Goal: Task Accomplishment & Management: Use online tool/utility

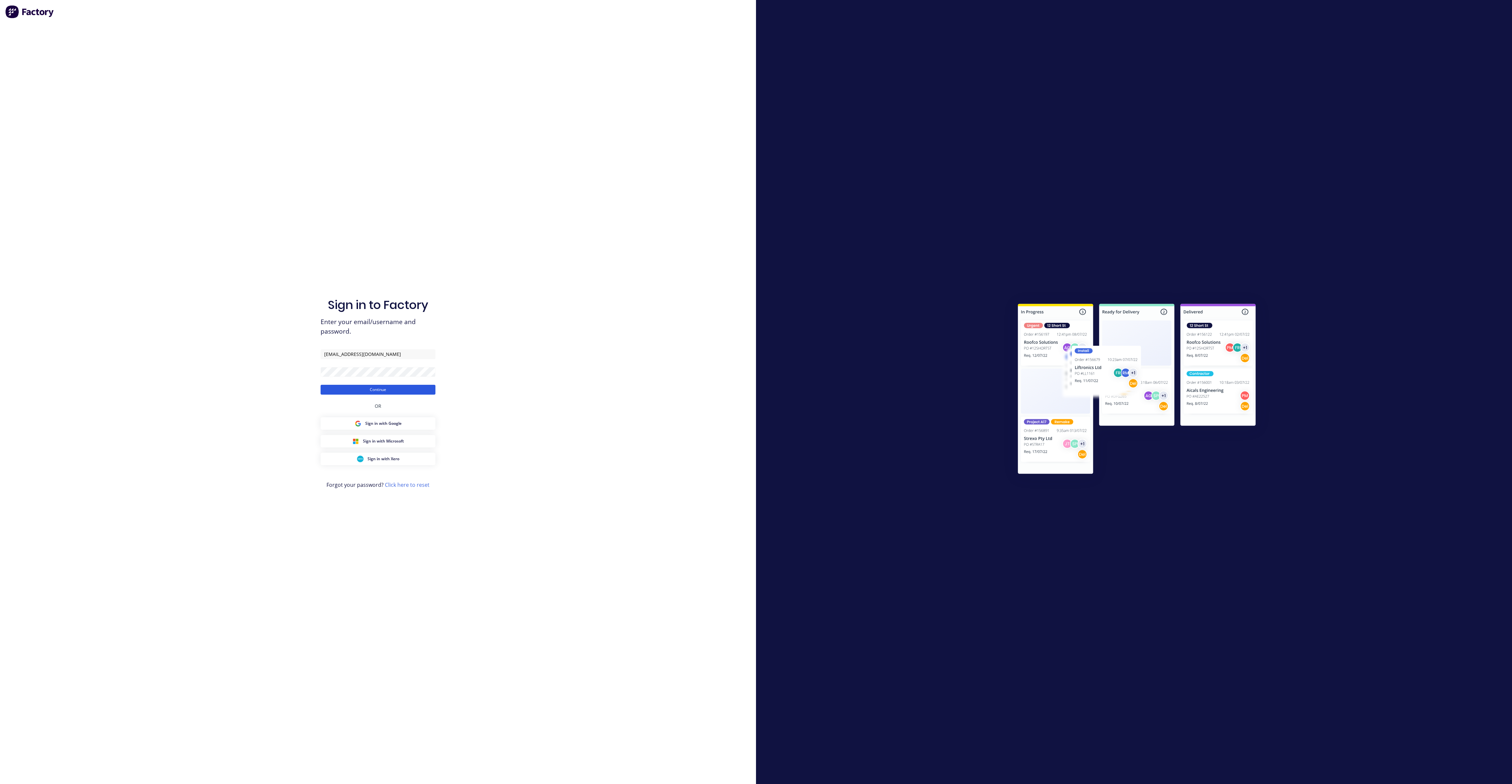
click at [400, 391] on button "Continue" at bounding box center [378, 390] width 115 height 10
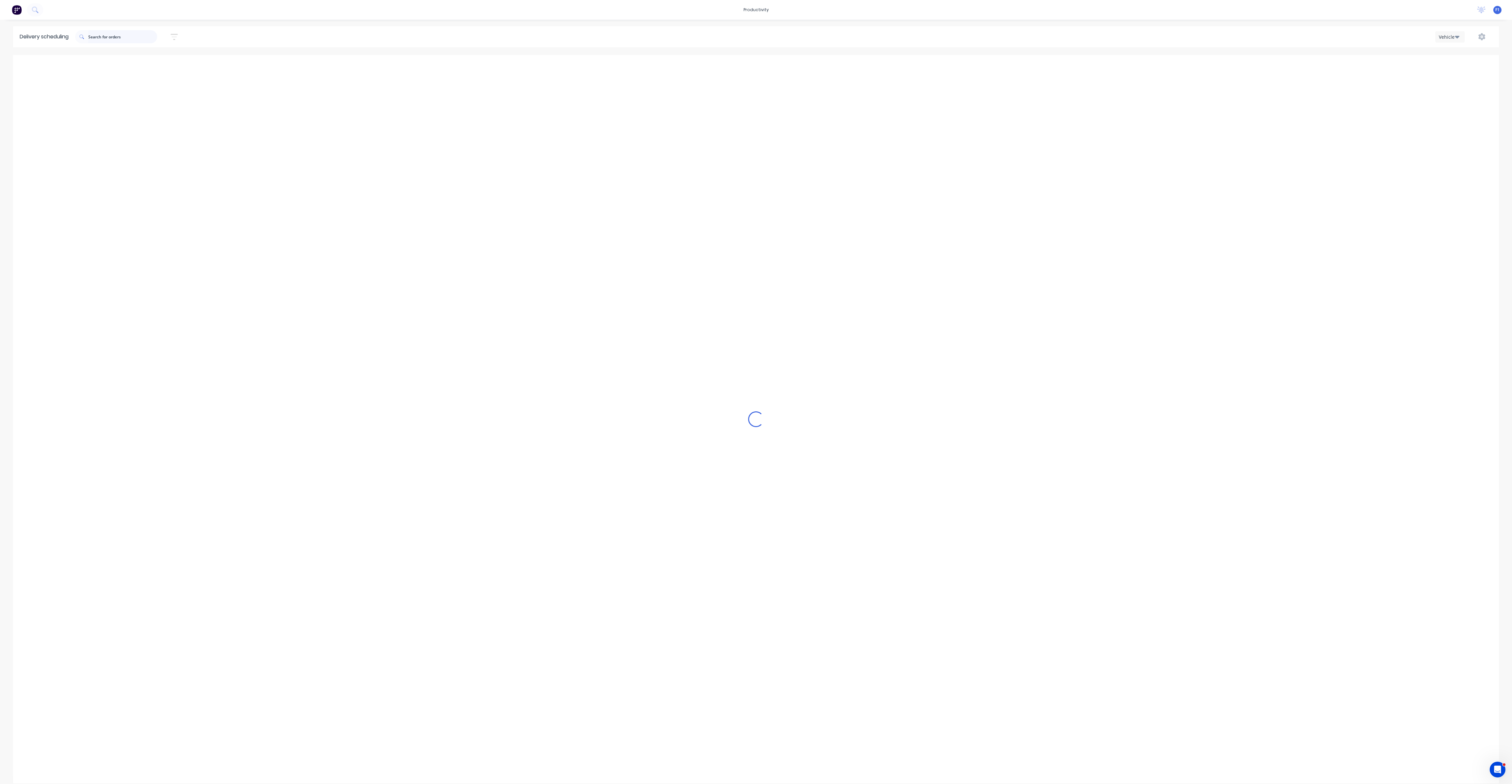
click at [99, 34] on input "text" at bounding box center [122, 36] width 69 height 13
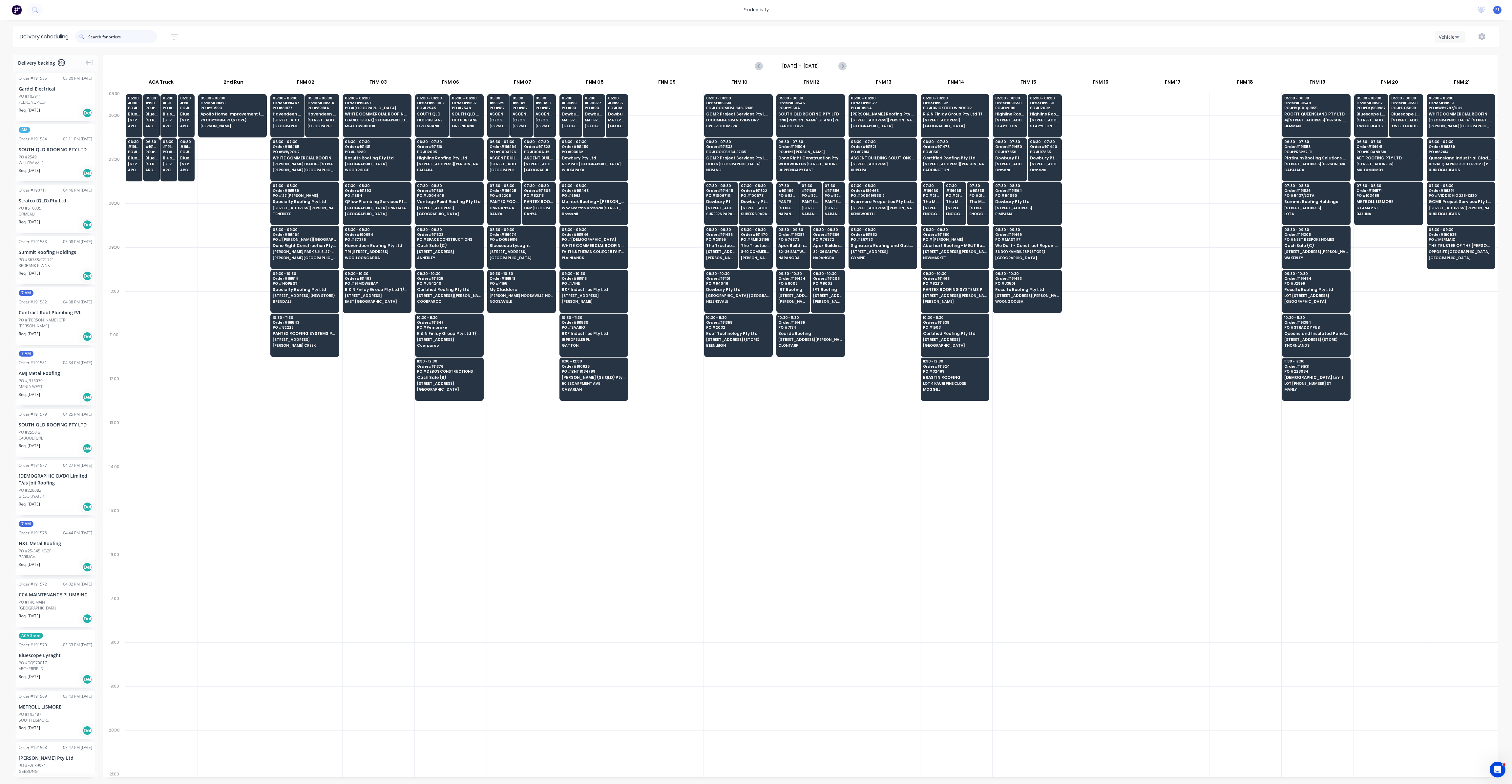
click at [113, 36] on input "text" at bounding box center [122, 36] width 69 height 13
type input "614"
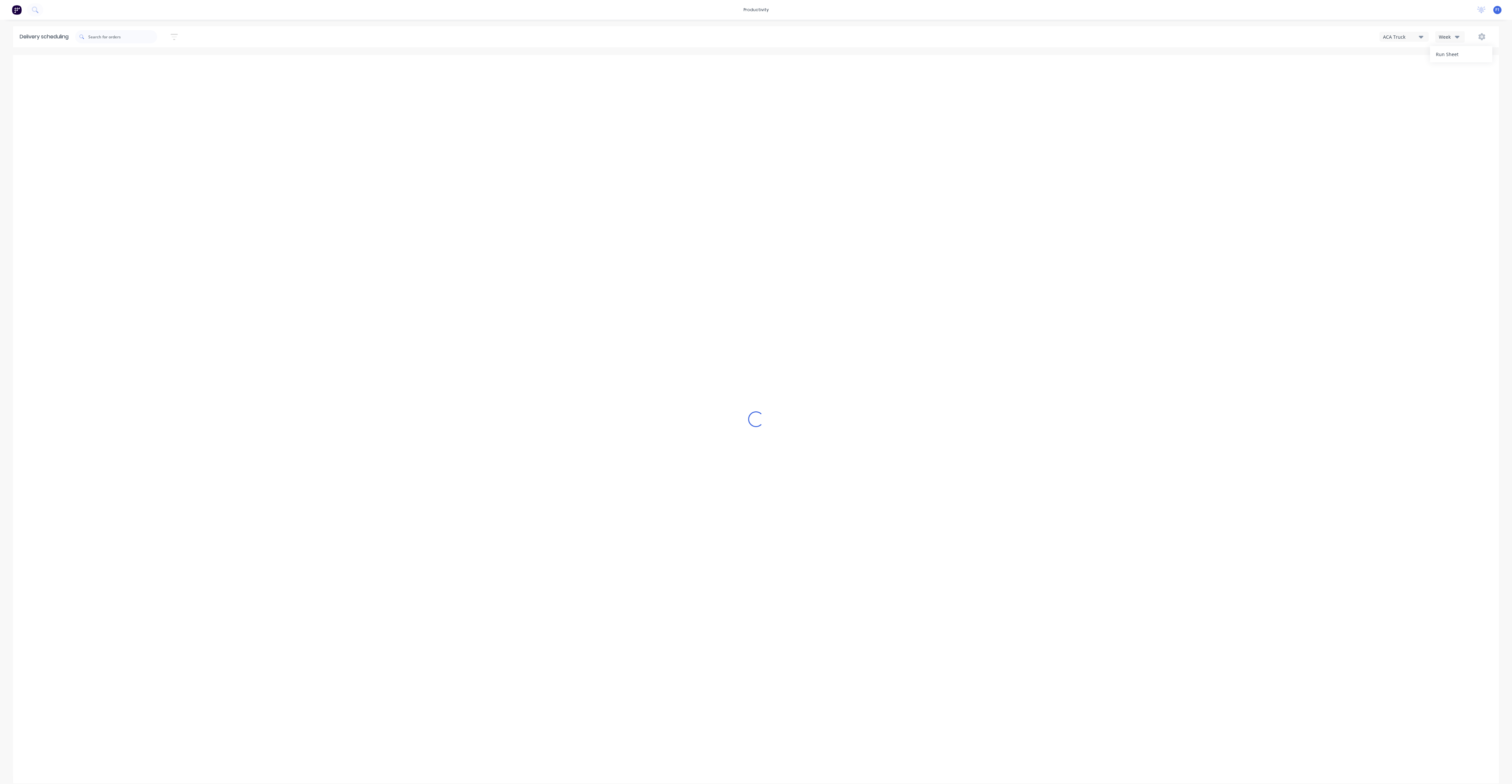
click at [1455, 35] on icon "button" at bounding box center [1457, 36] width 5 height 7
click at [1450, 65] on div "Vehicle" at bounding box center [1468, 67] width 65 height 13
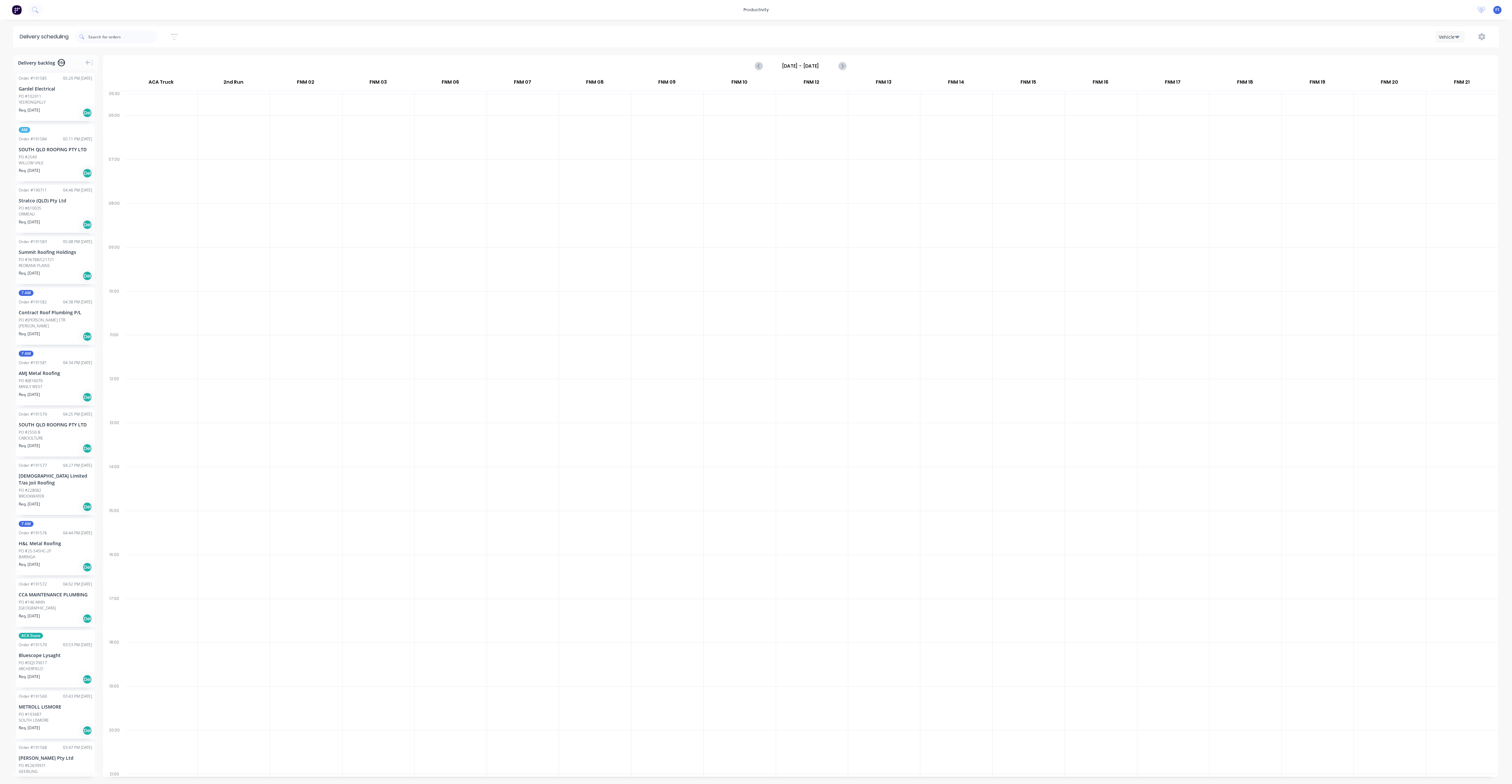
click at [815, 63] on input "[DATE] - [DATE]" at bounding box center [801, 66] width 65 height 10
click at [816, 158] on div "3" at bounding box center [816, 163] width 10 height 10
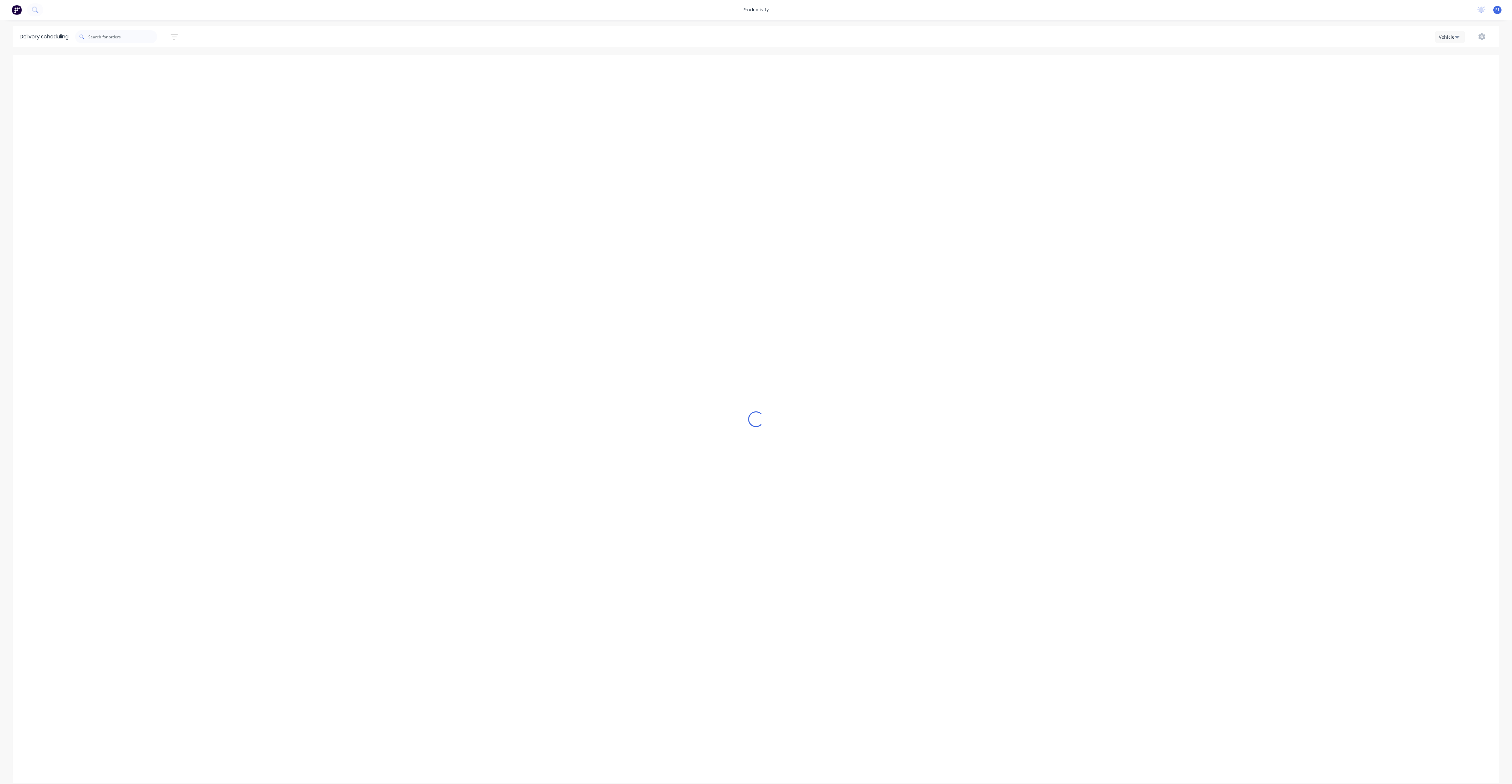
type input "[DATE] - [DATE]"
click at [124, 35] on input "text" at bounding box center [122, 36] width 69 height 13
type input "2"
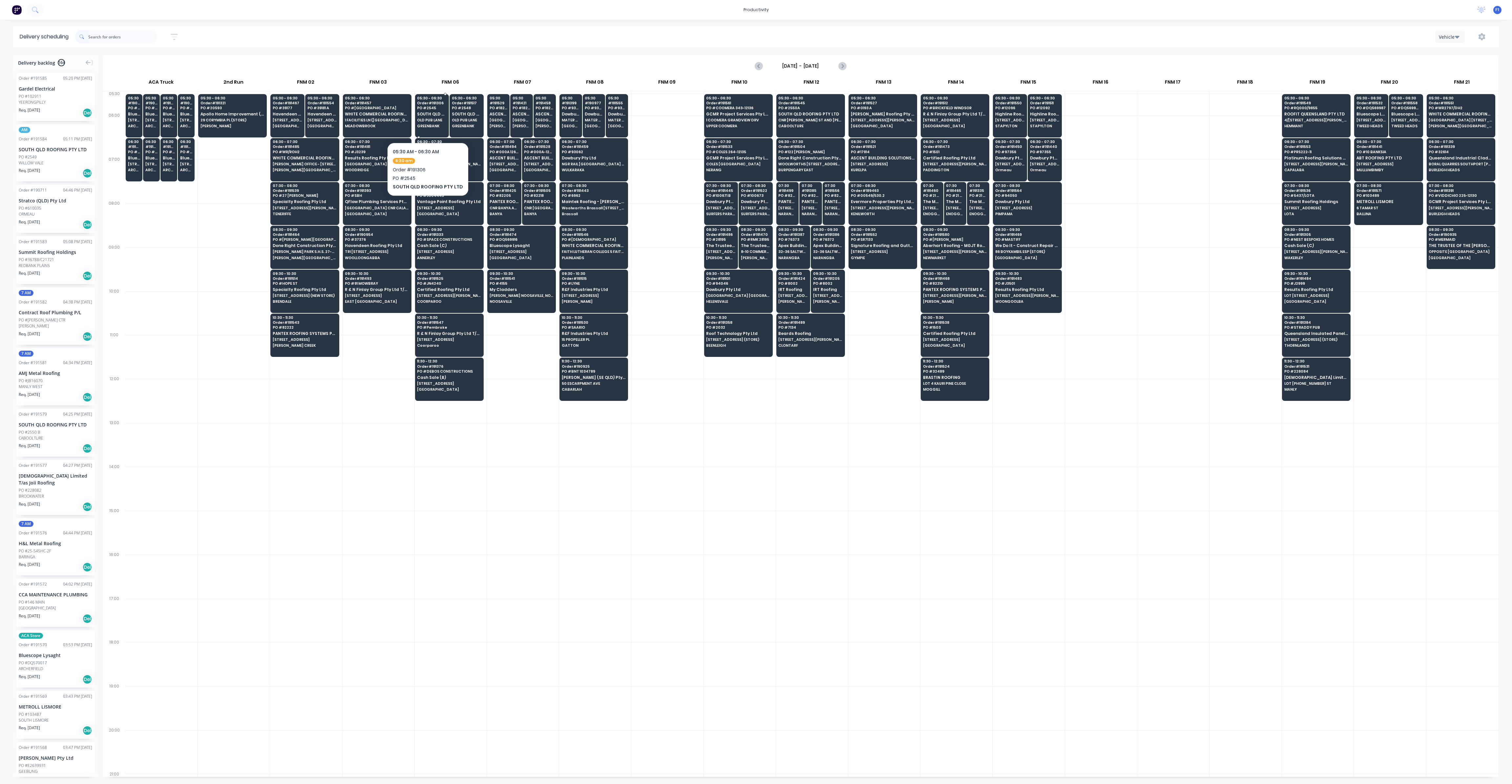
click at [426, 123] on div "05:30 - 06:30 Order # 191306 PO # 2545 SOUTH QLD ROOFING PTY LTD [GEOGRAPHIC_DA…" at bounding box center [432, 112] width 33 height 37
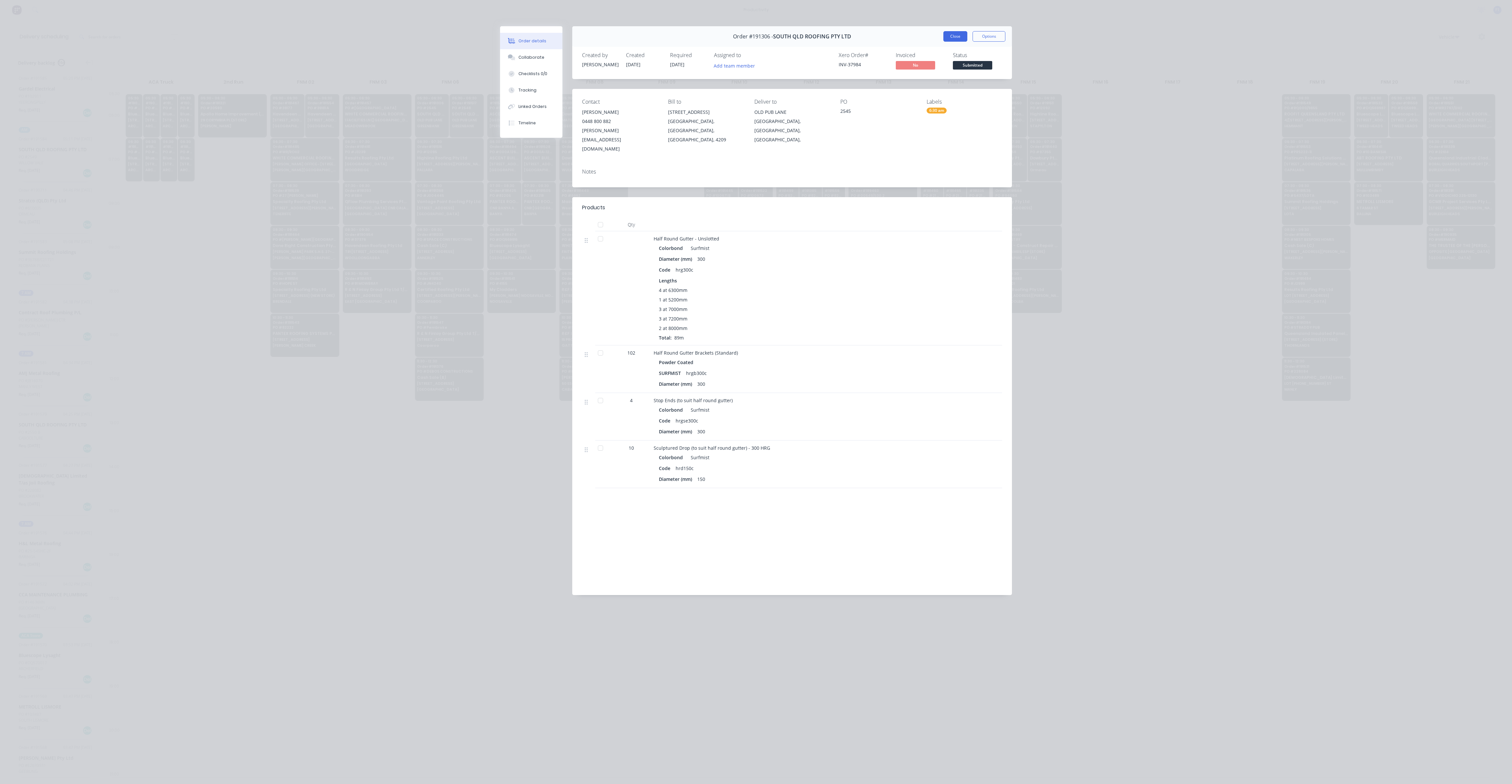
click at [956, 39] on button "Close" at bounding box center [955, 36] width 24 height 11
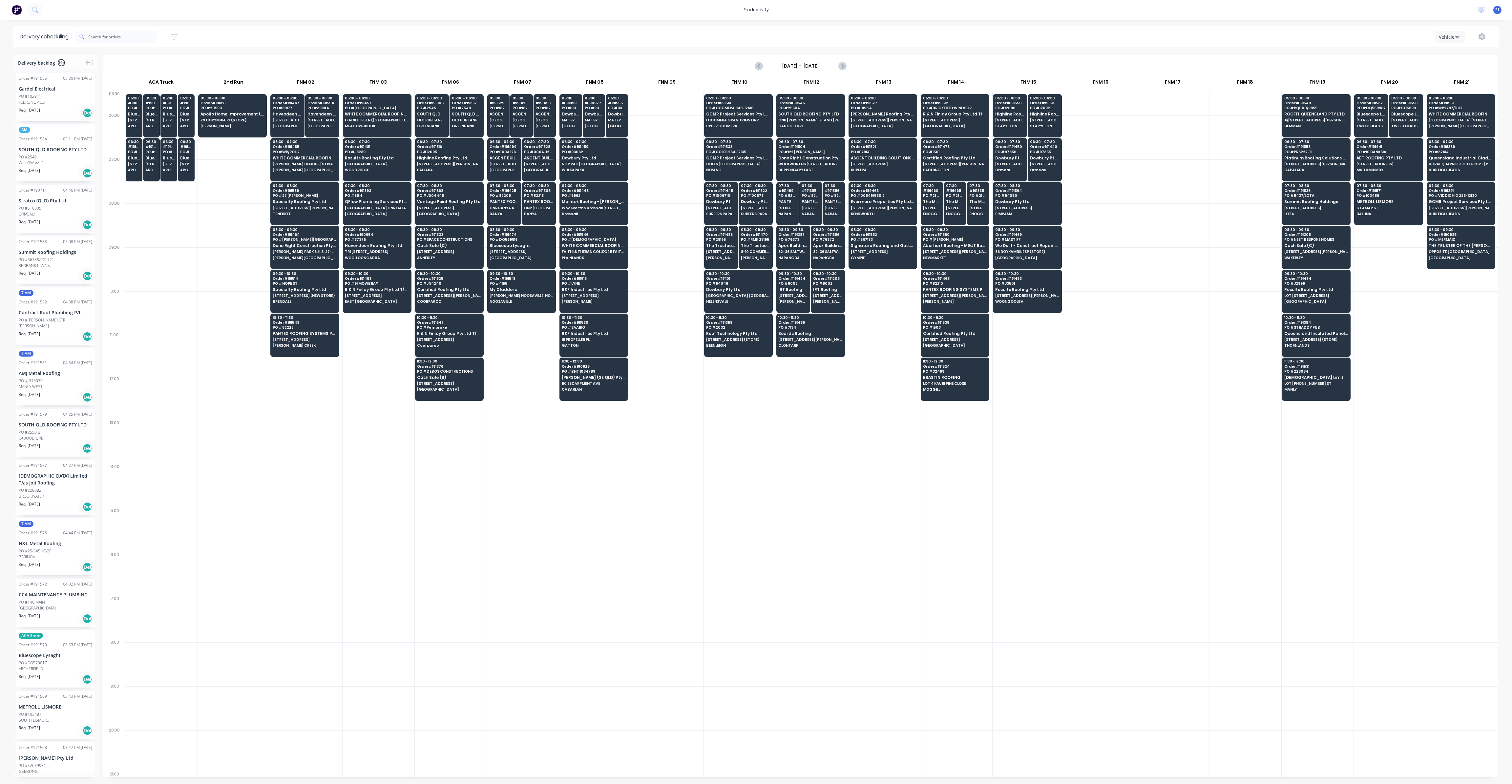
drag, startPoint x: 696, startPoint y: 463, endPoint x: 693, endPoint y: 464, distance: 3.2
click at [693, 467] on div at bounding box center [667, 488] width 72 height 44
click at [680, 447] on div at bounding box center [667, 445] width 72 height 44
click at [596, 116] on span "Dowbury Pty Ltd" at bounding box center [593, 114] width 18 height 4
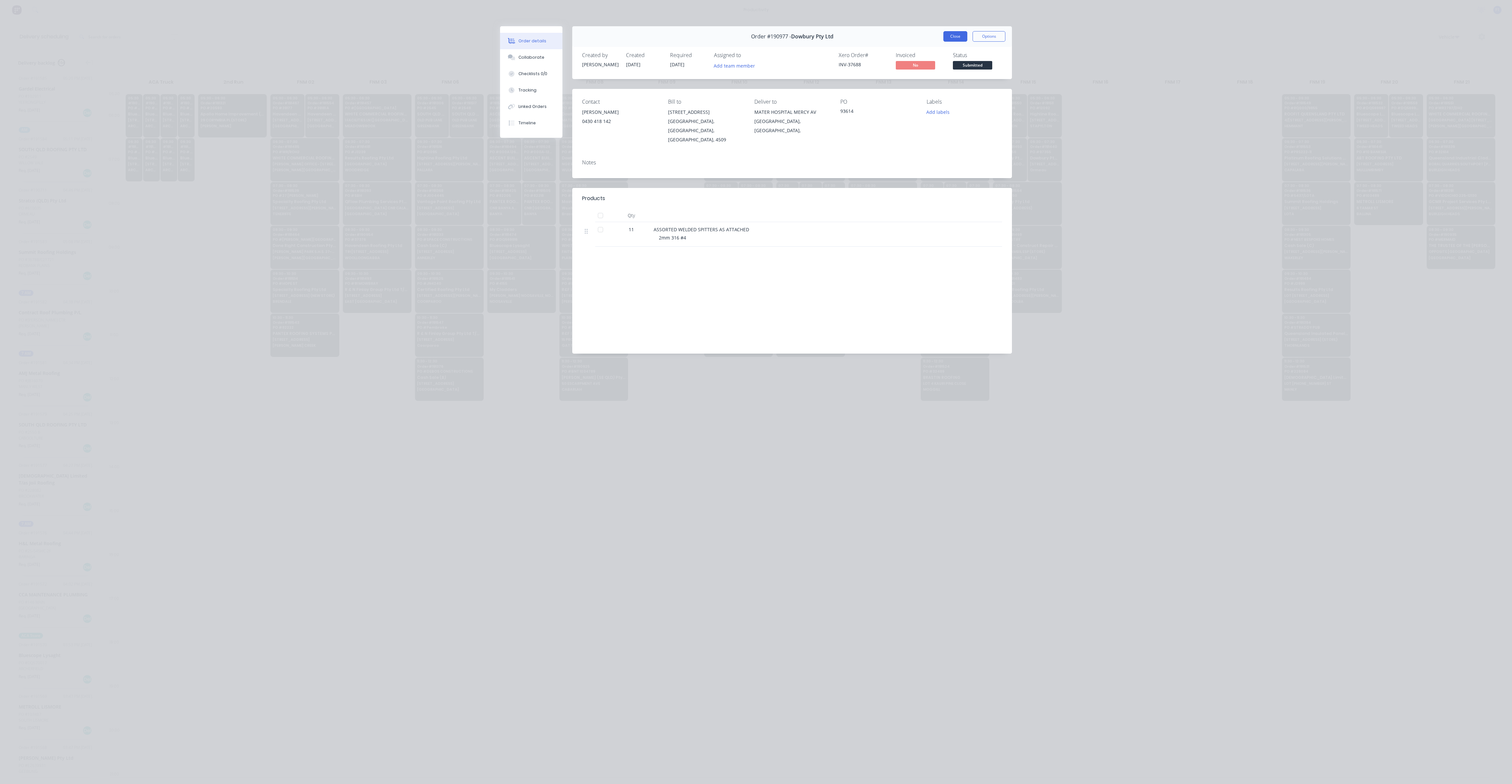
click at [950, 38] on button "Close" at bounding box center [955, 36] width 24 height 11
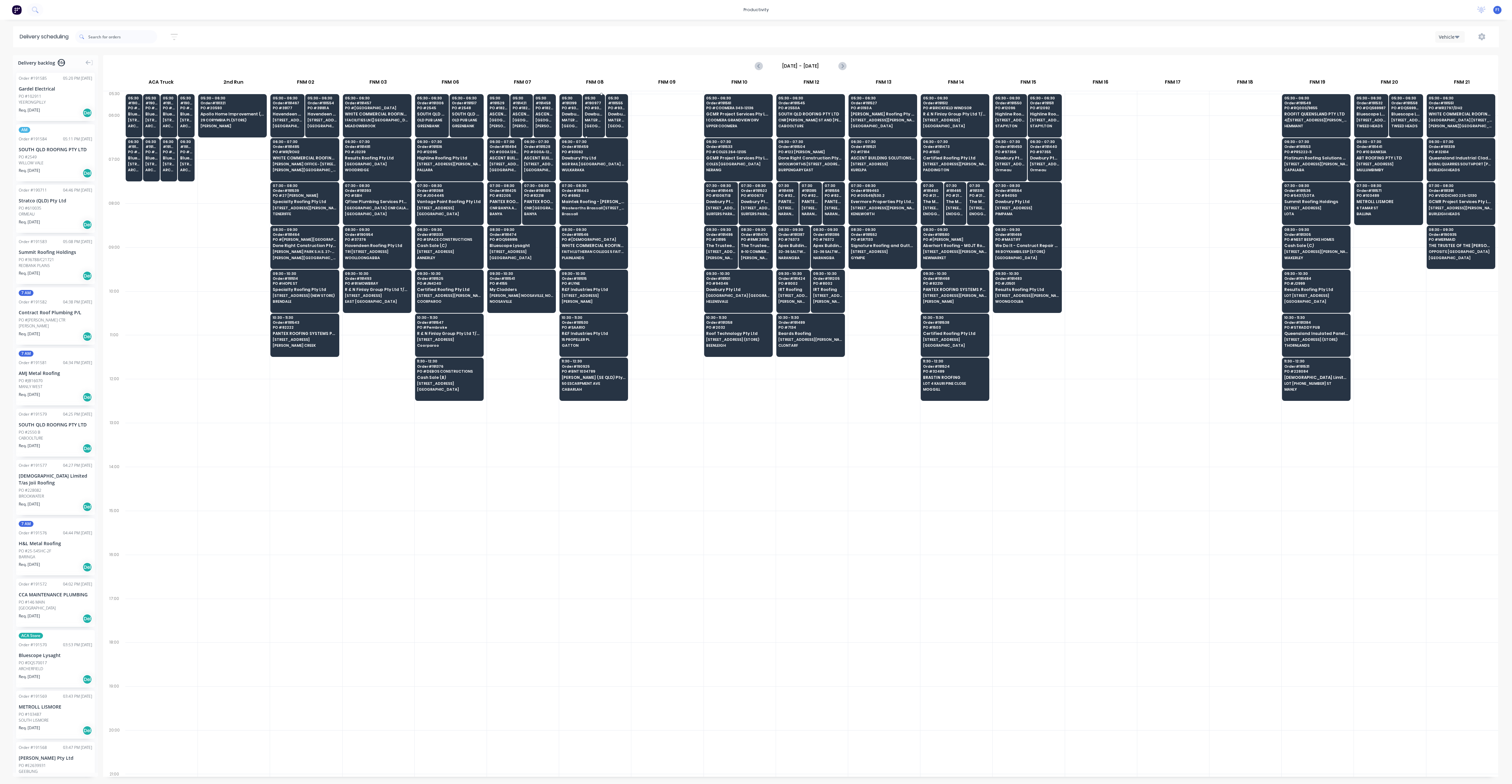
click at [590, 120] on span "MATER HOSPITAL MERCY AV" at bounding box center [593, 120] width 18 height 4
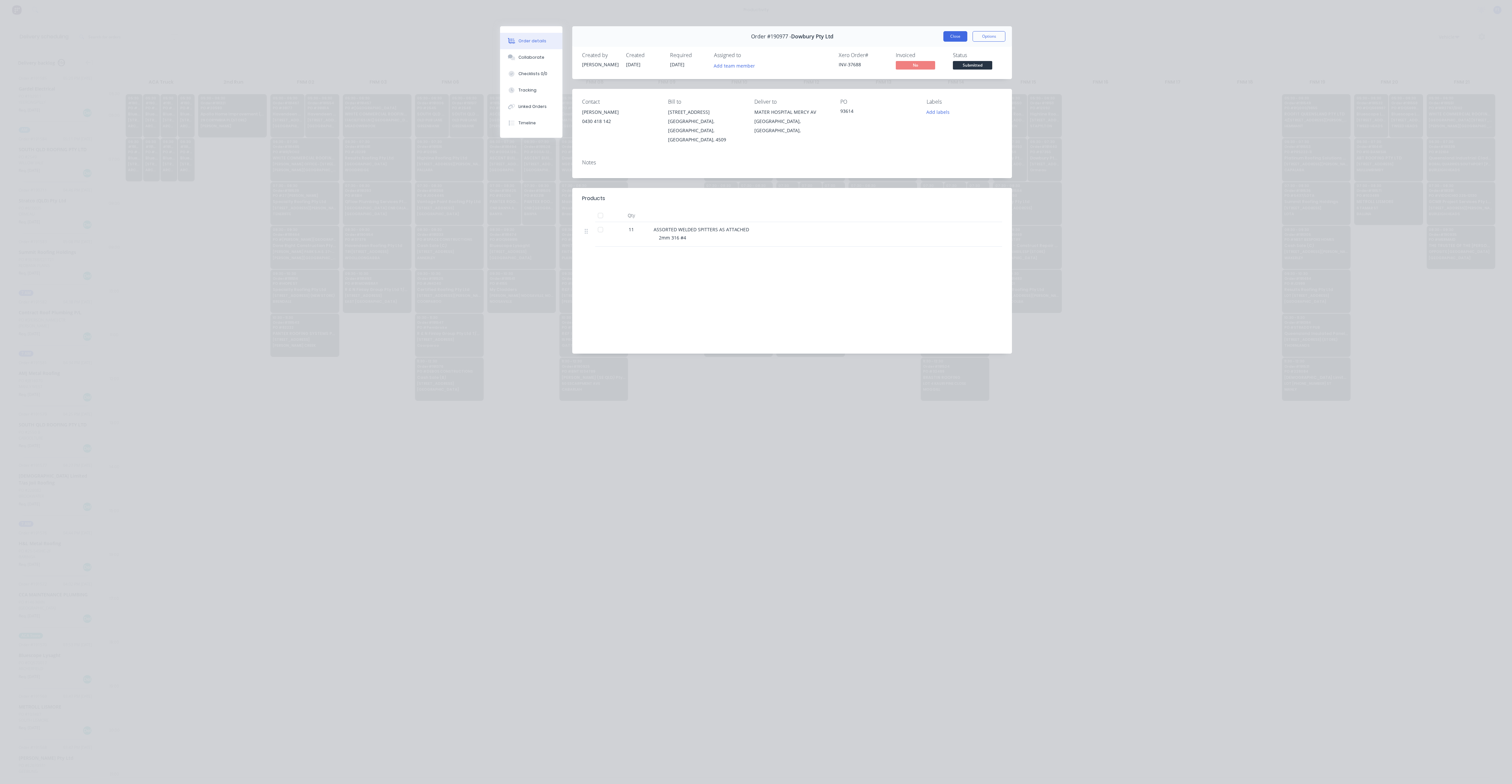
click at [959, 32] on button "Close" at bounding box center [955, 36] width 24 height 11
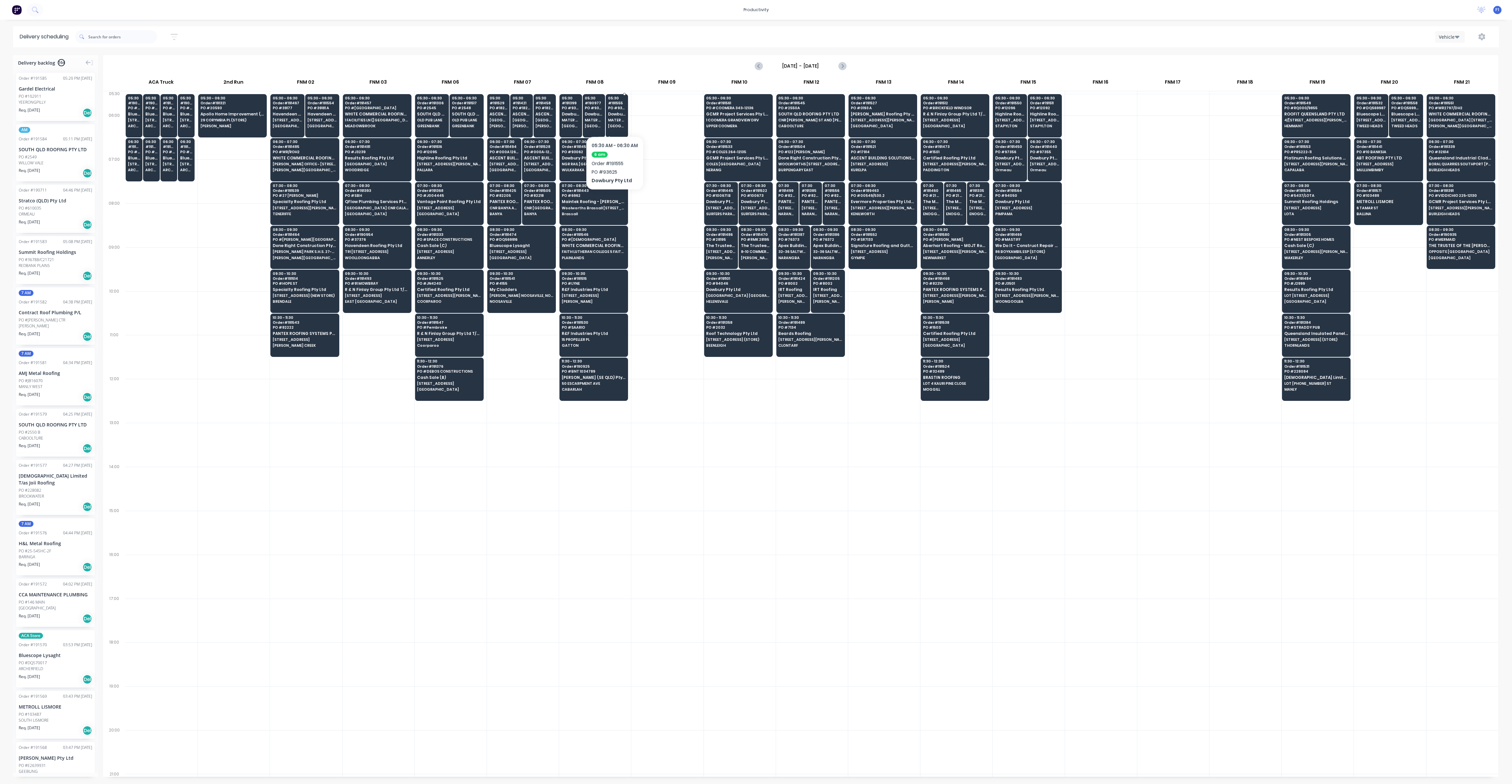
click at [615, 116] on span "Dowbury Pty Ltd" at bounding box center [617, 114] width 18 height 4
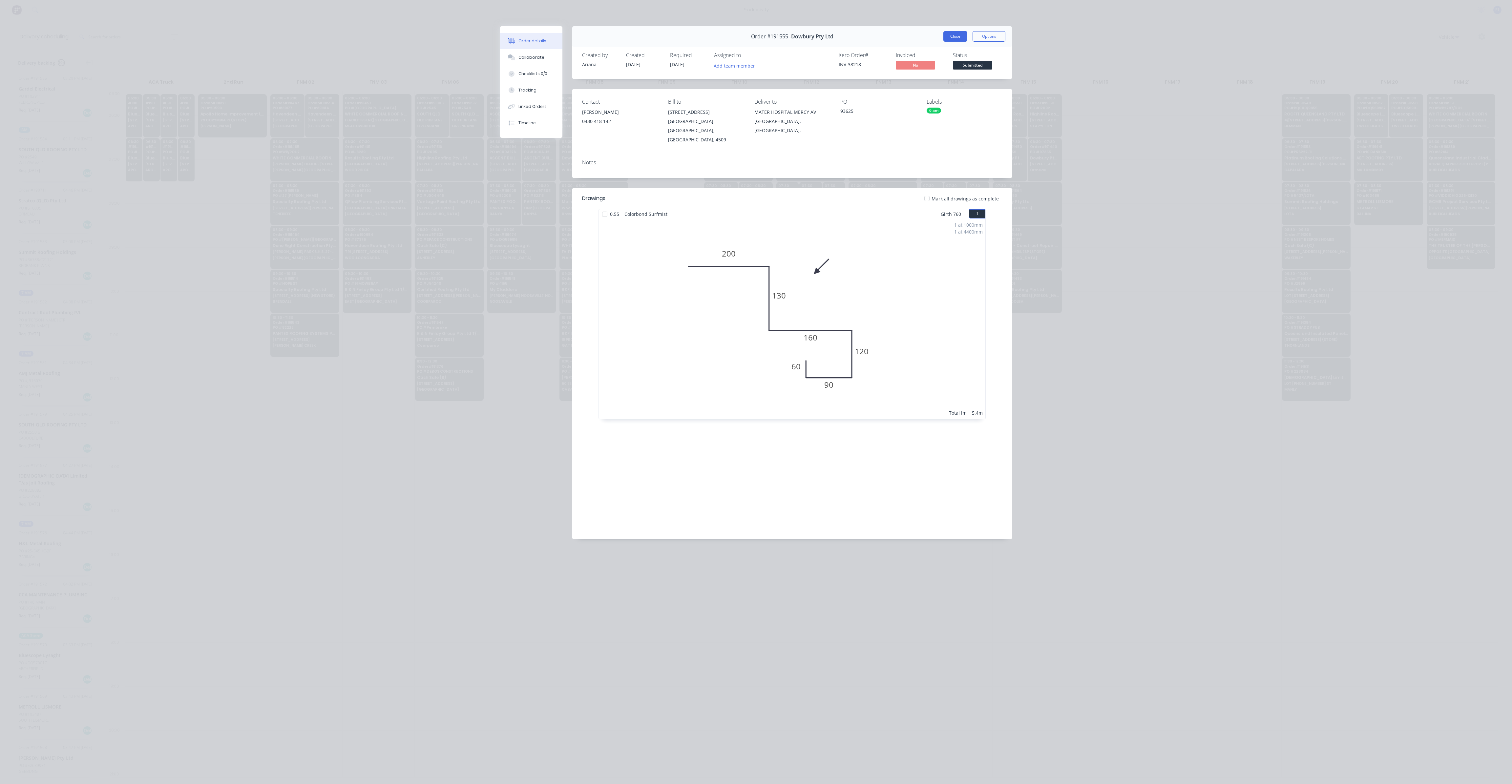
click at [954, 38] on button "Close" at bounding box center [955, 36] width 24 height 11
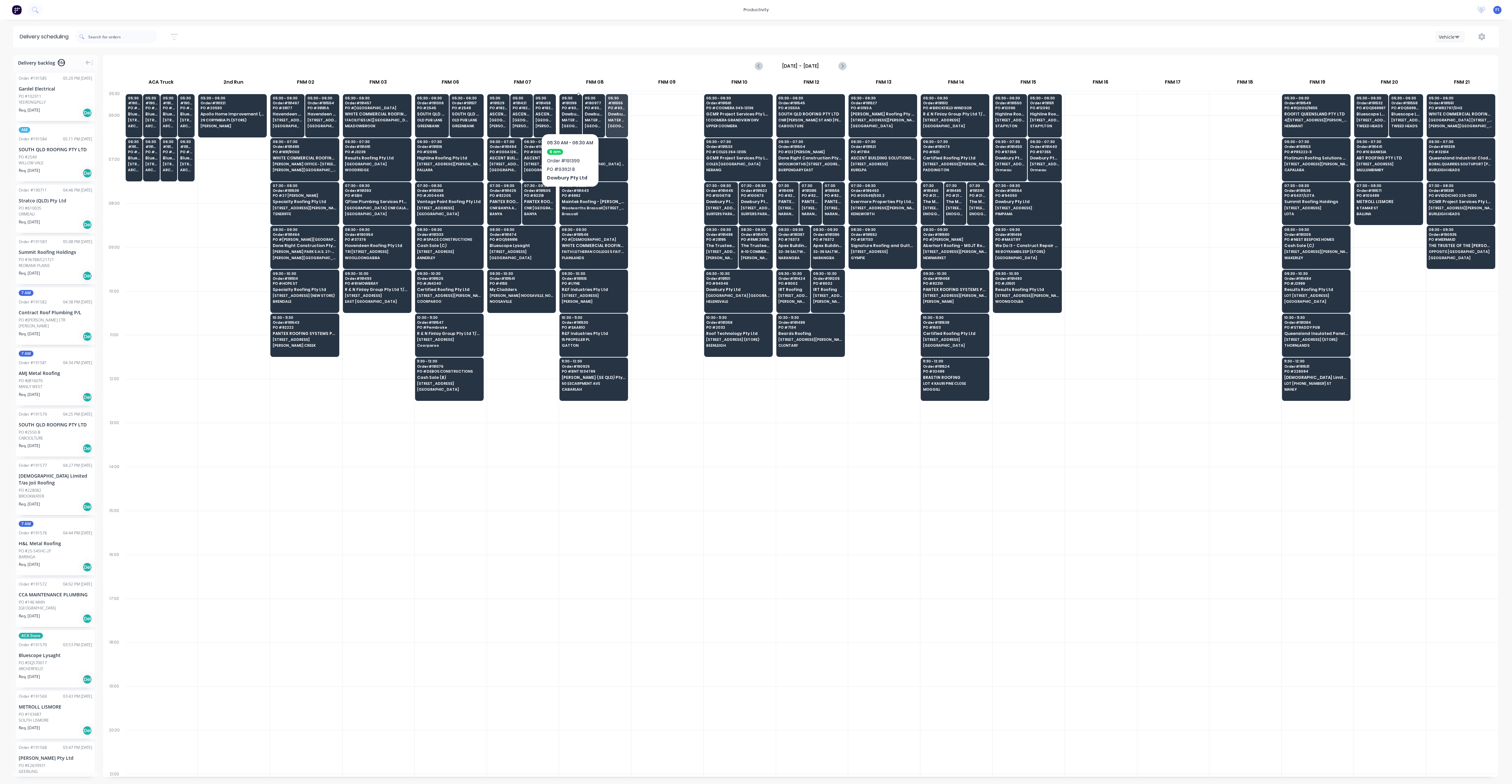
click at [573, 123] on div "05:30 # 191399 PO # 93621 B Dowbury Pty Ltd [GEOGRAPHIC_DATA] MERCY AV [GEOGRAP…" at bounding box center [571, 112] width 22 height 37
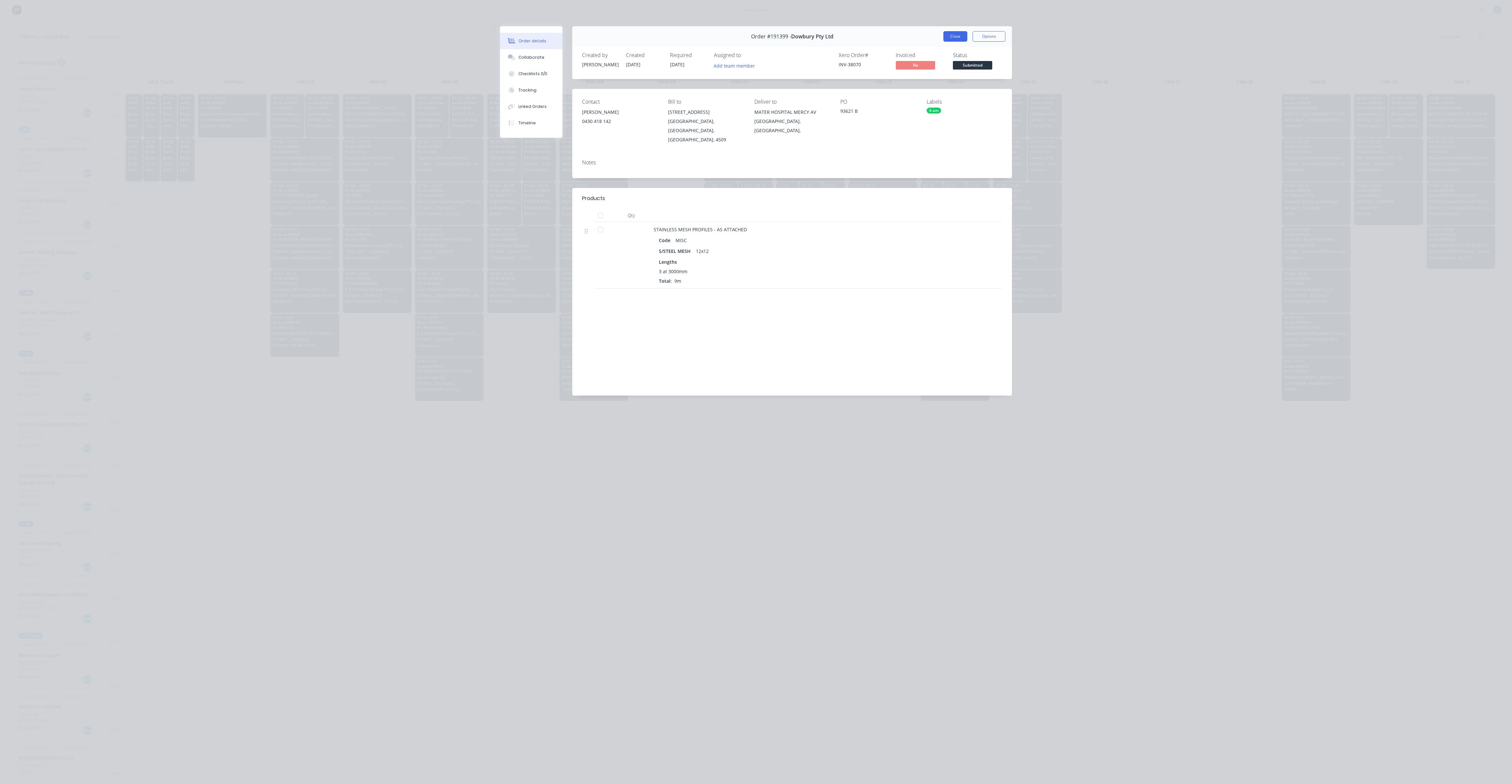
click at [954, 36] on button "Close" at bounding box center [955, 36] width 24 height 11
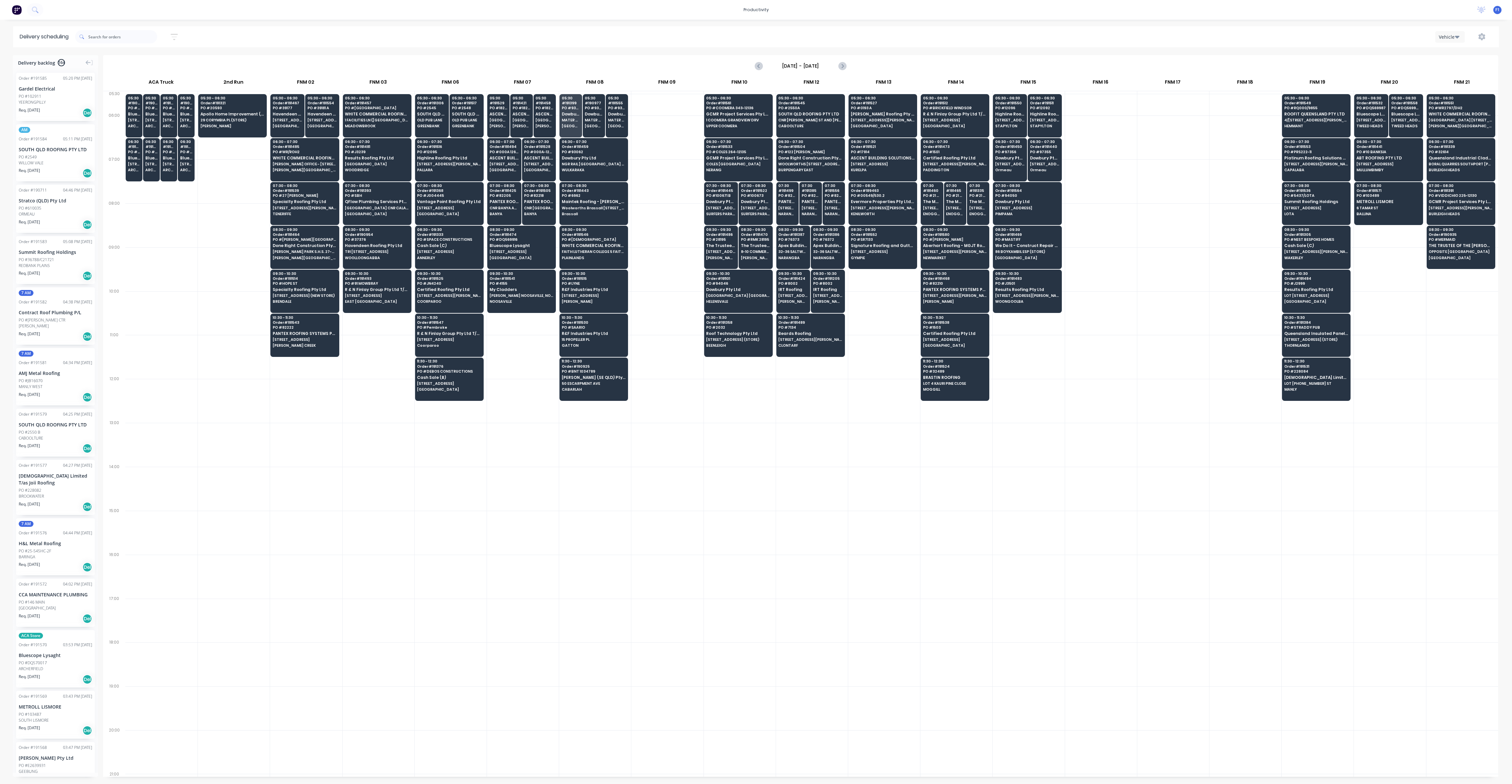
click at [664, 140] on div at bounding box center [667, 137] width 72 height 44
click at [131, 41] on input "text" at bounding box center [122, 36] width 69 height 13
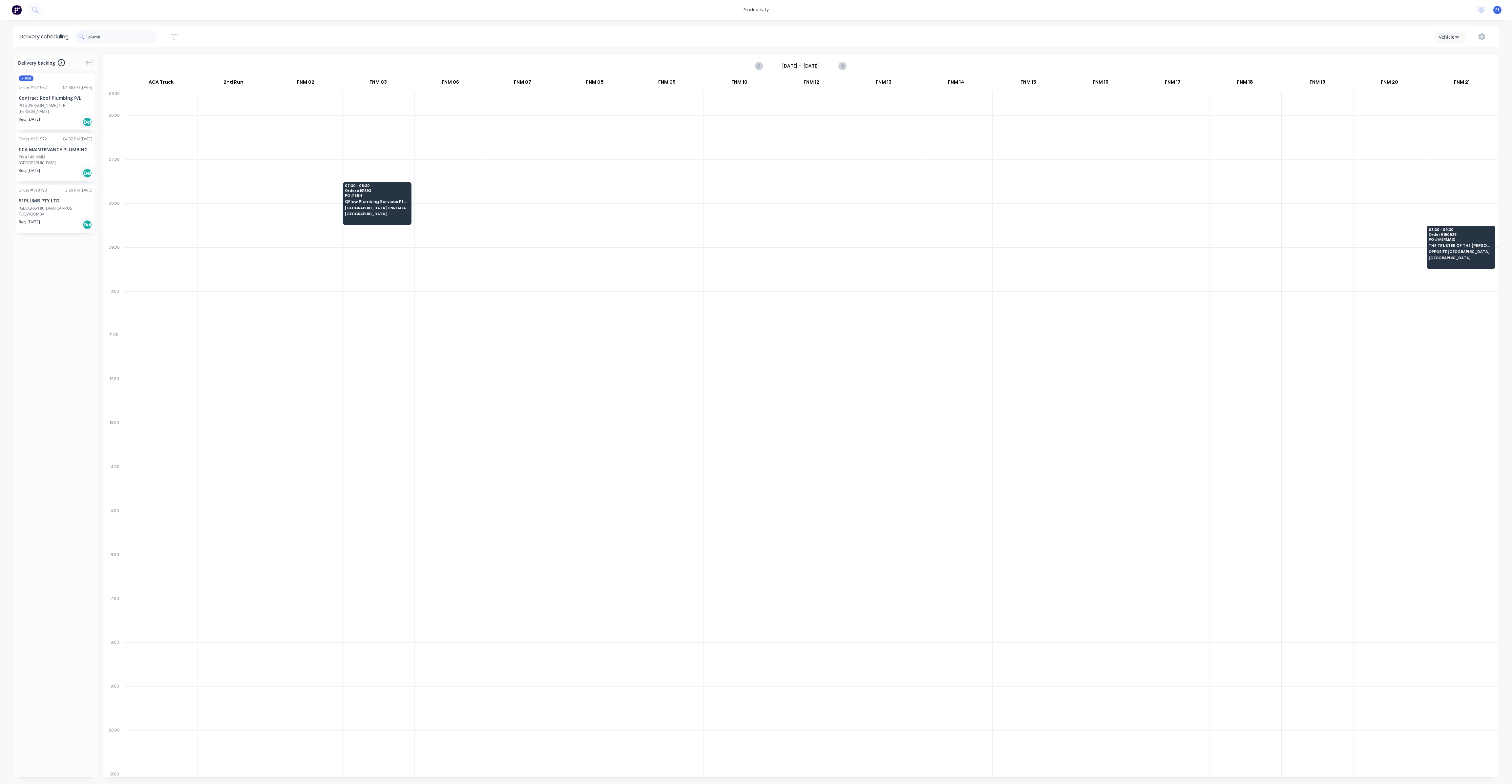
click at [47, 220] on div "Req. [DATE] Del" at bounding box center [55, 224] width 73 height 11
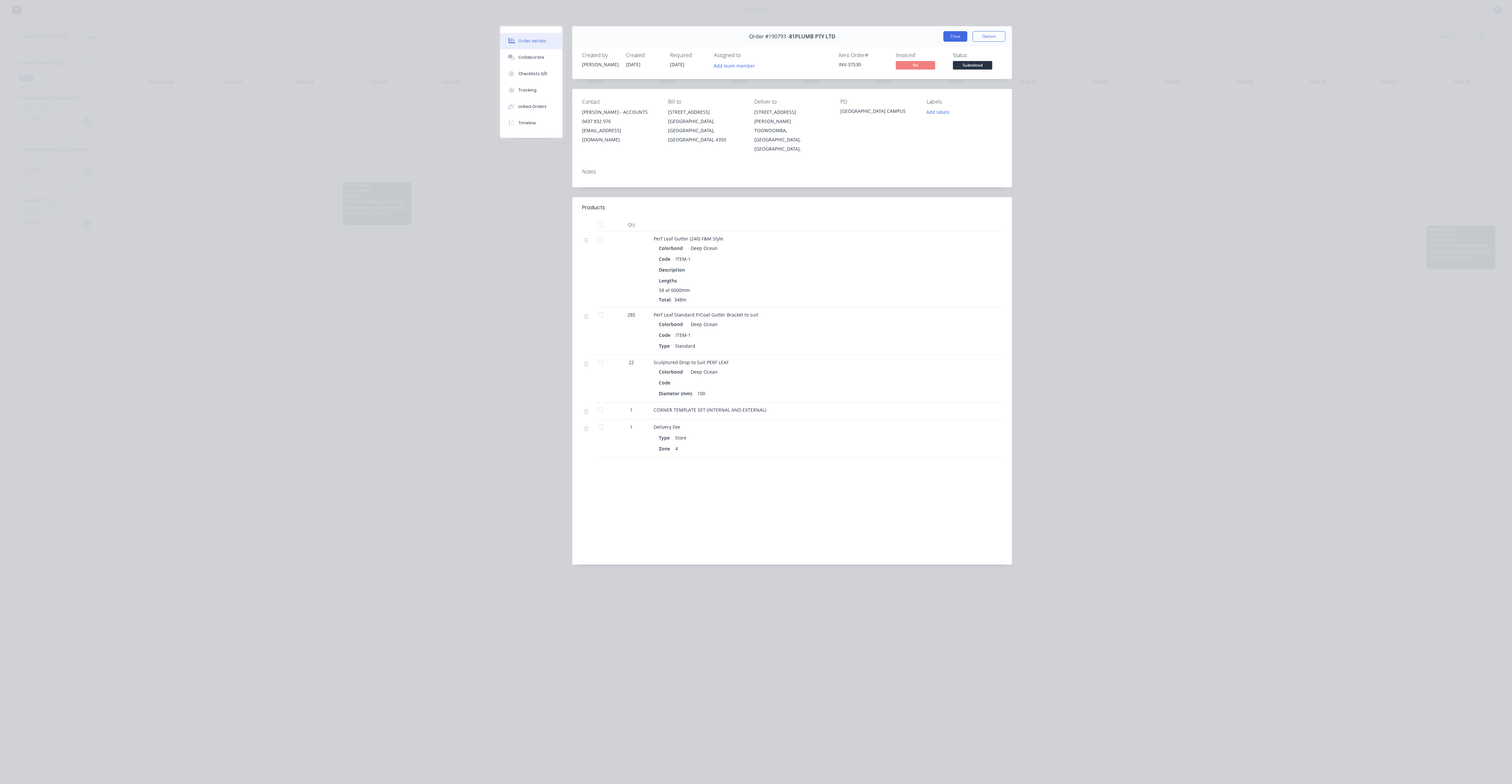
click at [946, 38] on button "Close" at bounding box center [955, 36] width 24 height 11
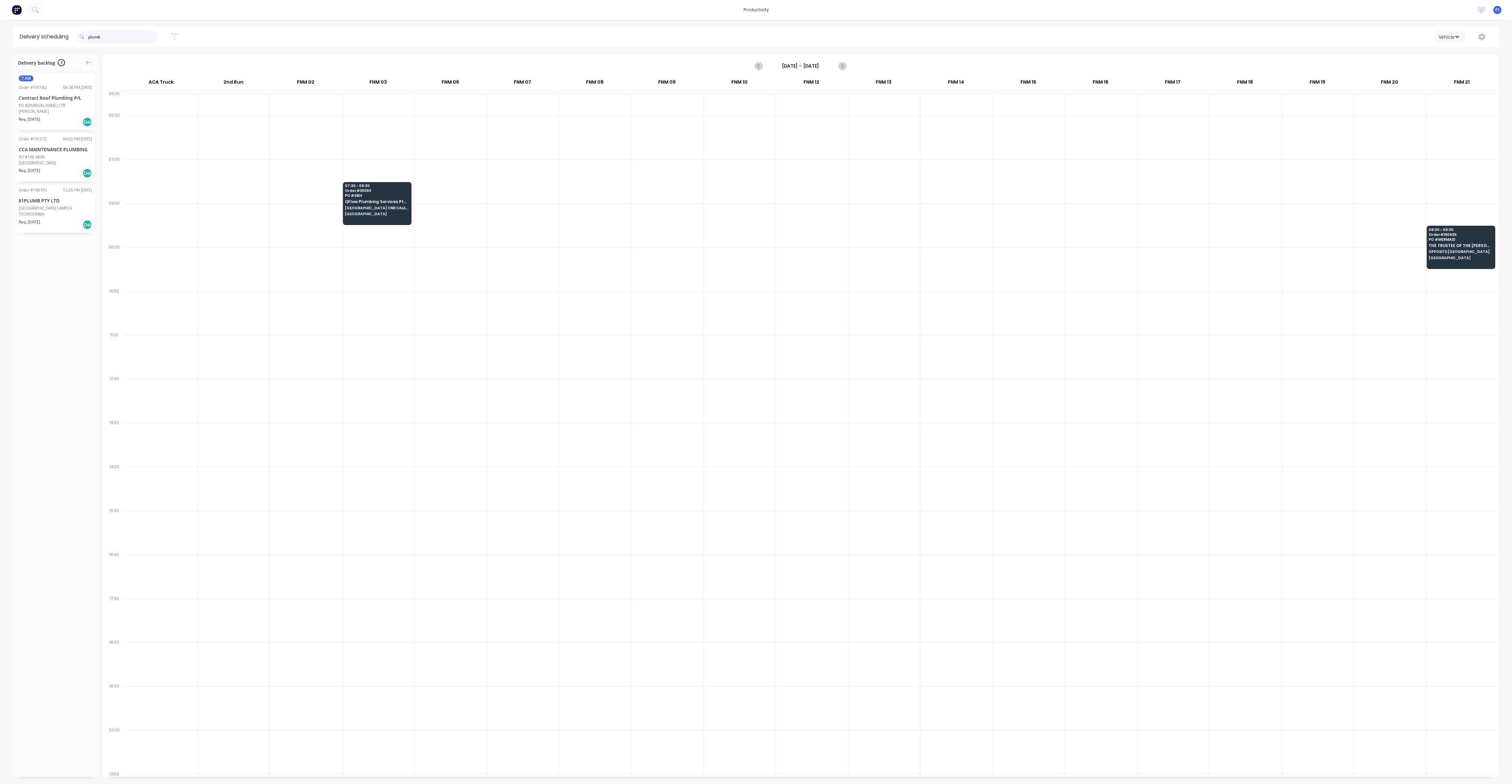
drag, startPoint x: 59, startPoint y: 32, endPoint x: 23, endPoint y: 26, distance: 36.5
click at [23, 26] on header "Delivery scheduling plumb Sort by Most recent Created date Required date Order …" at bounding box center [755, 37] width 1486 height 21
click at [129, 36] on input "plumb" at bounding box center [122, 36] width 69 height 13
click at [66, 204] on div "81PLUMB PTY LTD" at bounding box center [55, 201] width 73 height 7
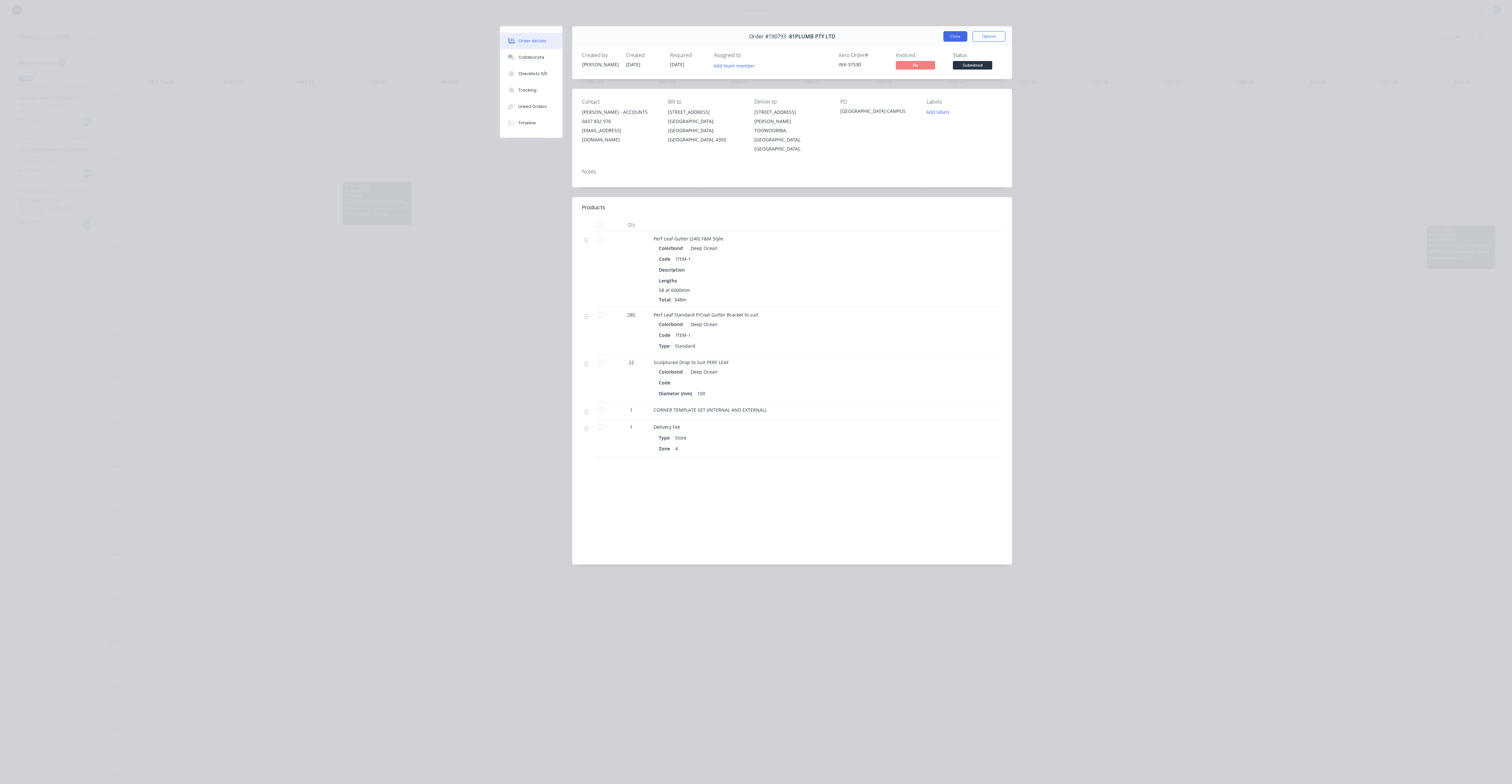
click at [953, 36] on button "Close" at bounding box center [955, 36] width 24 height 11
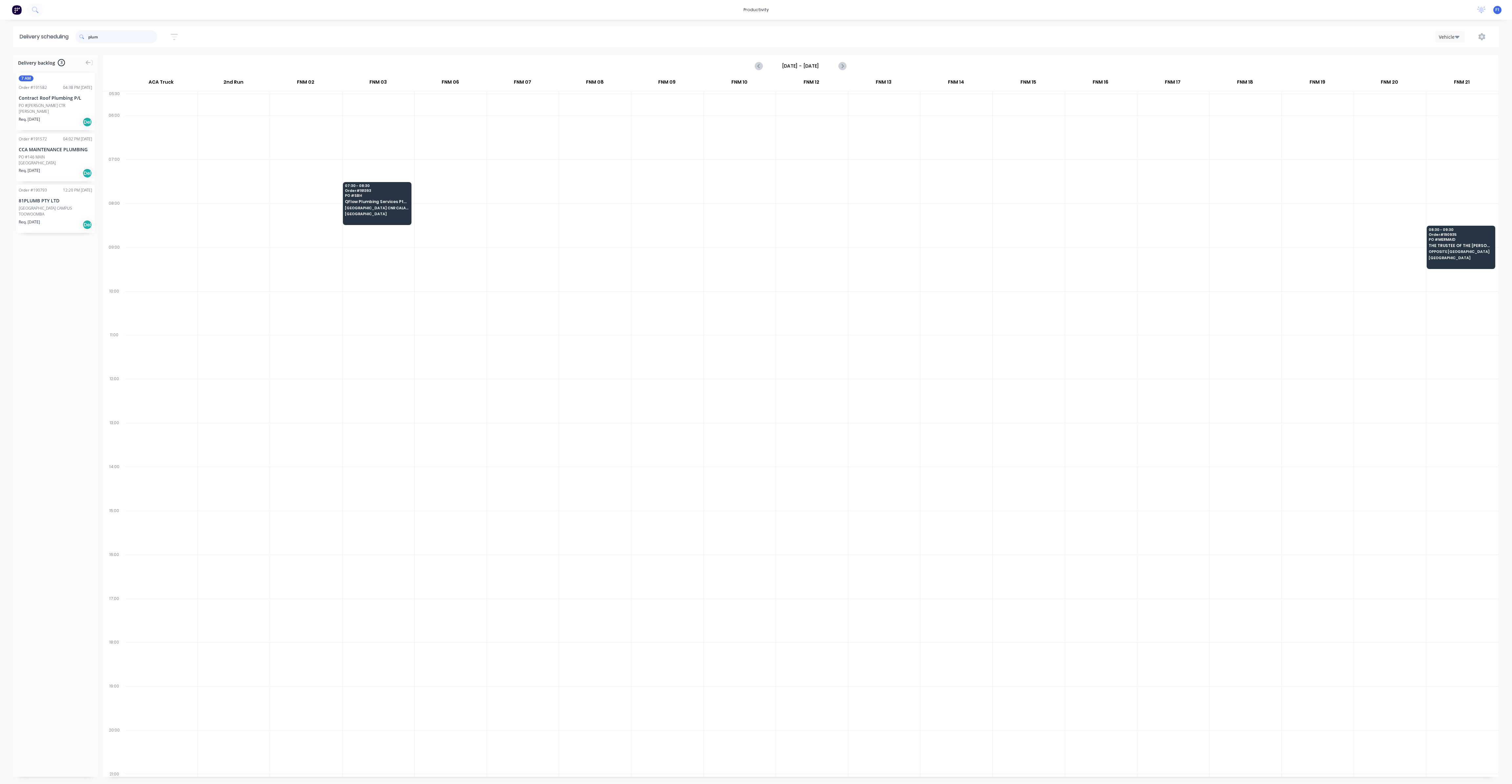
click at [133, 38] on input "plum" at bounding box center [122, 36] width 69 height 13
type input "p"
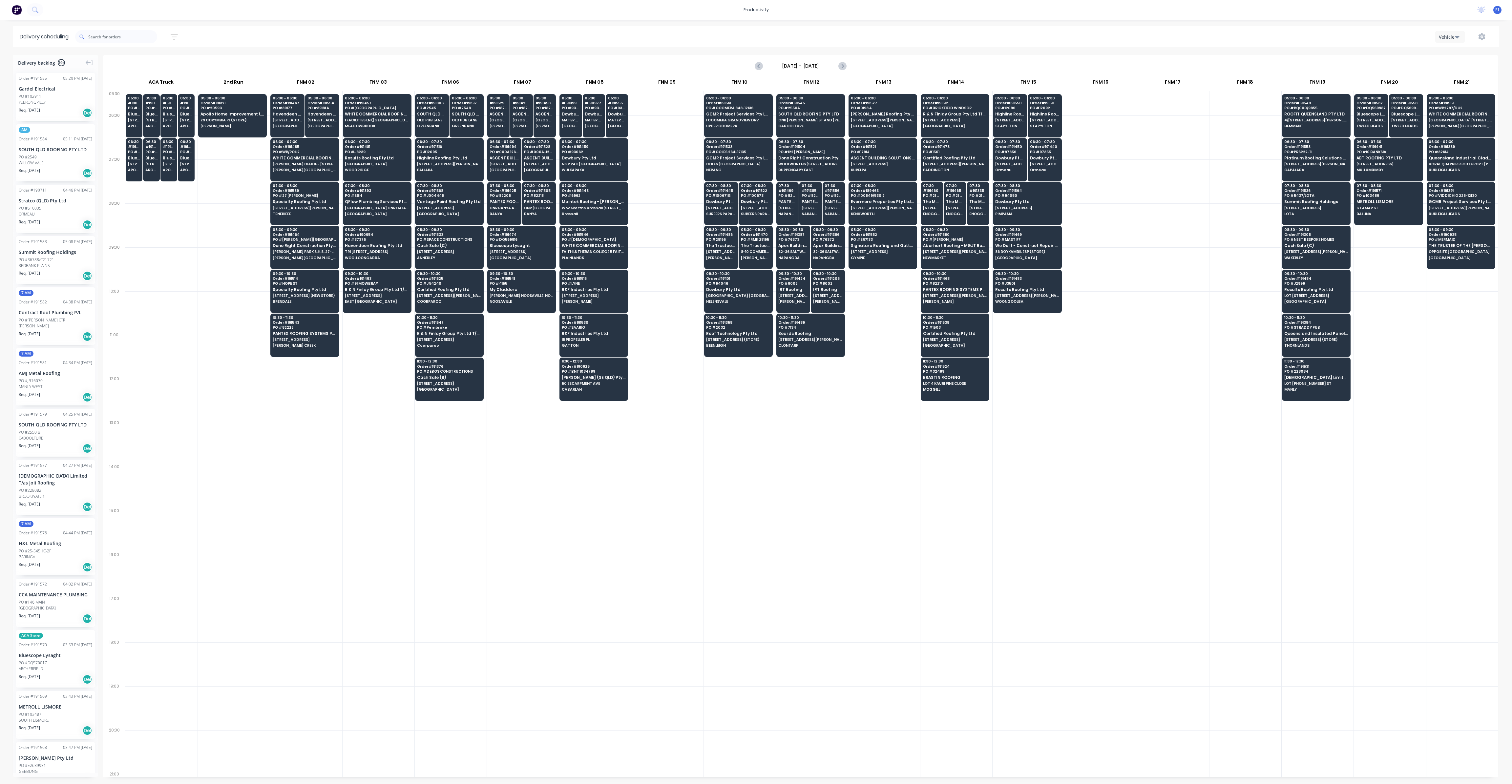
click at [753, 423] on div at bounding box center [740, 445] width 72 height 44
click at [386, 115] on span "WHITE COMMERCIAL ROOFING PTY LTD" at bounding box center [377, 114] width 63 height 4
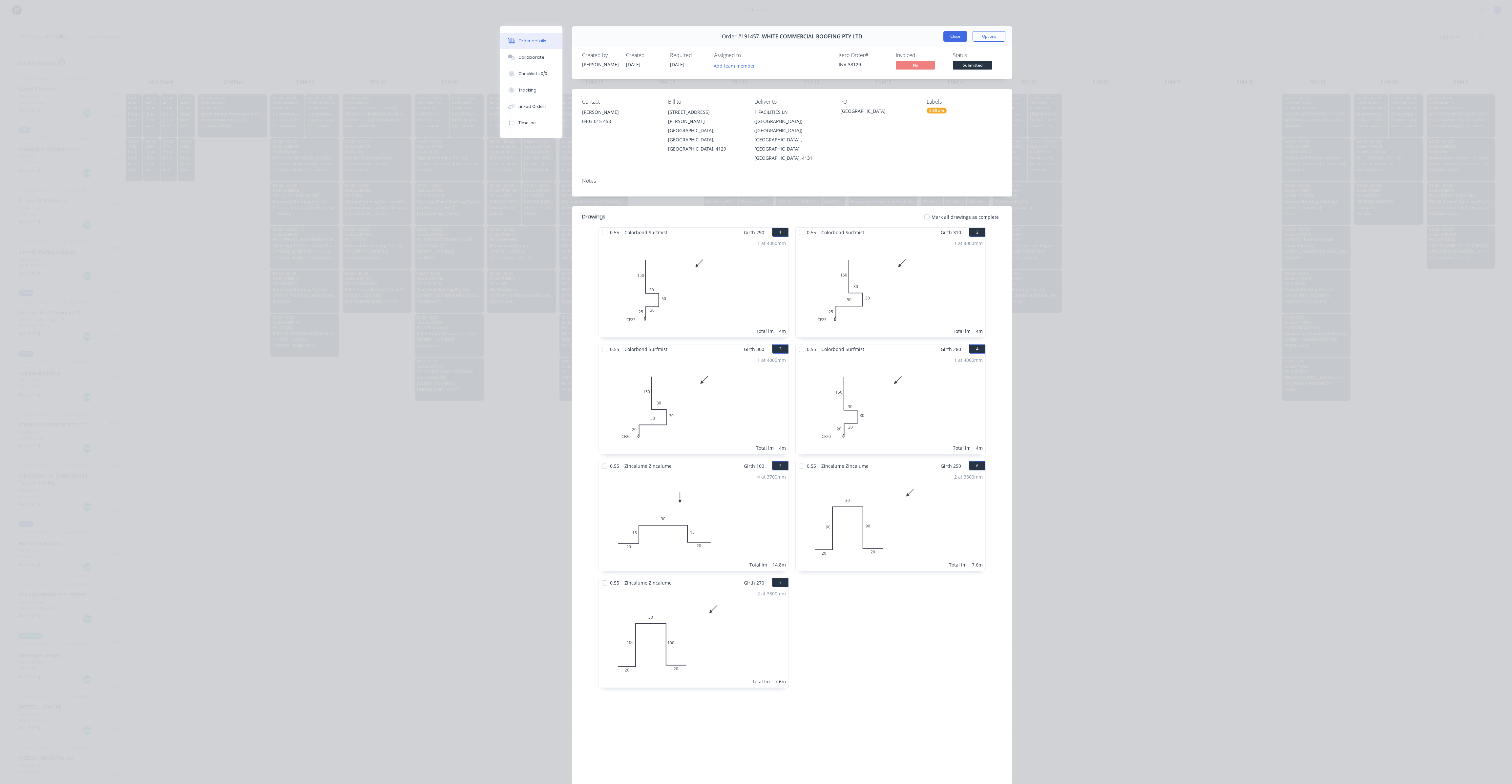
click at [958, 39] on button "Close" at bounding box center [955, 36] width 24 height 11
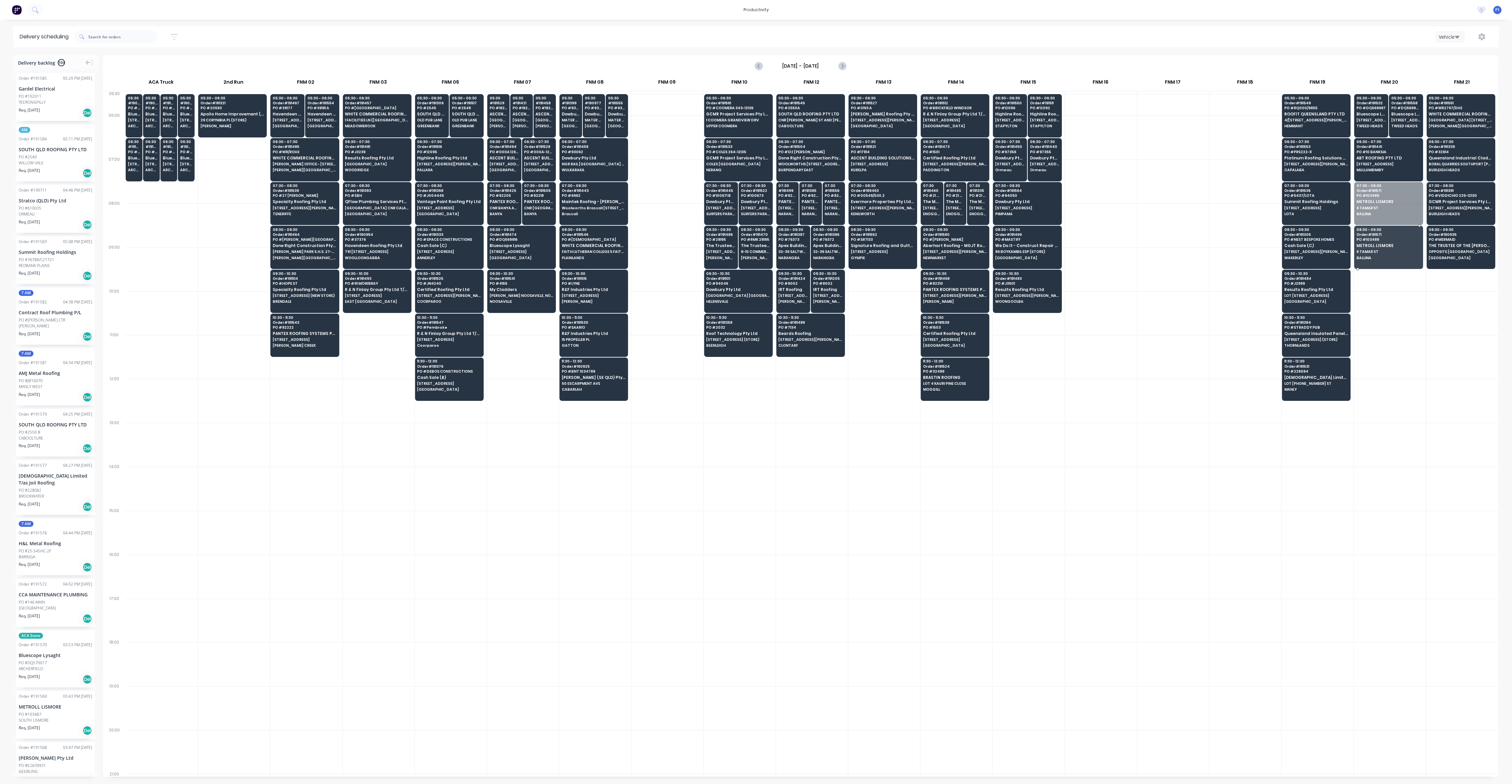
drag, startPoint x: 1398, startPoint y: 211, endPoint x: 1396, endPoint y: 244, distance: 33.1
drag, startPoint x: 1391, startPoint y: 164, endPoint x: 1389, endPoint y: 201, distance: 37.1
drag, startPoint x: 1375, startPoint y: 120, endPoint x: 1373, endPoint y: 169, distance: 49.0
drag, startPoint x: 1391, startPoint y: 121, endPoint x: 1394, endPoint y: 160, distance: 39.1
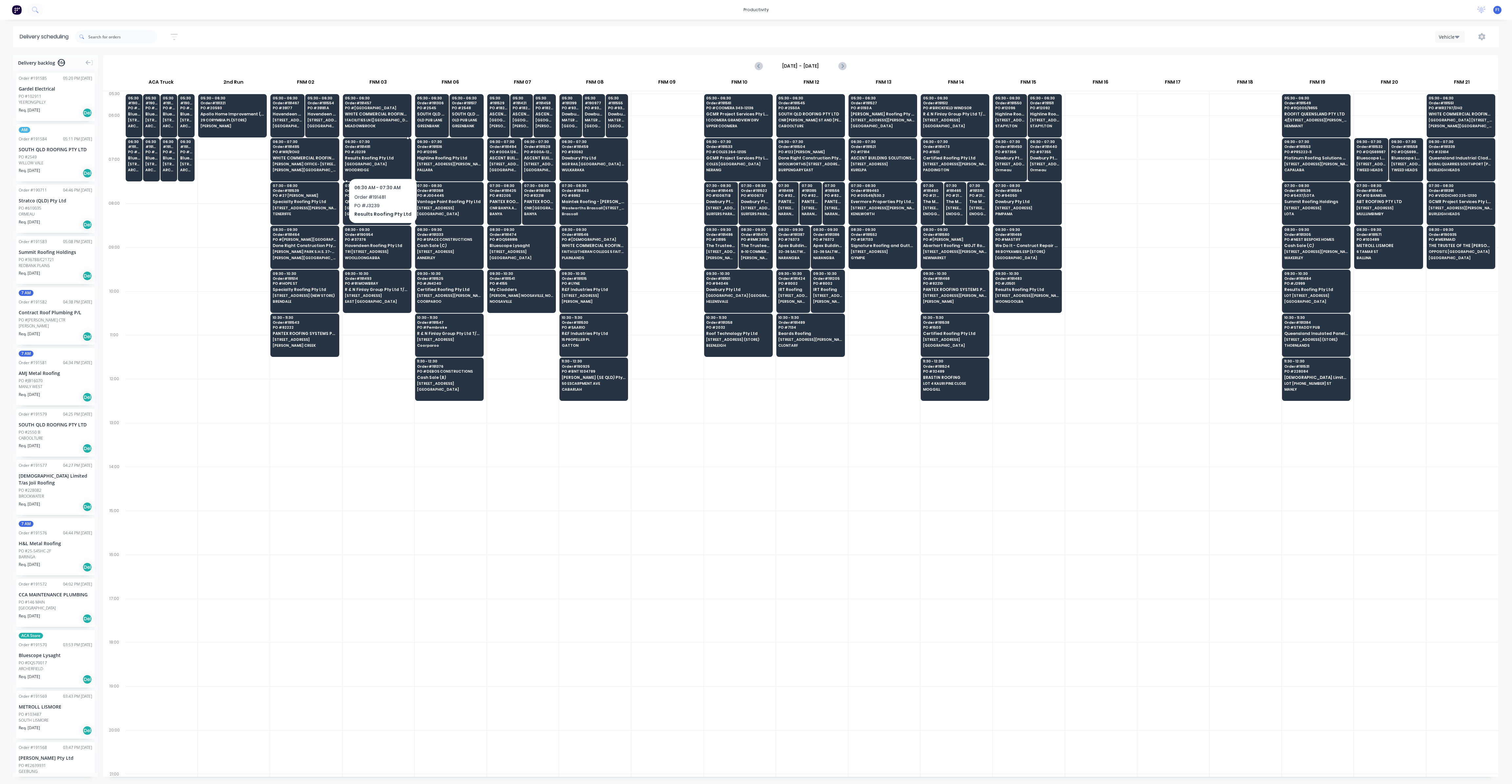
click at [380, 161] on div "06:30 - 07:30 Order # 191481 PO # J3239 Results Roofing Pty Ltd [STREET_ADDRESS]" at bounding box center [377, 156] width 68 height 37
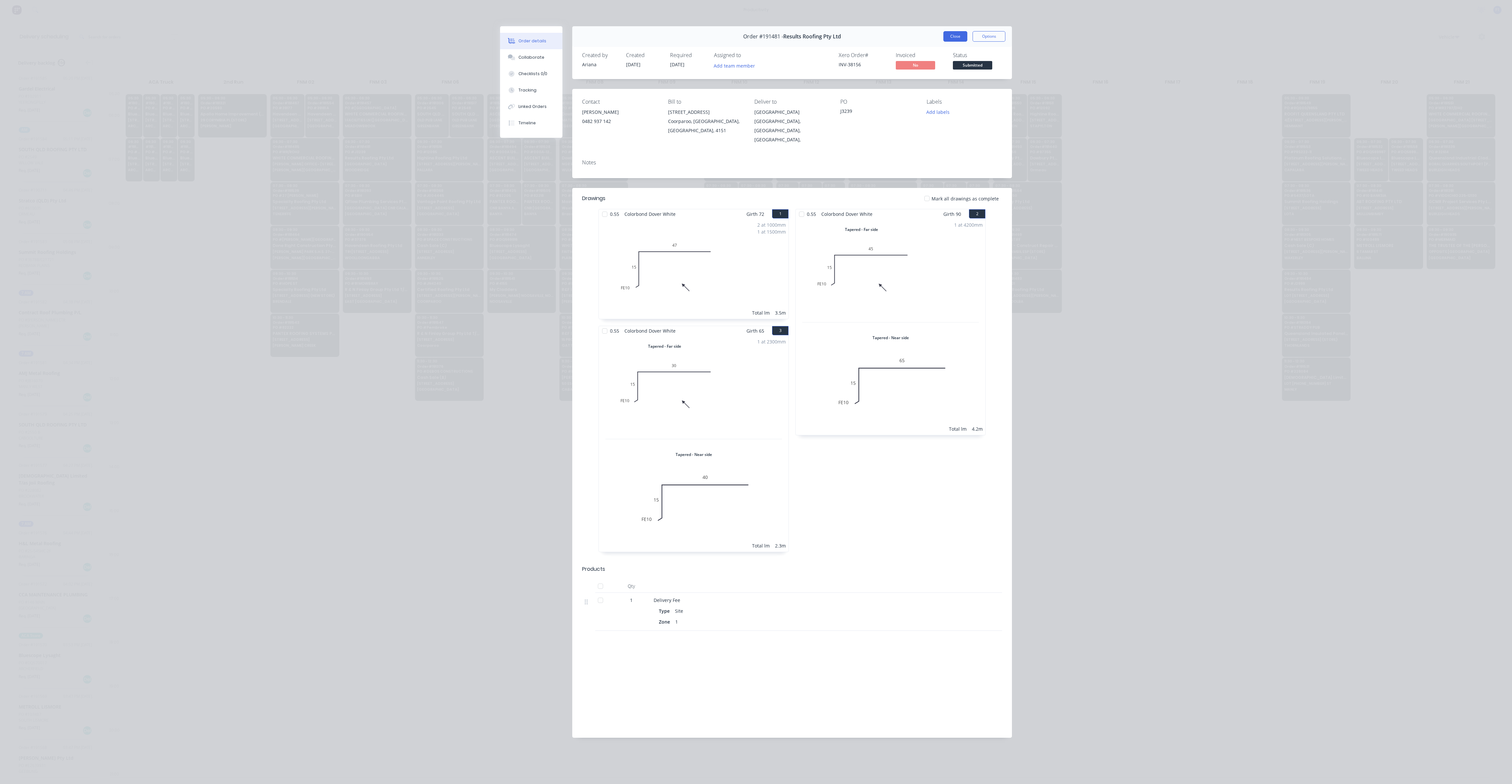
drag, startPoint x: 959, startPoint y: 36, endPoint x: 932, endPoint y: 49, distance: 30.0
click at [959, 36] on button "Close" at bounding box center [955, 36] width 24 height 11
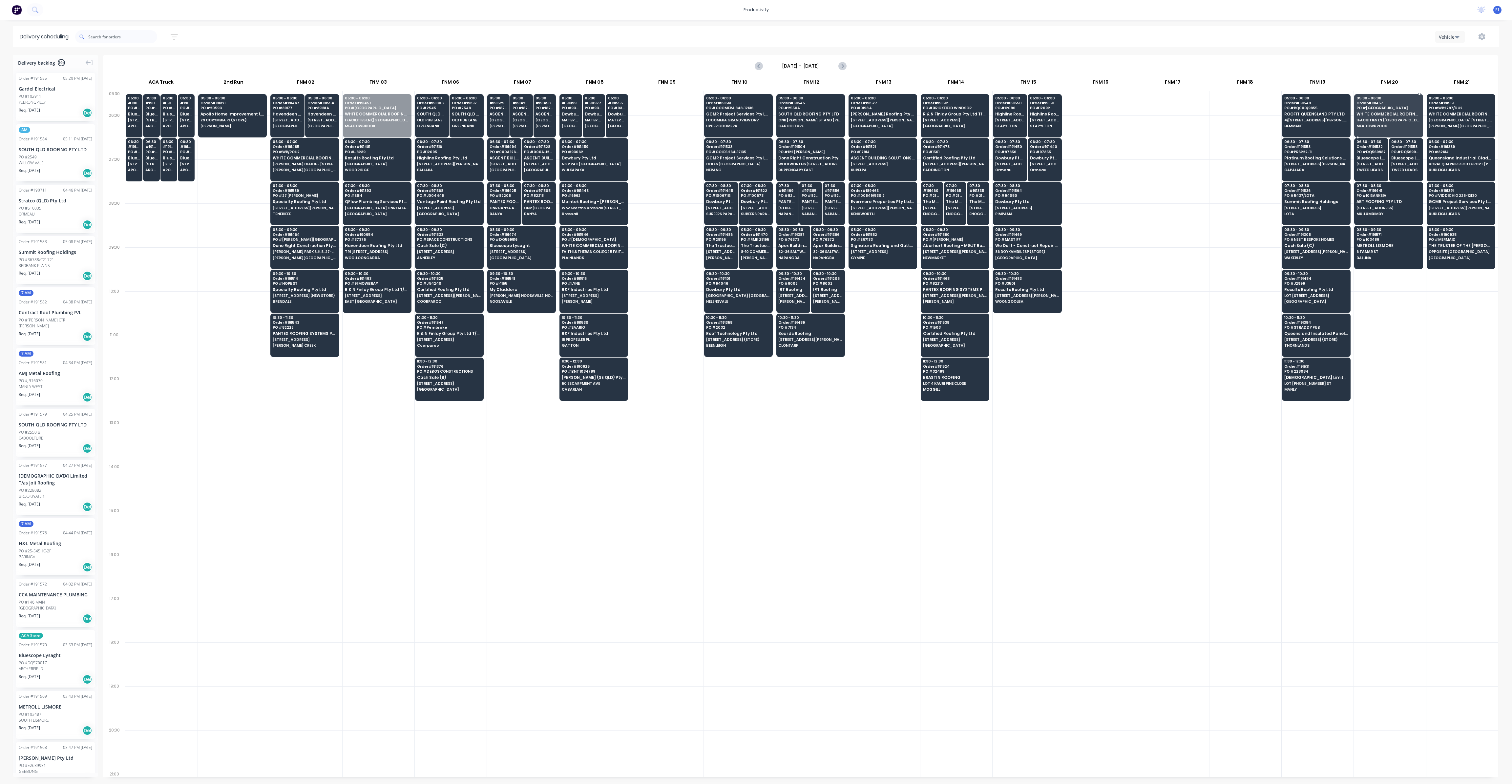
drag, startPoint x: 380, startPoint y: 120, endPoint x: 1389, endPoint y: 127, distance: 1009.0
click at [1132, 386] on div at bounding box center [1101, 401] width 72 height 44
click at [362, 161] on div "06:30 - 07:30 Order # 191481 PO # J3239 Results Roofing Pty Ltd [STREET_ADDRESS]" at bounding box center [377, 156] width 68 height 37
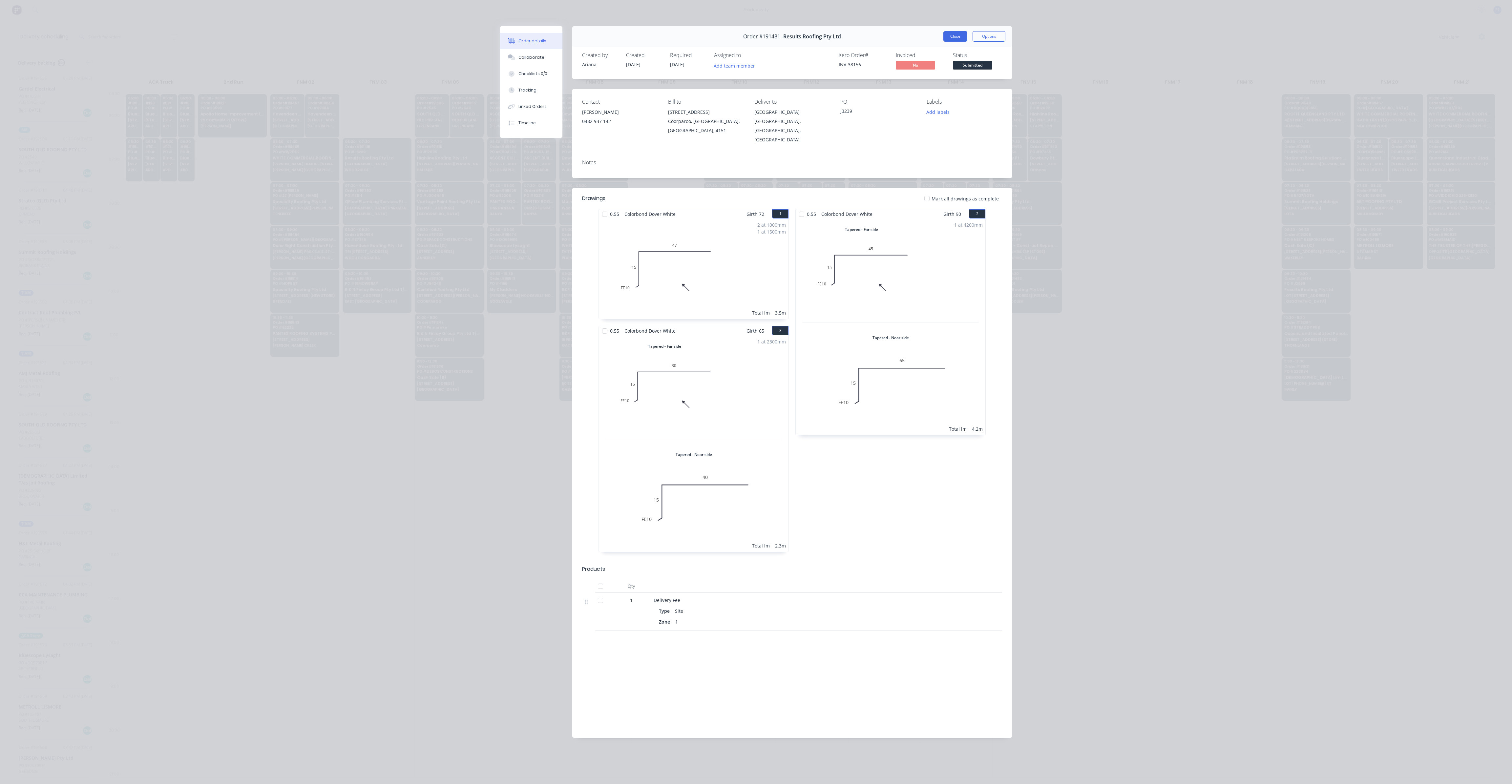
click at [960, 34] on button "Close" at bounding box center [955, 36] width 24 height 11
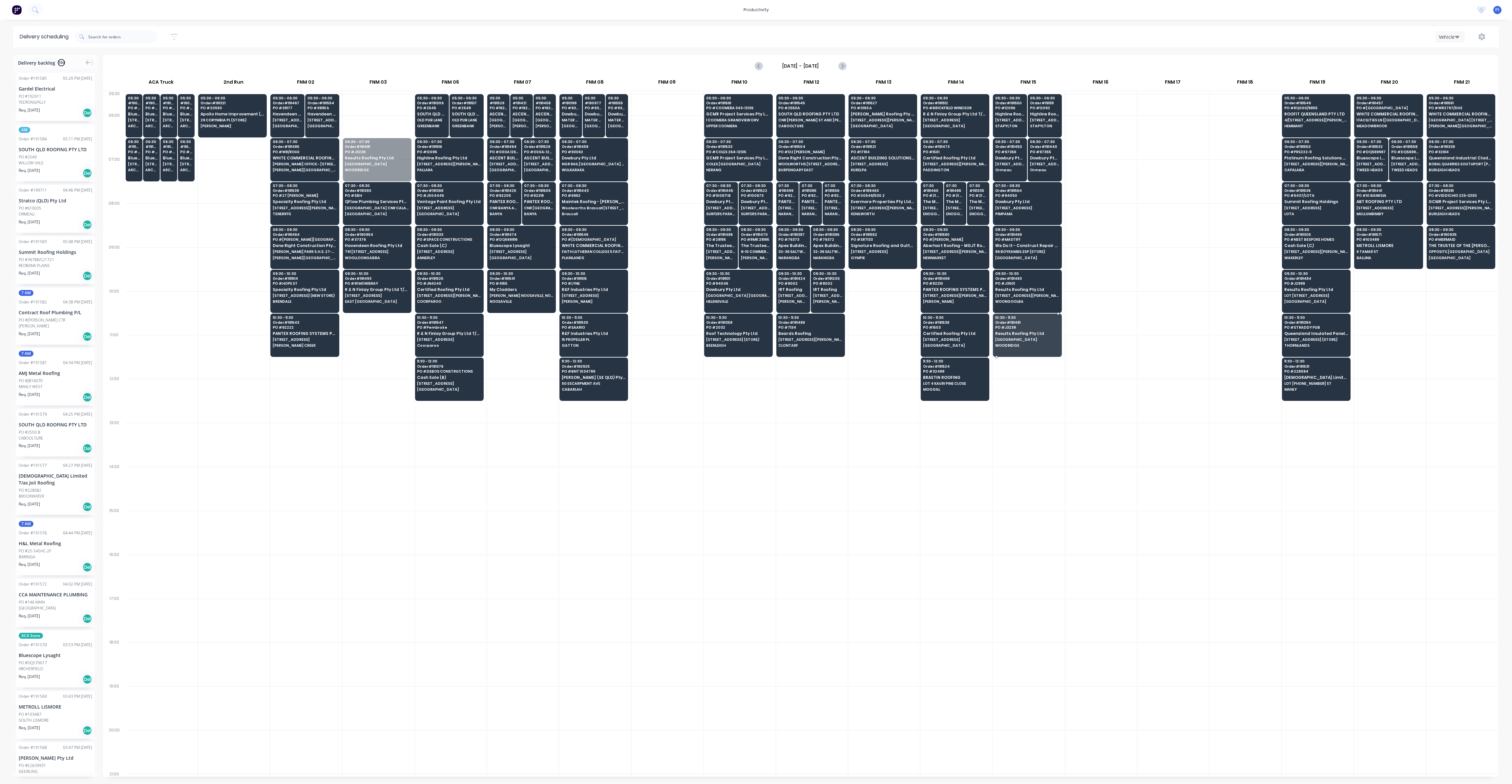
drag, startPoint x: 372, startPoint y: 160, endPoint x: 1036, endPoint y: 337, distance: 687.2
click at [380, 209] on span "[GEOGRAPHIC_DATA] CNR CALAM & [PERSON_NAME][GEOGRAPHIC_DATA]'S" at bounding box center [377, 208] width 63 height 4
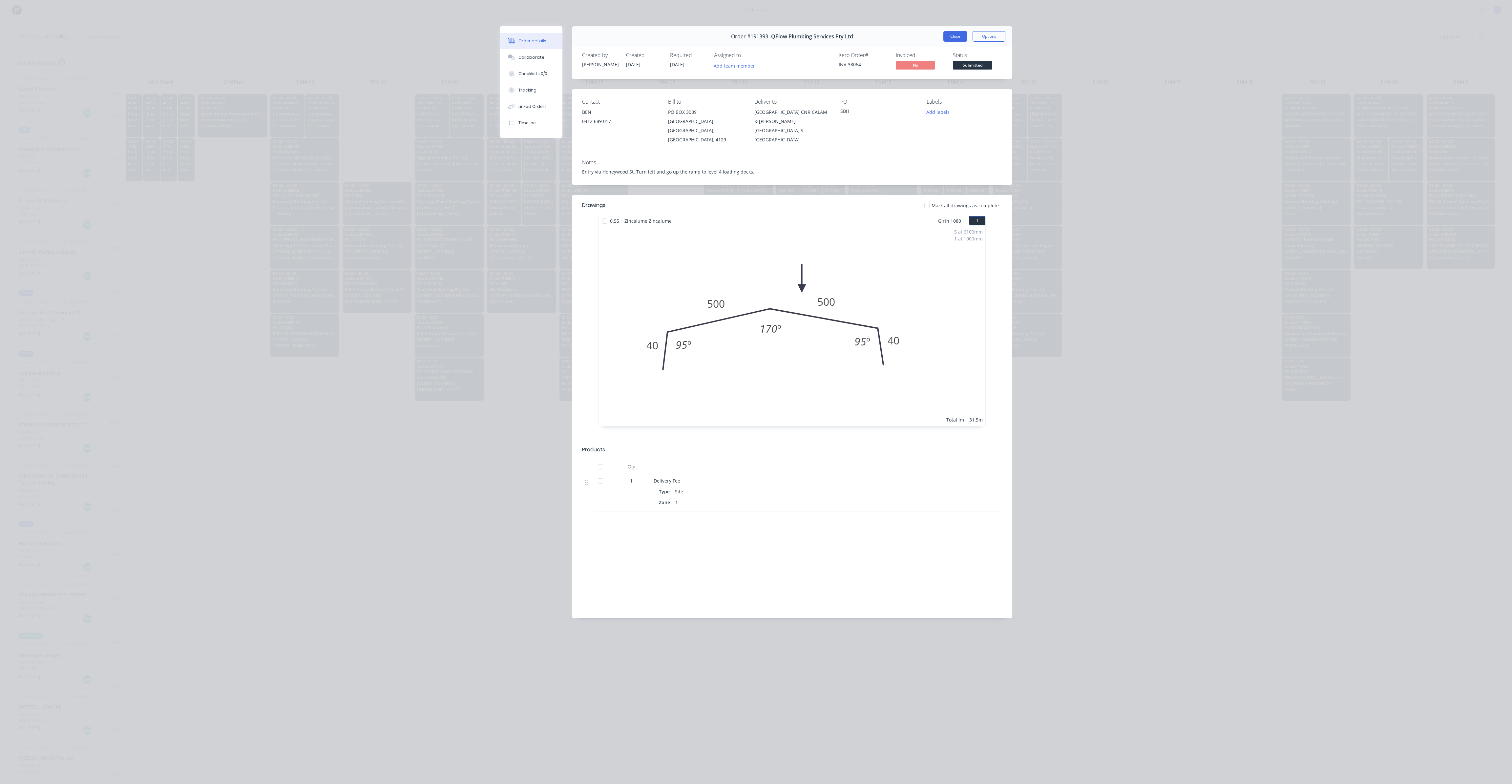
click at [955, 39] on button "Close" at bounding box center [955, 36] width 24 height 11
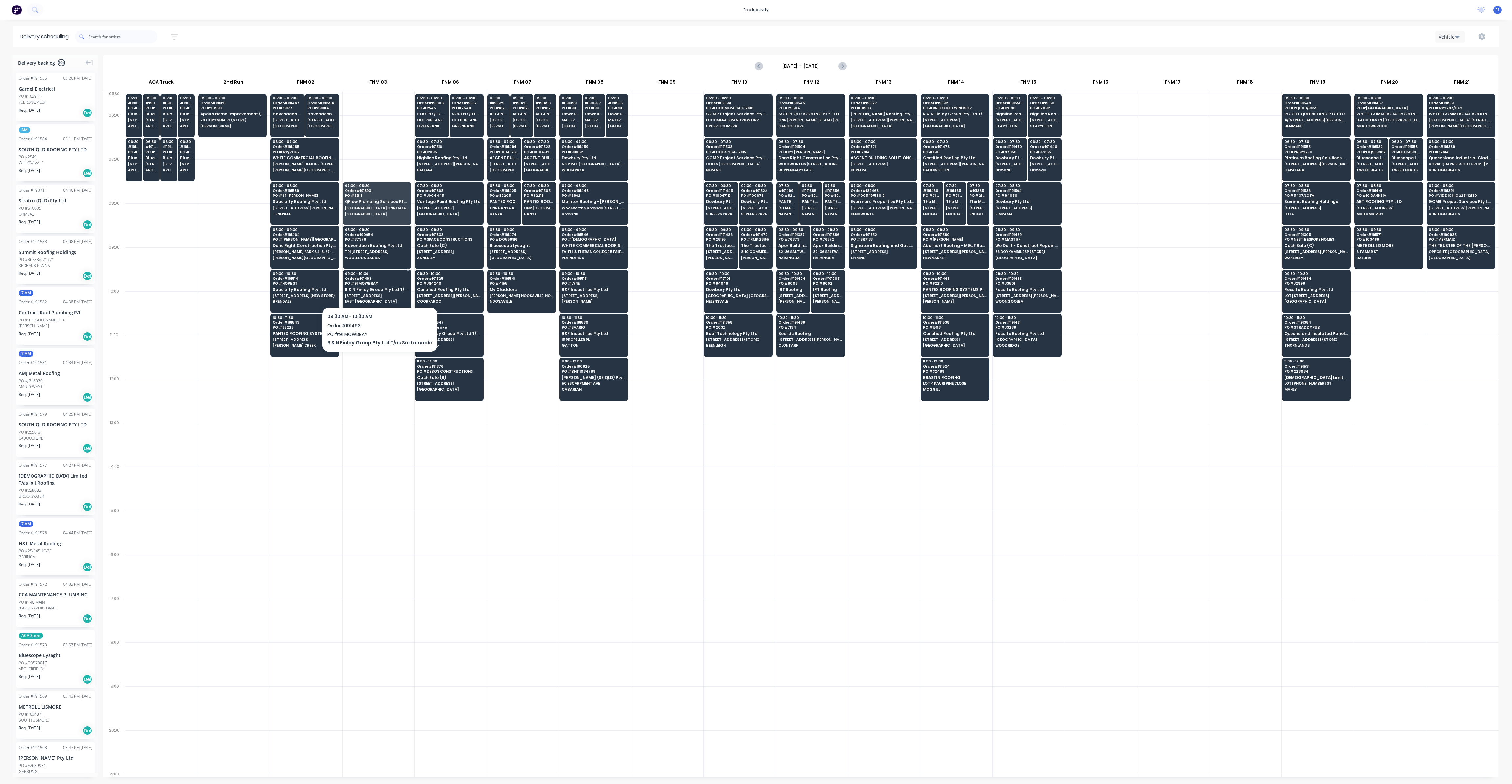
click at [361, 299] on span "EAST [GEOGRAPHIC_DATA]" at bounding box center [377, 301] width 63 height 4
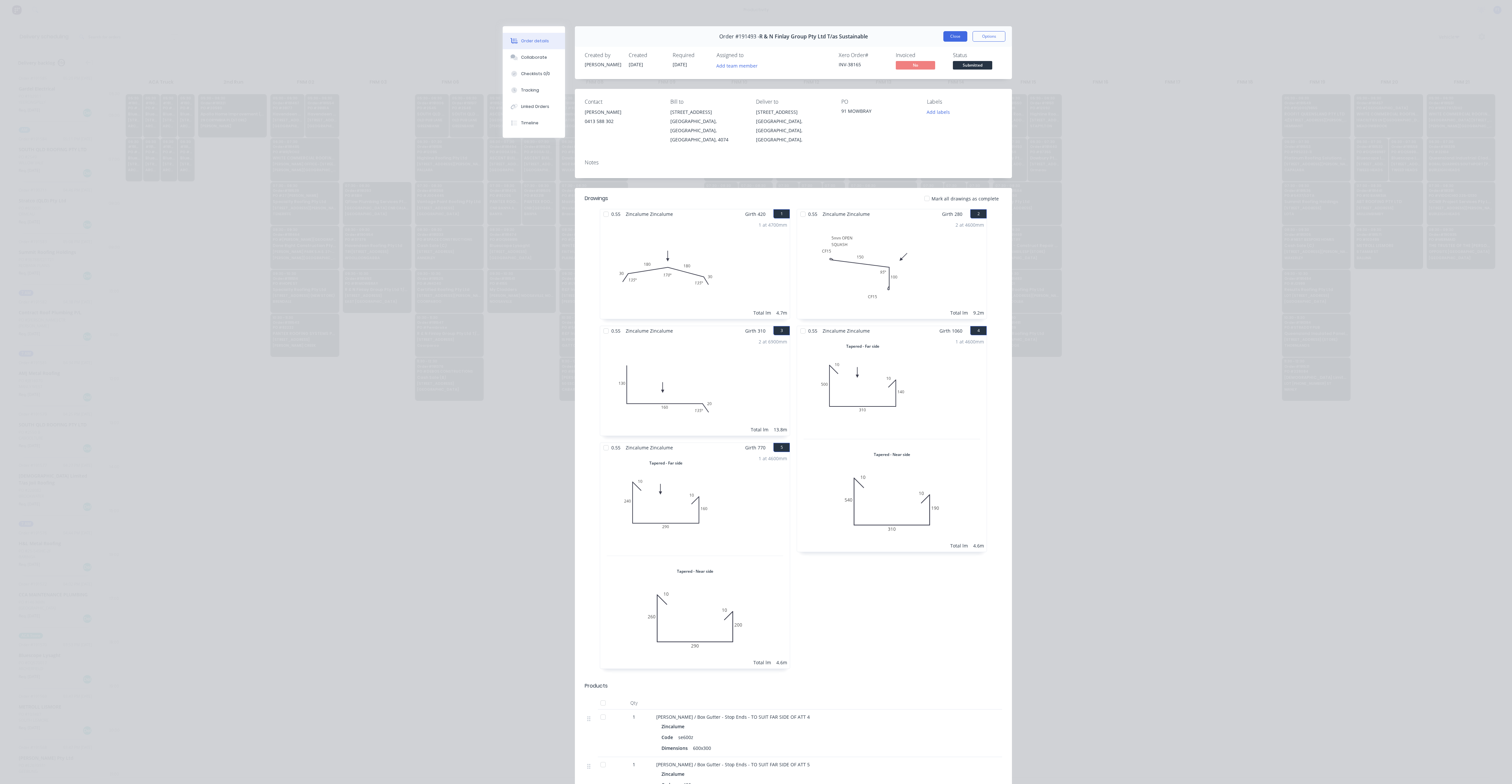
click at [952, 36] on button "Close" at bounding box center [955, 36] width 24 height 11
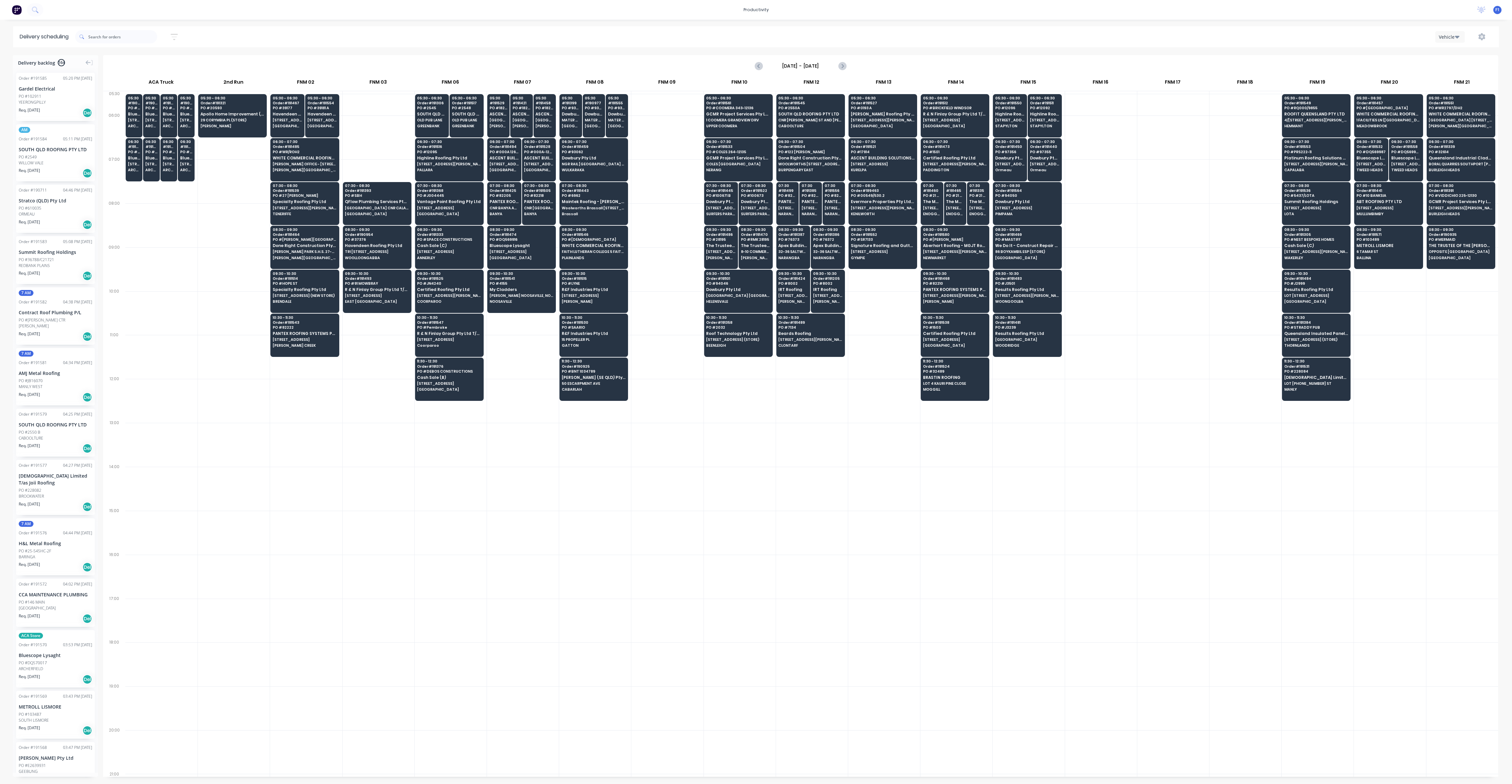
click at [888, 501] on div at bounding box center [884, 488] width 72 height 44
drag, startPoint x: 374, startPoint y: 210, endPoint x: 379, endPoint y: 121, distance: 89.1
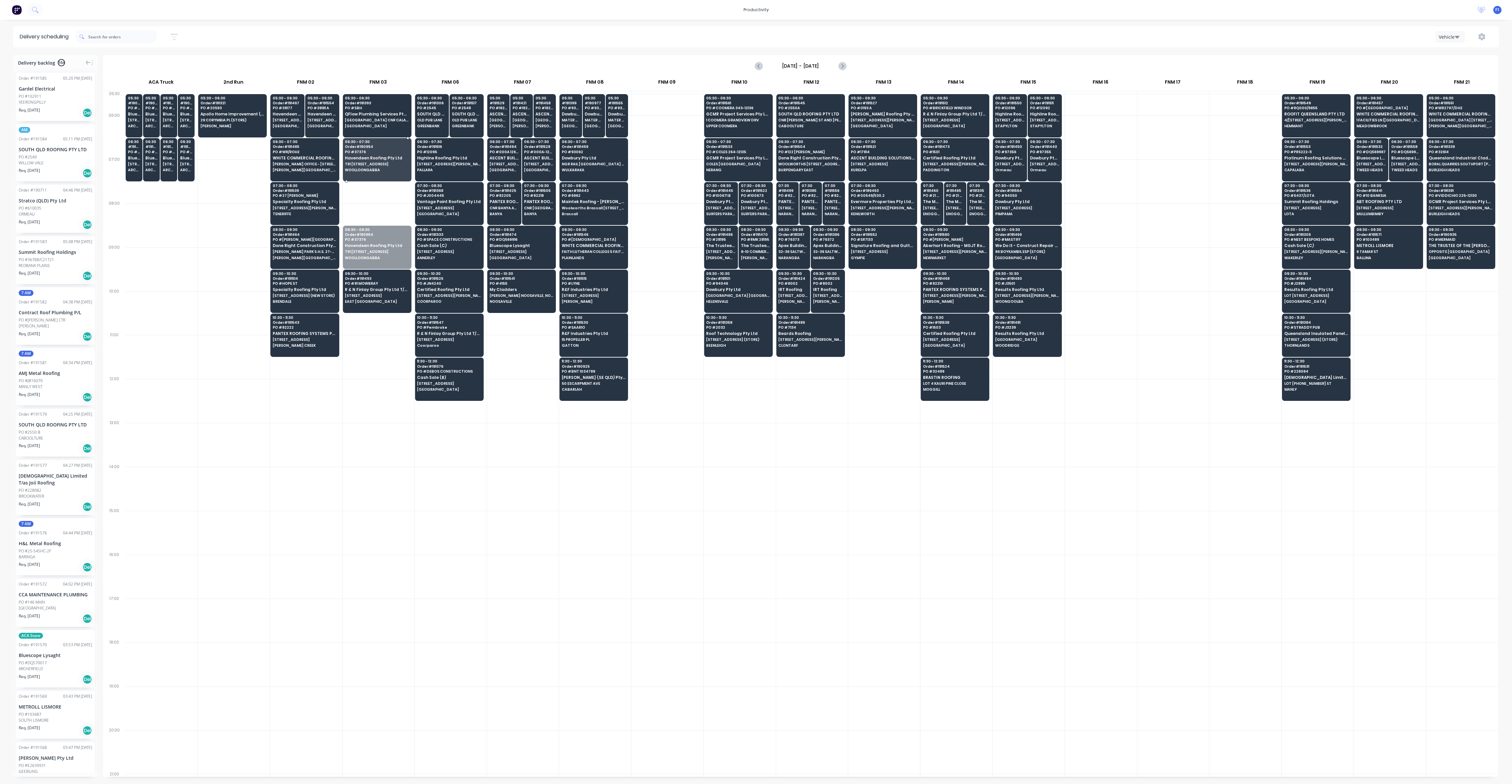
drag, startPoint x: 367, startPoint y: 230, endPoint x: 379, endPoint y: 151, distance: 79.9
drag, startPoint x: 372, startPoint y: 282, endPoint x: 379, endPoint y: 200, distance: 82.3
click at [1477, 35] on button "button" at bounding box center [1482, 37] width 21 height 12
click at [1473, 55] on div "Run Sheet" at bounding box center [1461, 54] width 50 height 9
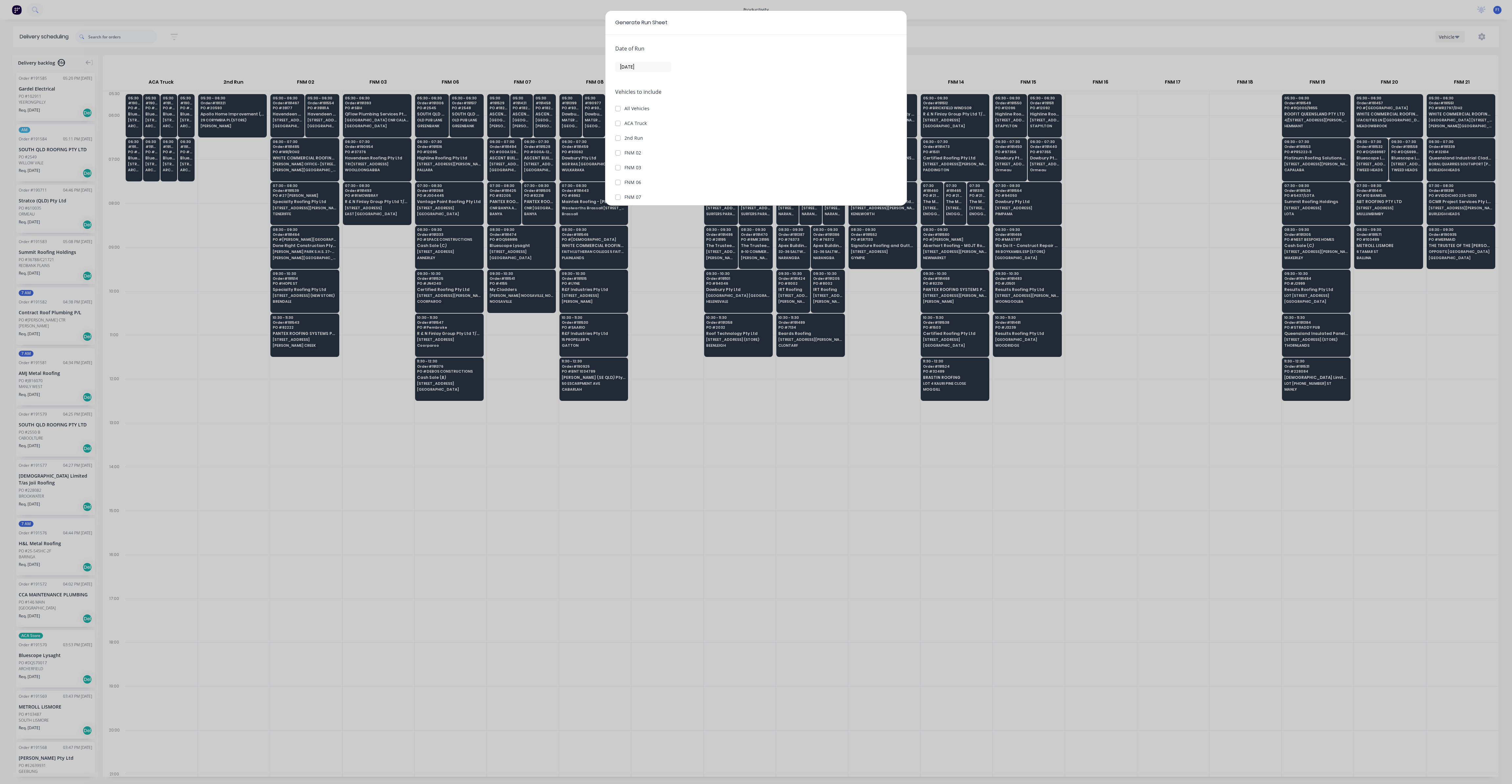
scroll to position [99, 0]
click at [625, 112] on label "FNM 08" at bounding box center [633, 113] width 17 height 7
click at [619, 112] on 08 "FNM 08" at bounding box center [617, 113] width 5 height 6
checkbox 08 "true"
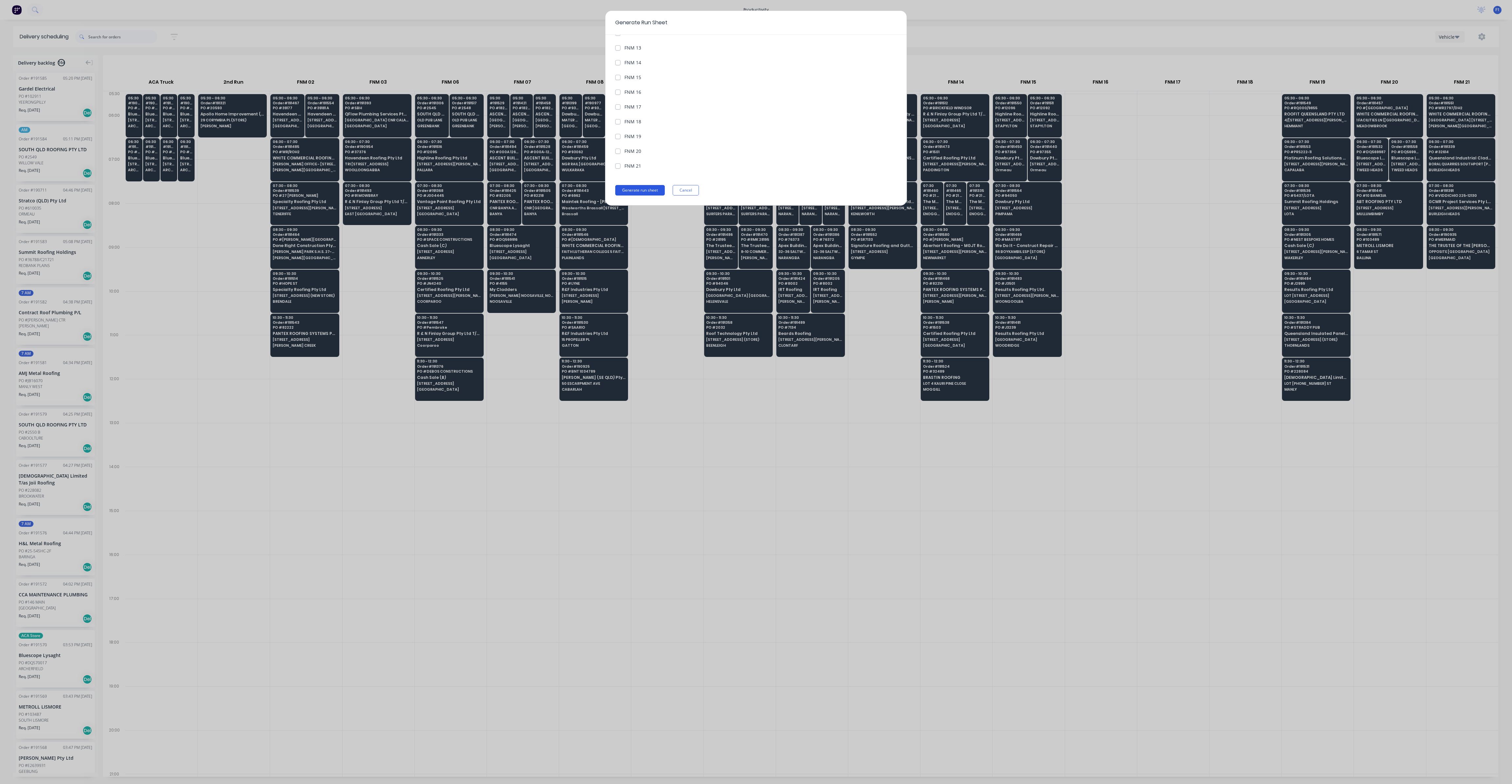
click at [653, 191] on button "Generate run sheet" at bounding box center [640, 190] width 49 height 11
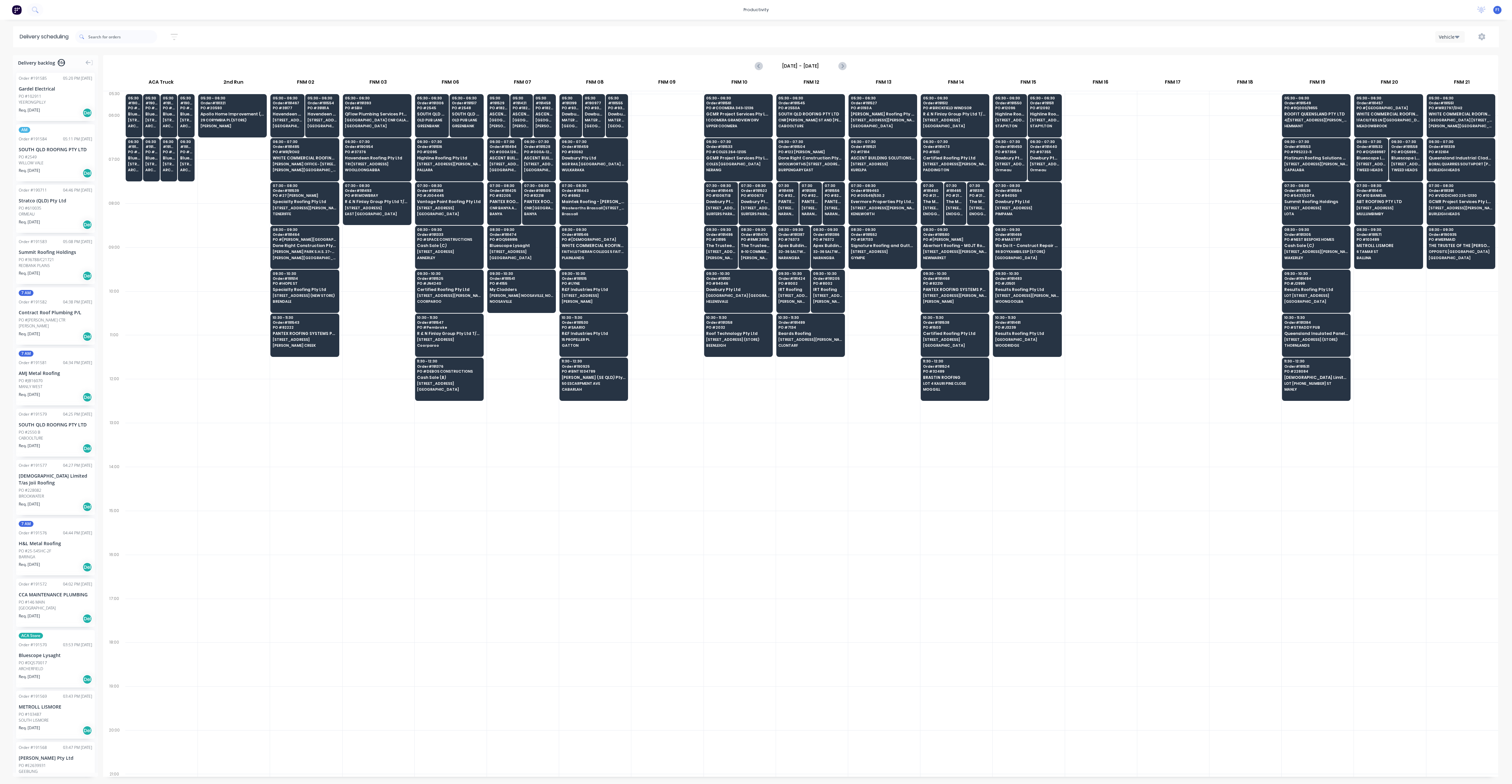
click at [1455, 36] on icon "button" at bounding box center [1457, 36] width 5 height 7
click at [1456, 69] on div "Vehicle" at bounding box center [1468, 67] width 65 height 13
click at [1481, 38] on icon "button" at bounding box center [1481, 36] width 7 height 7
click at [1461, 55] on div "Run Sheet" at bounding box center [1461, 54] width 50 height 9
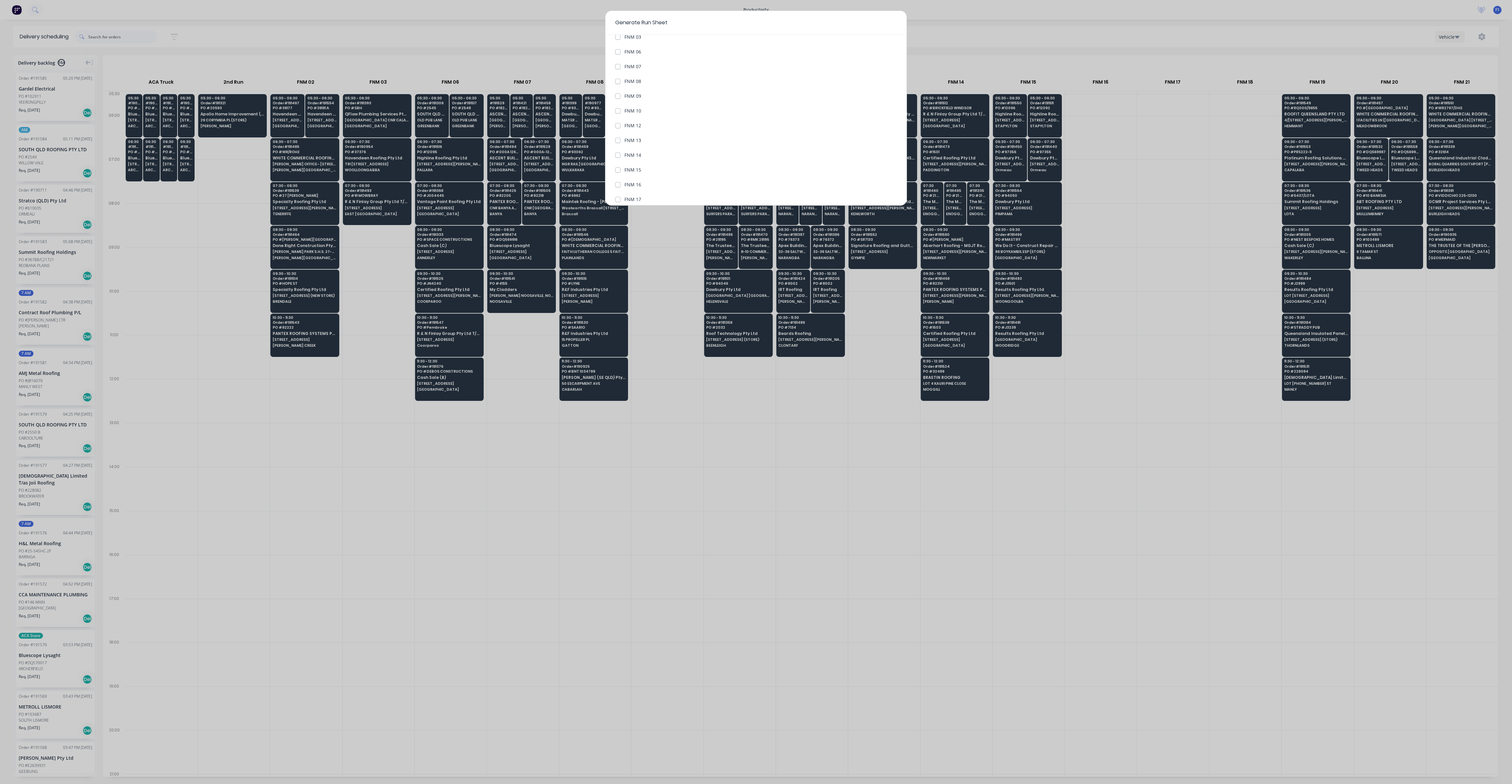
scroll to position [147, 0]
click at [625, 151] on label "FNM 15" at bounding box center [633, 153] width 17 height 7
click at [619, 151] on 15 "FNM 15" at bounding box center [617, 153] width 5 height 6
checkbox 15 "true"
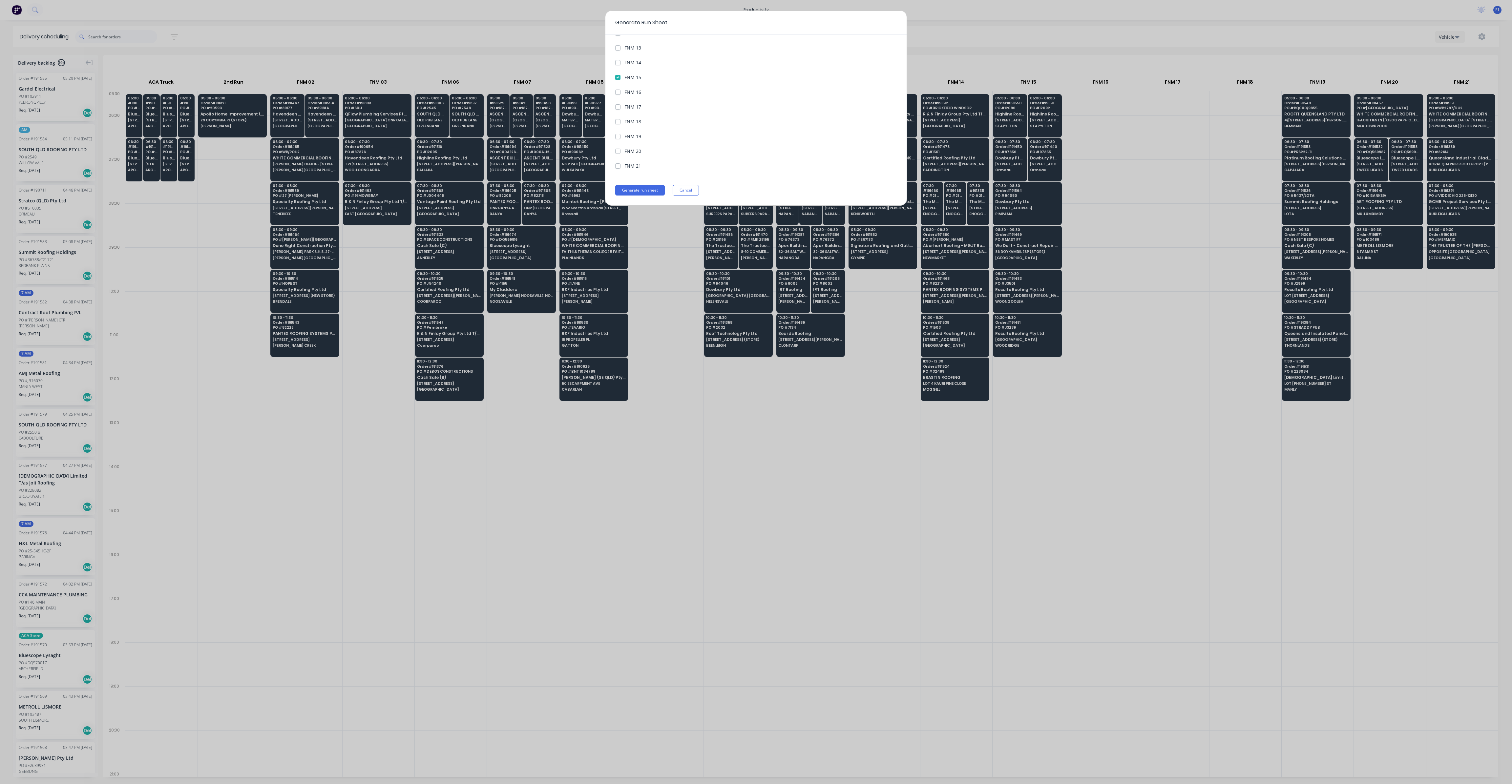
click at [617, 148] on 20 "FNM 20" at bounding box center [617, 151] width 5 height 6
checkbox 20 "true"
click at [644, 191] on button "Generate run sheet" at bounding box center [640, 190] width 49 height 11
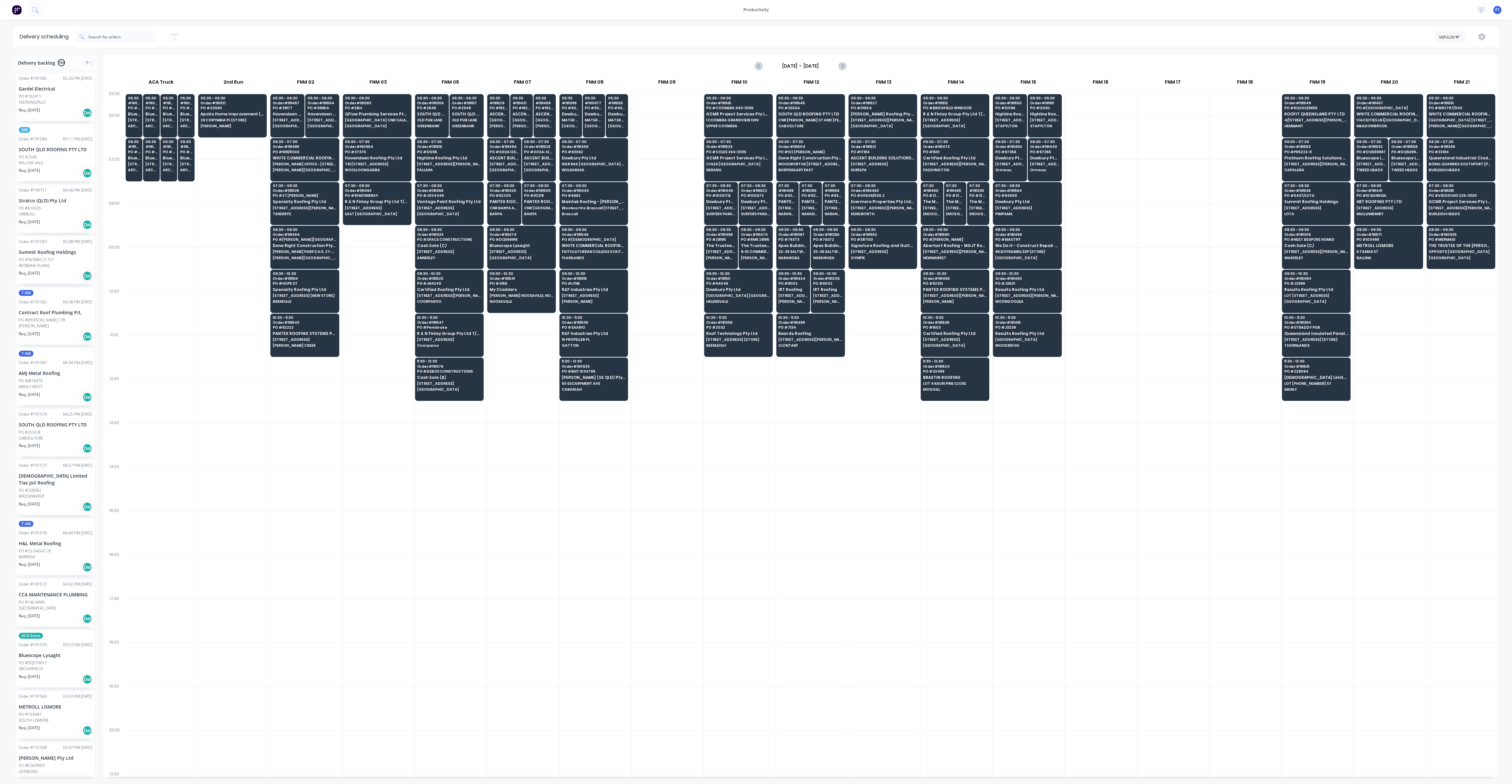
click at [430, 506] on div "05:30 - 06:30 Order # 191306 PO # 2545 SOUTH QLD ROOFING PTY LTD OLD PUB LANE G…" at bounding box center [451, 434] width 72 height 680
drag, startPoint x: 373, startPoint y: 117, endPoint x: 220, endPoint y: 191, distance: 170.0
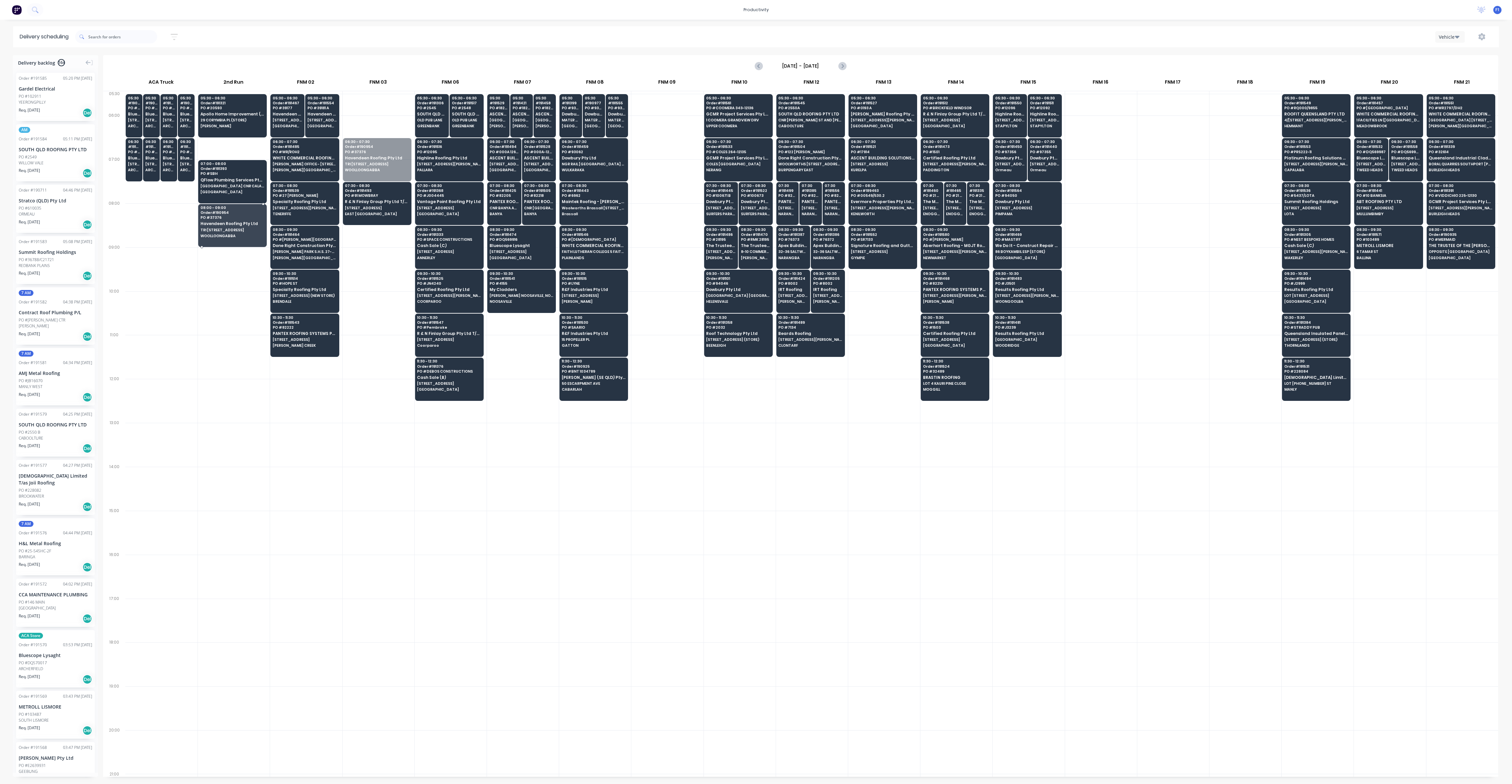
drag, startPoint x: 376, startPoint y: 162, endPoint x: 232, endPoint y: 235, distance: 161.4
drag, startPoint x: 361, startPoint y: 208, endPoint x: 241, endPoint y: 270, distance: 135.1
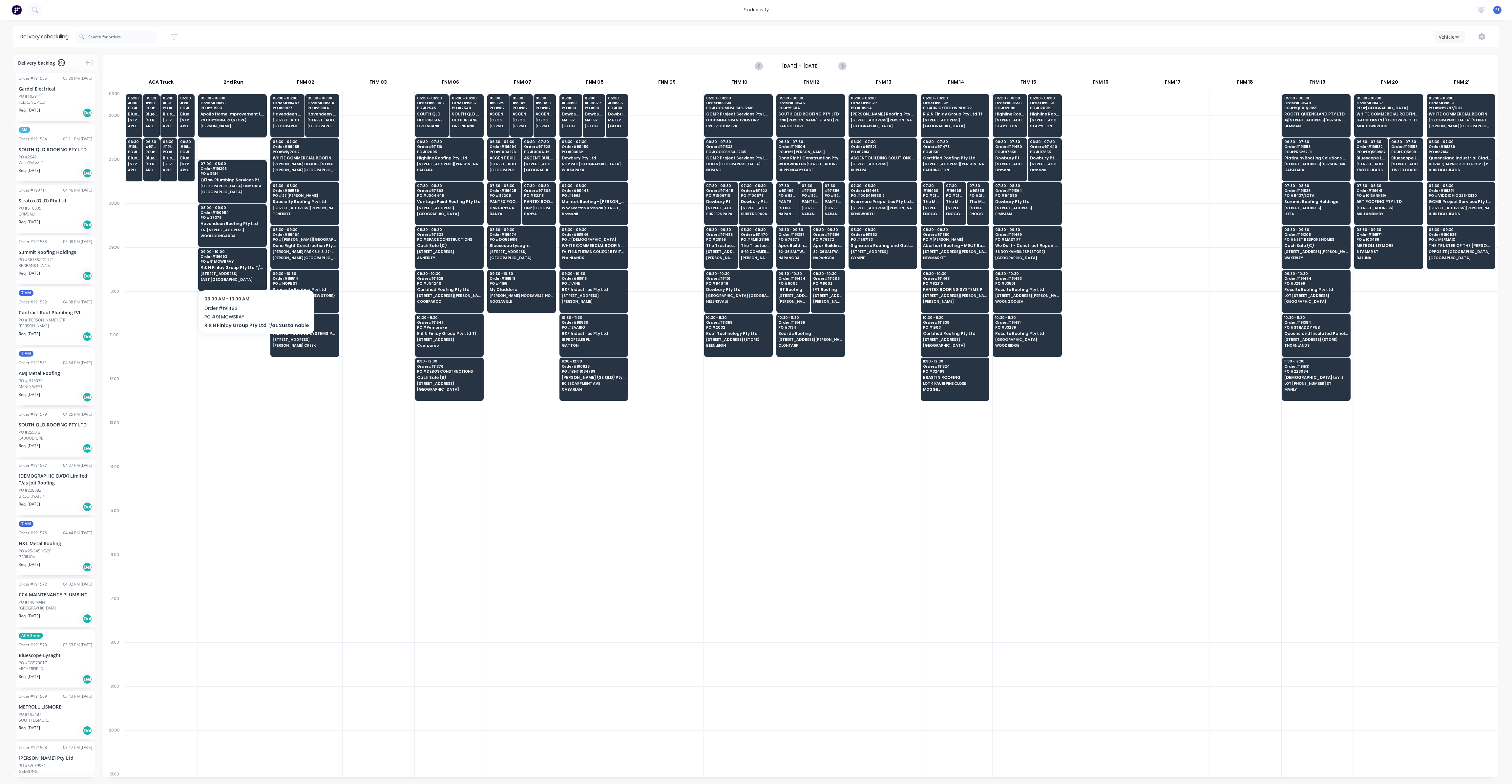
click at [328, 501] on div at bounding box center [306, 488] width 72 height 44
click at [1371, 129] on div "05:30 - 06:30 Order # 191457 [GEOGRAPHIC_DATA] WHITE COMMERCIAL ROOFING PTY LTD…" at bounding box center [1389, 112] width 68 height 37
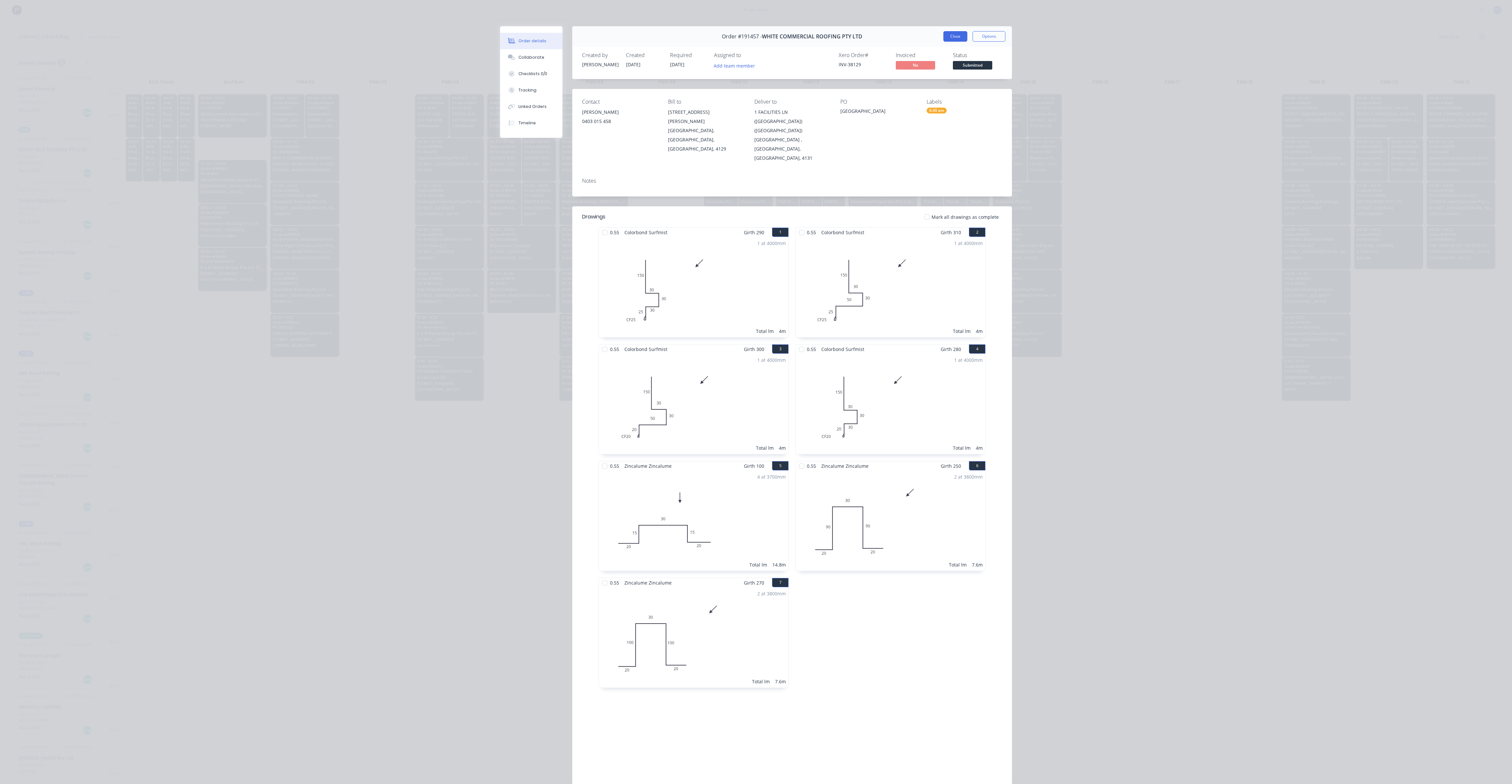
click at [944, 35] on button "Close" at bounding box center [955, 36] width 24 height 11
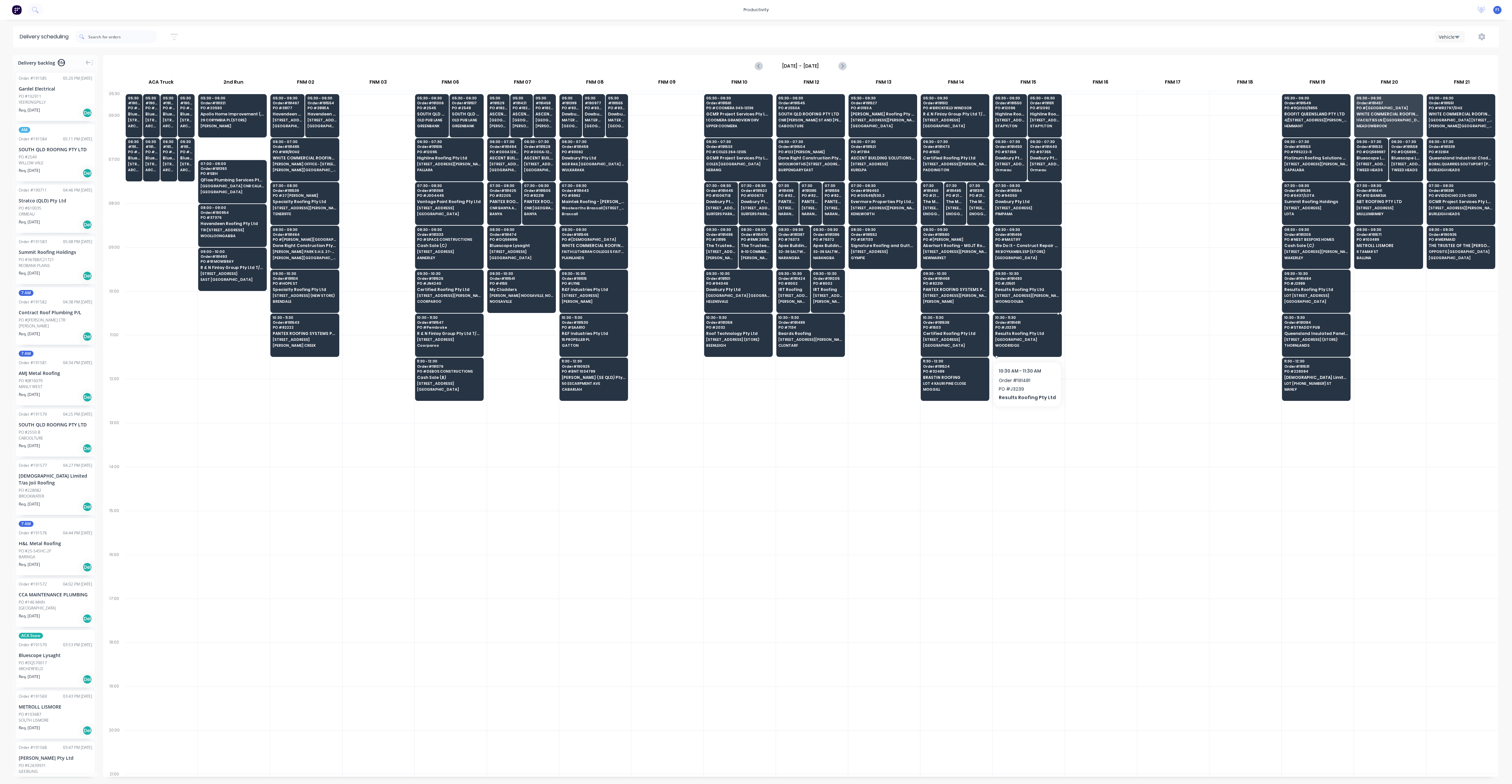
click at [1025, 344] on span "WOODRIDGE" at bounding box center [1027, 345] width 63 height 4
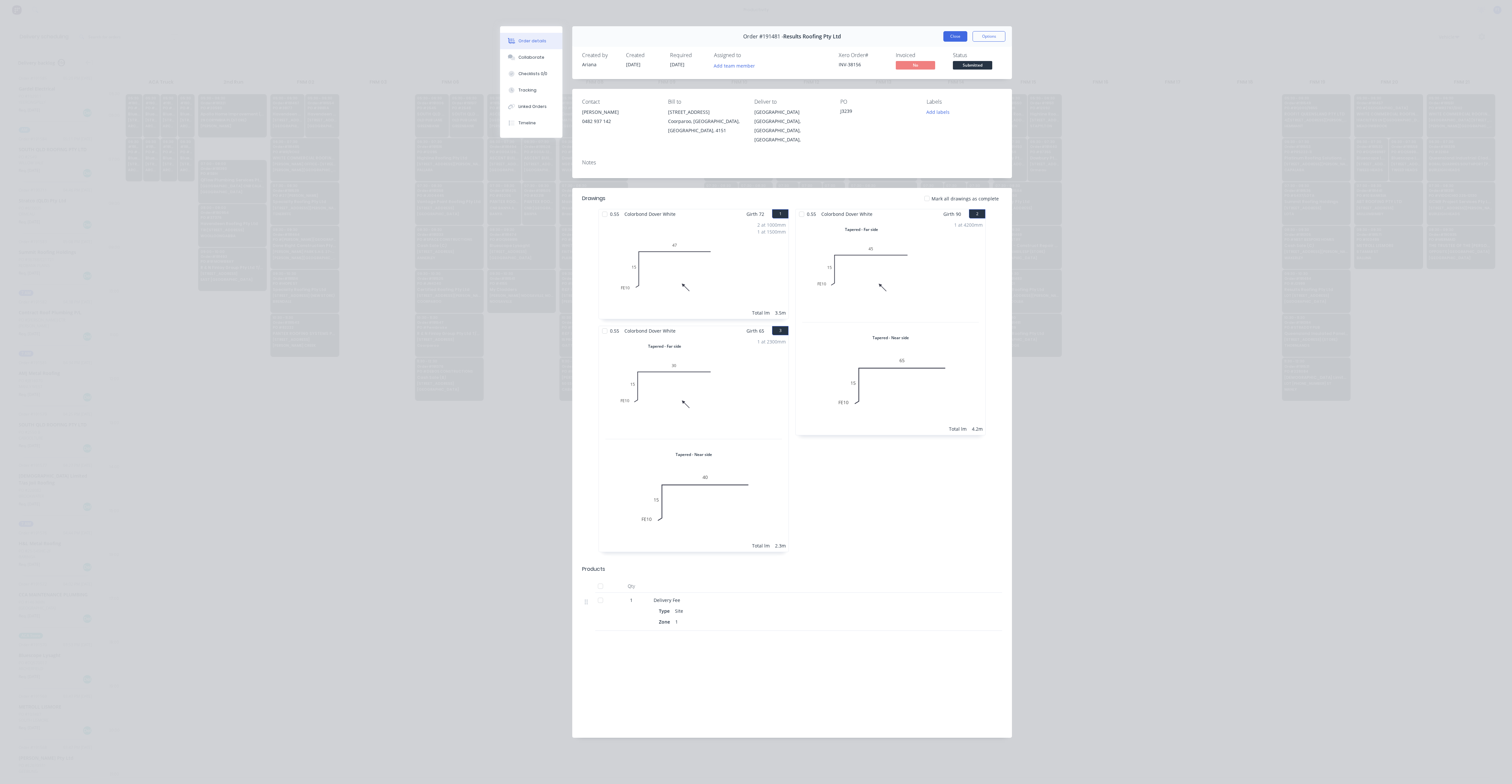
click at [956, 33] on button "Close" at bounding box center [955, 36] width 24 height 11
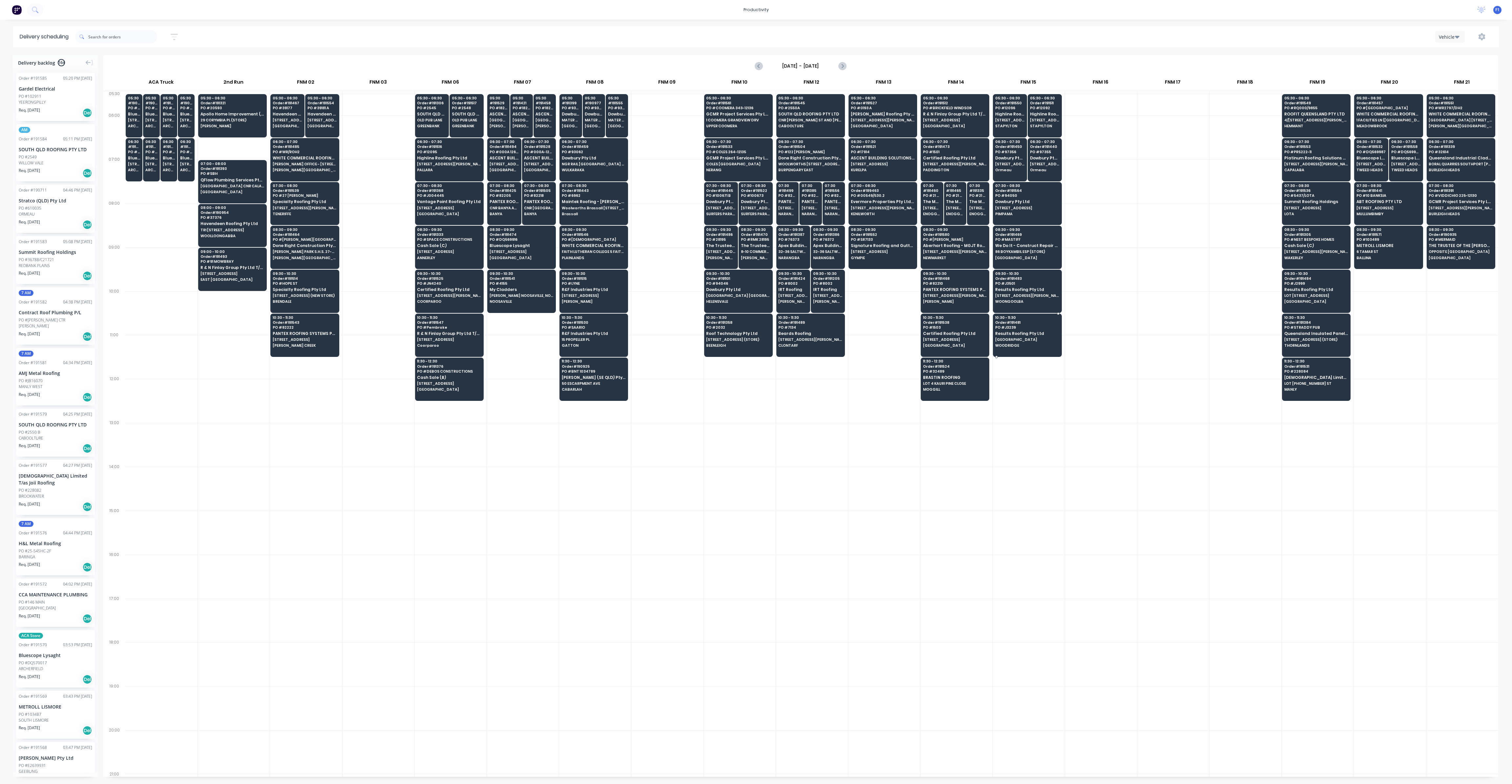
click at [1013, 337] on span "[GEOGRAPHIC_DATA]" at bounding box center [1027, 339] width 63 height 4
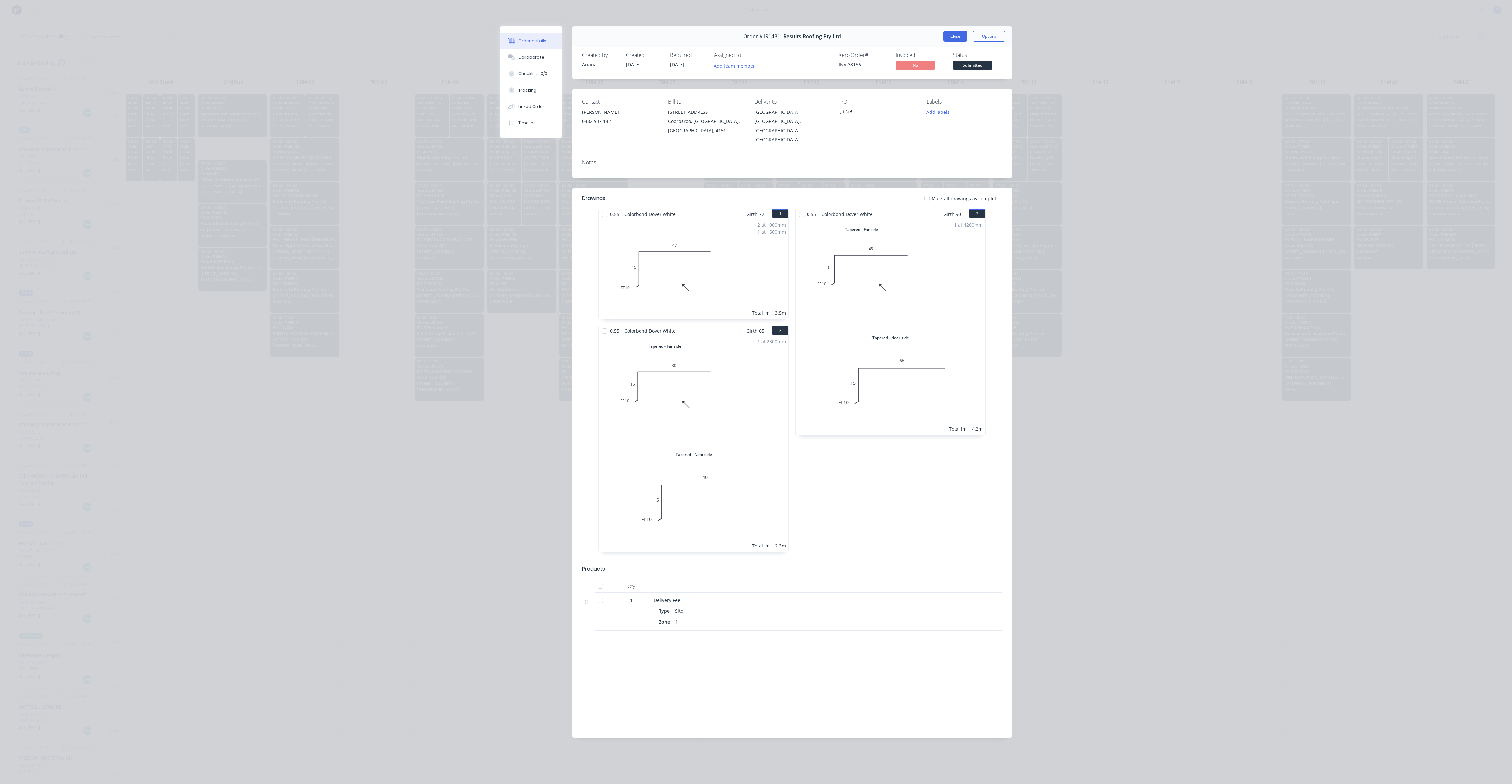
click at [951, 38] on button "Close" at bounding box center [955, 36] width 24 height 11
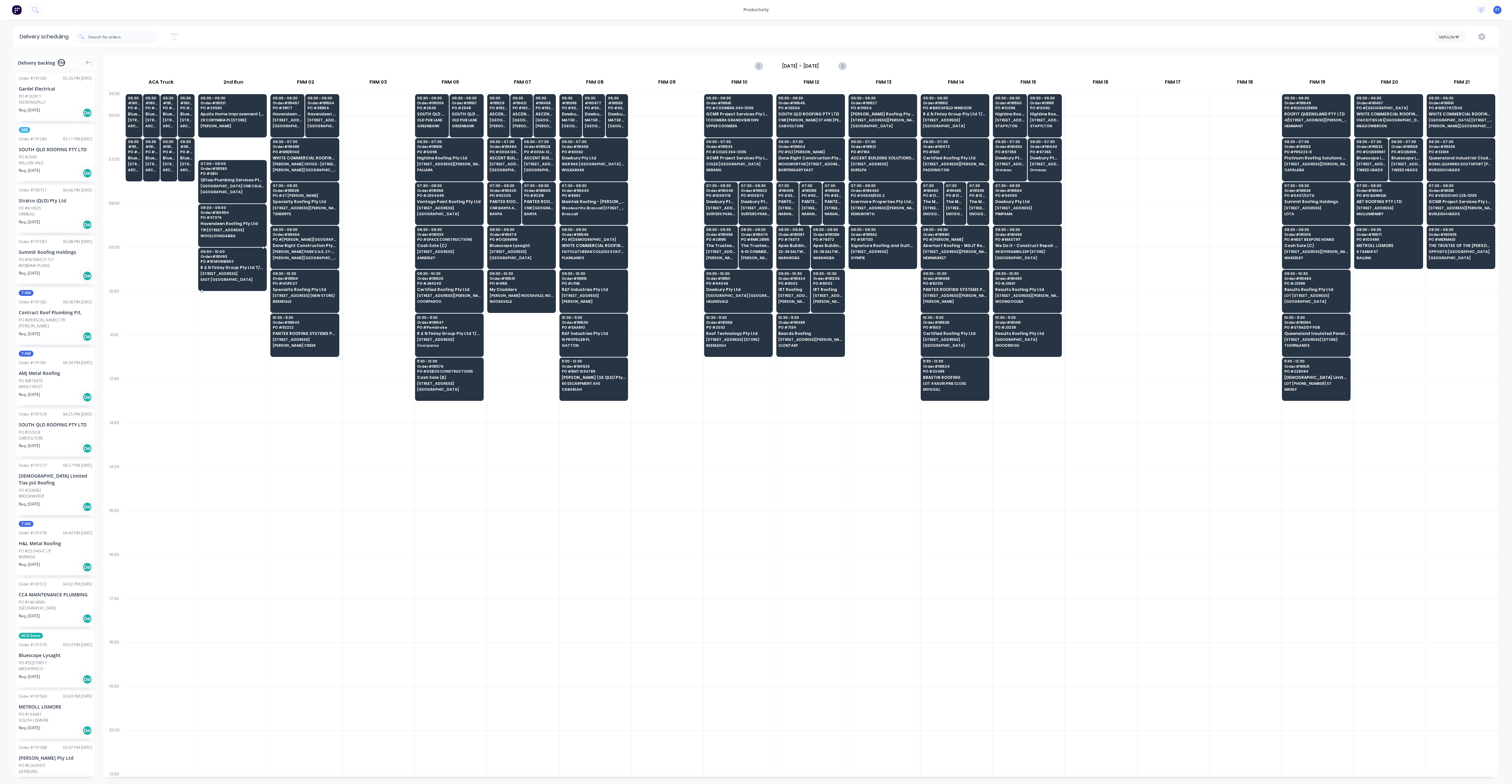
click at [245, 268] on span "R & N Finlay Group Pty Ltd T/as Sustainable" at bounding box center [232, 267] width 63 height 4
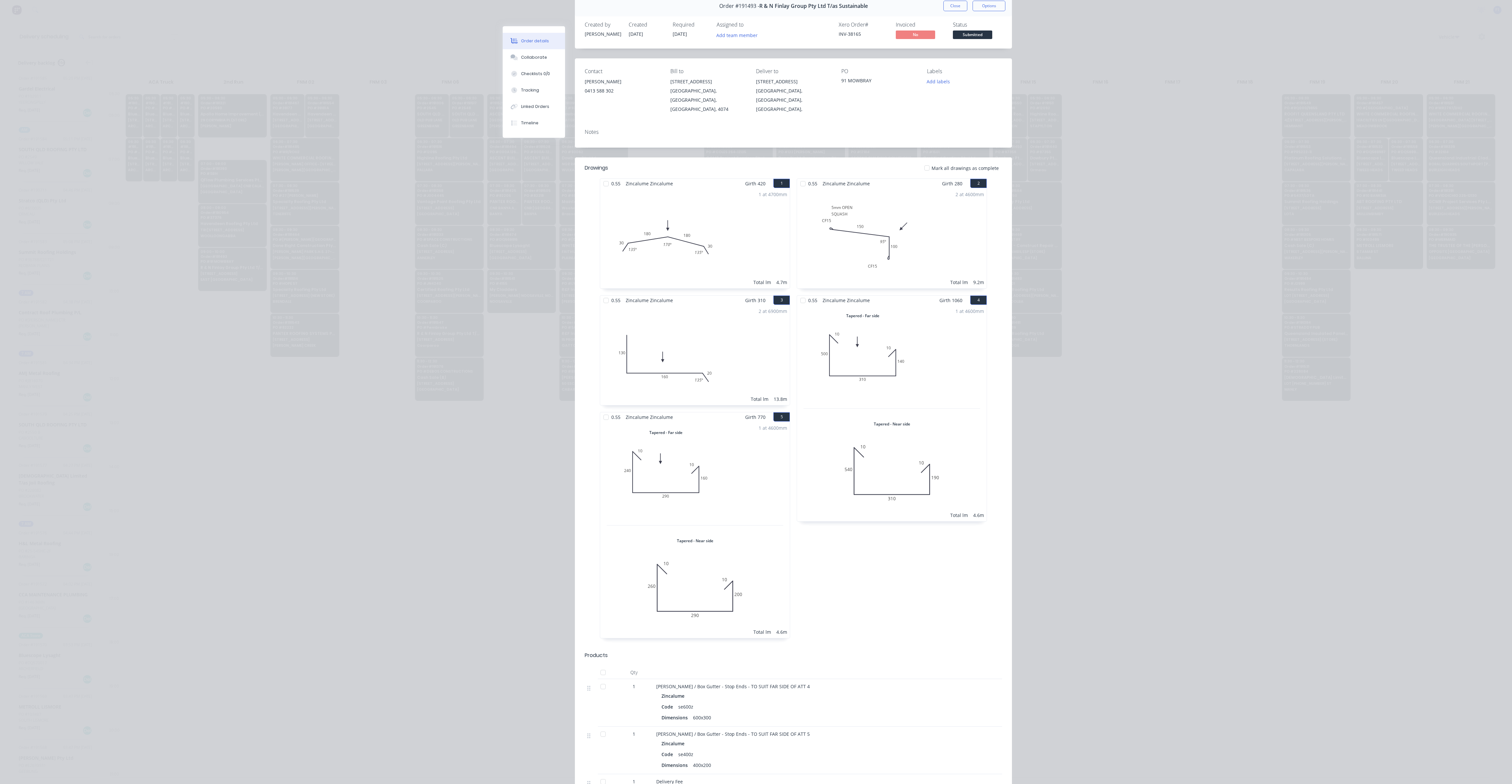
scroll to position [0, 0]
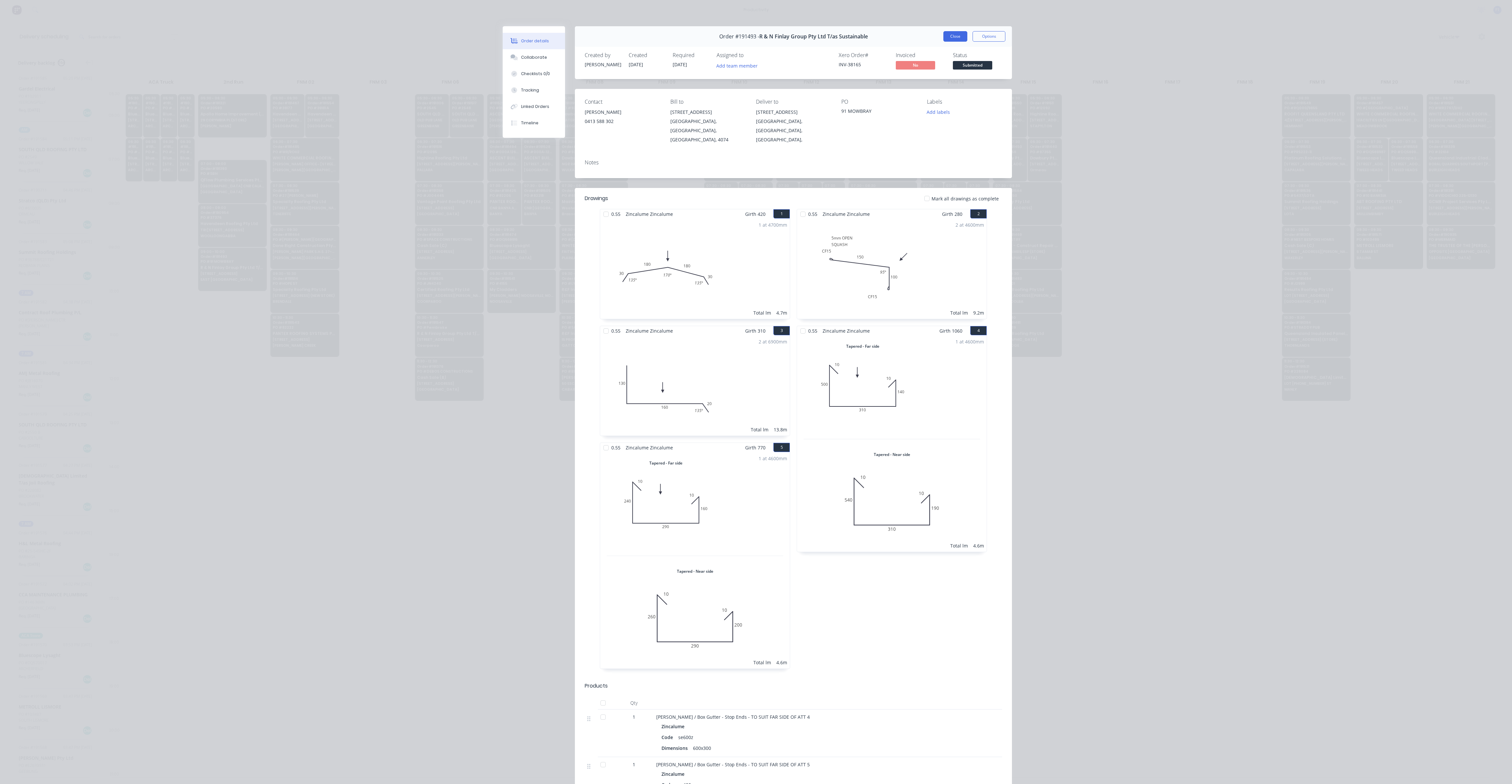
click at [947, 37] on button "Close" at bounding box center [955, 36] width 24 height 11
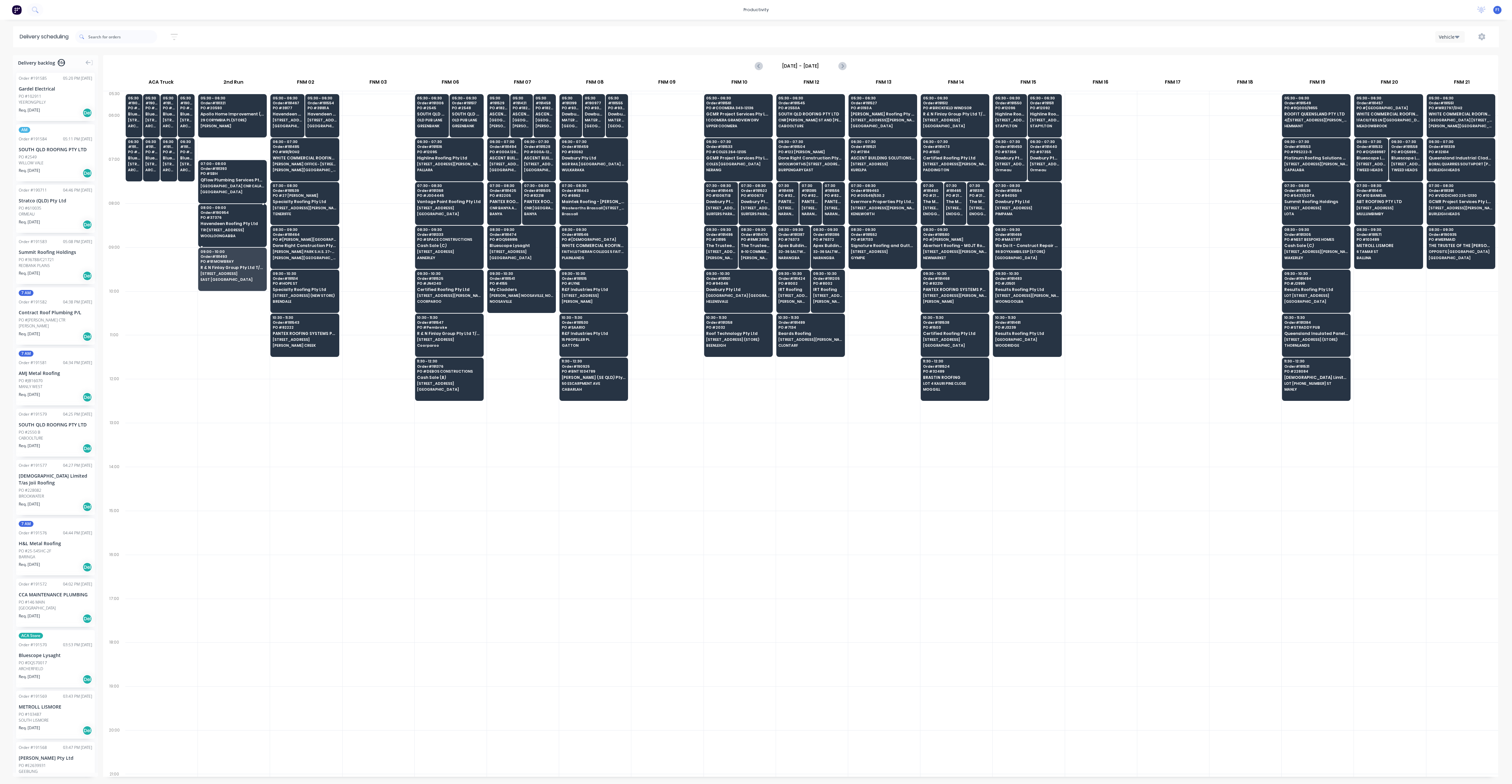
click at [239, 221] on span "Havendeen Roofing Pty Ltd" at bounding box center [232, 223] width 63 height 4
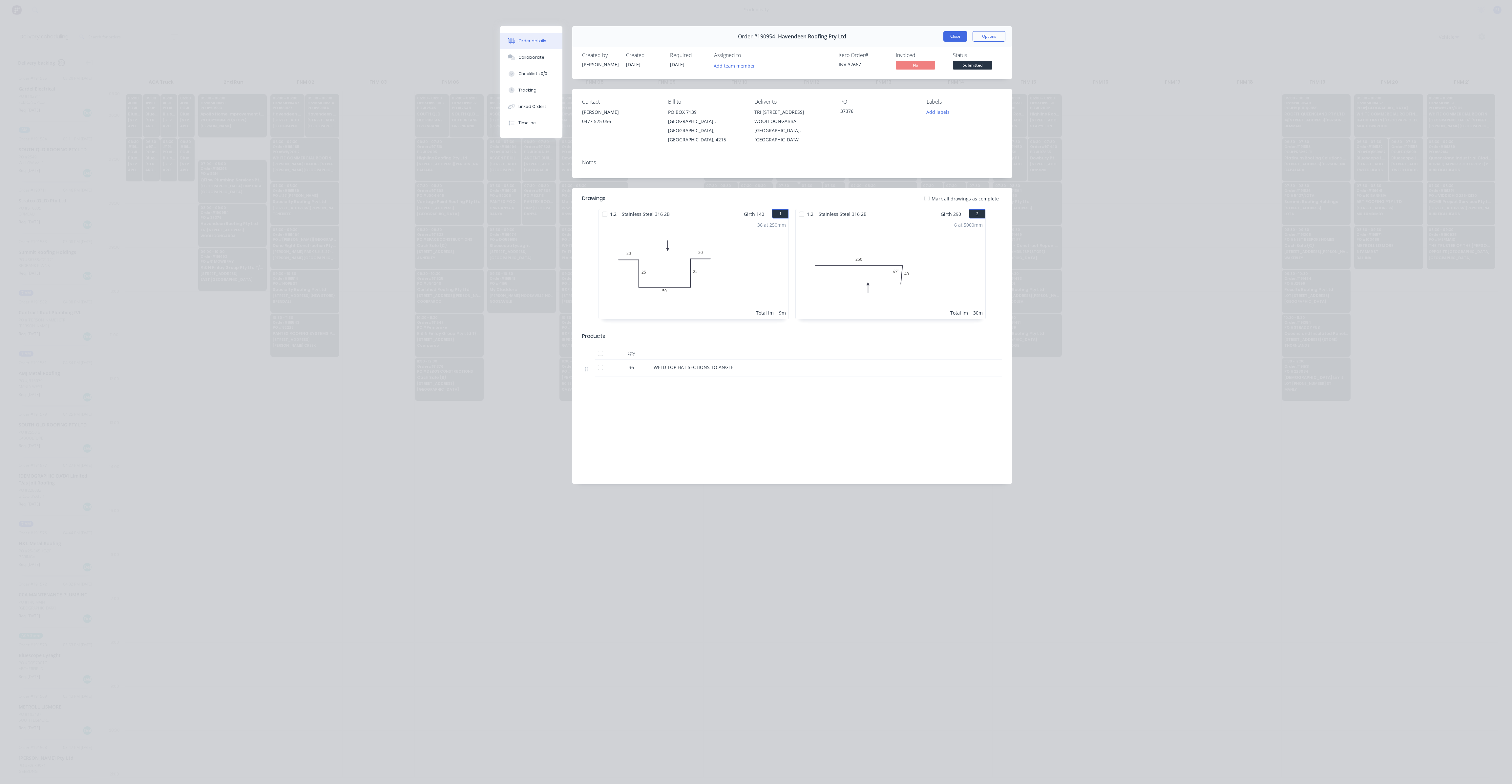
click at [948, 38] on button "Close" at bounding box center [955, 36] width 24 height 11
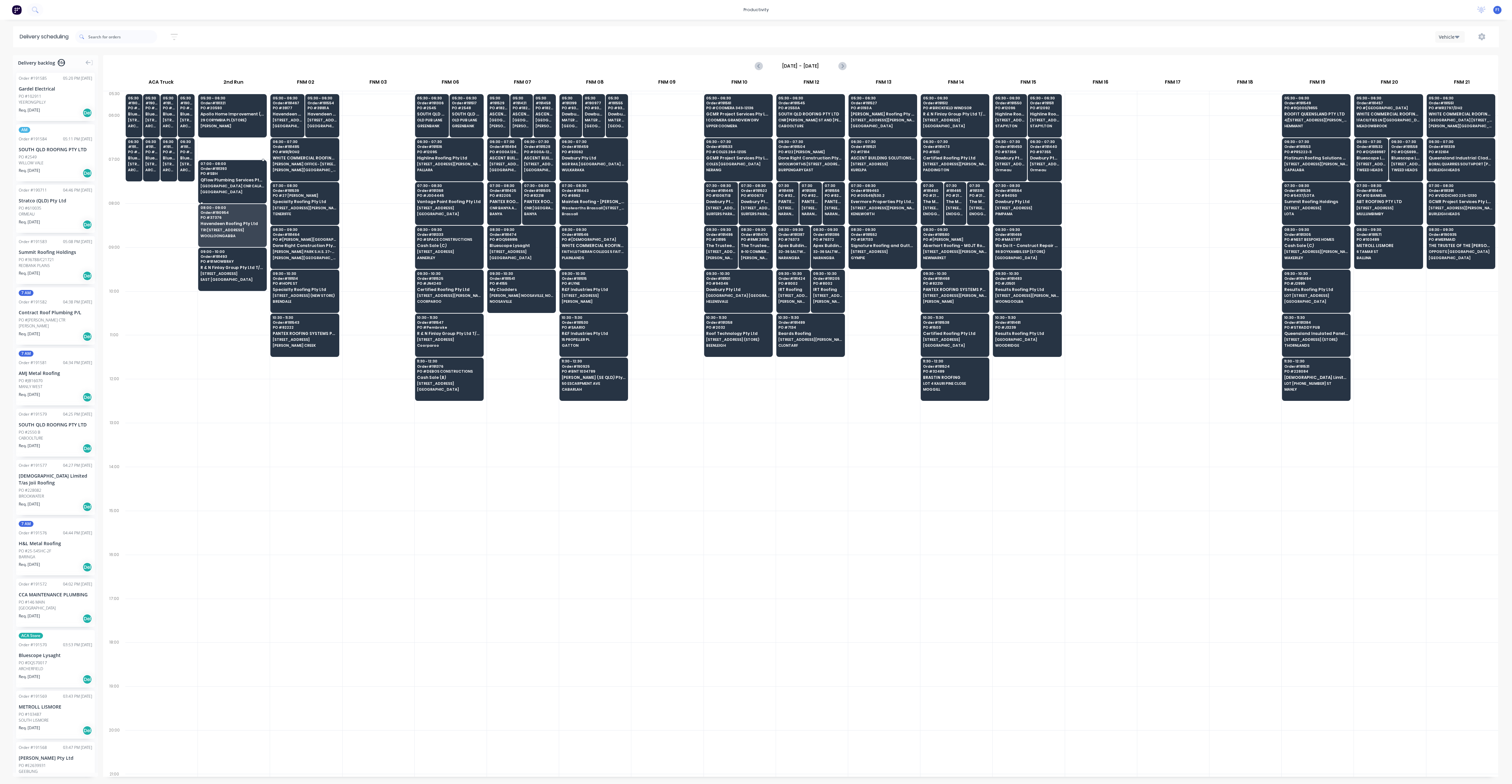
click at [221, 187] on span "[GEOGRAPHIC_DATA] CNR CALAM & [PERSON_NAME][GEOGRAPHIC_DATA]'S" at bounding box center [232, 186] width 63 height 4
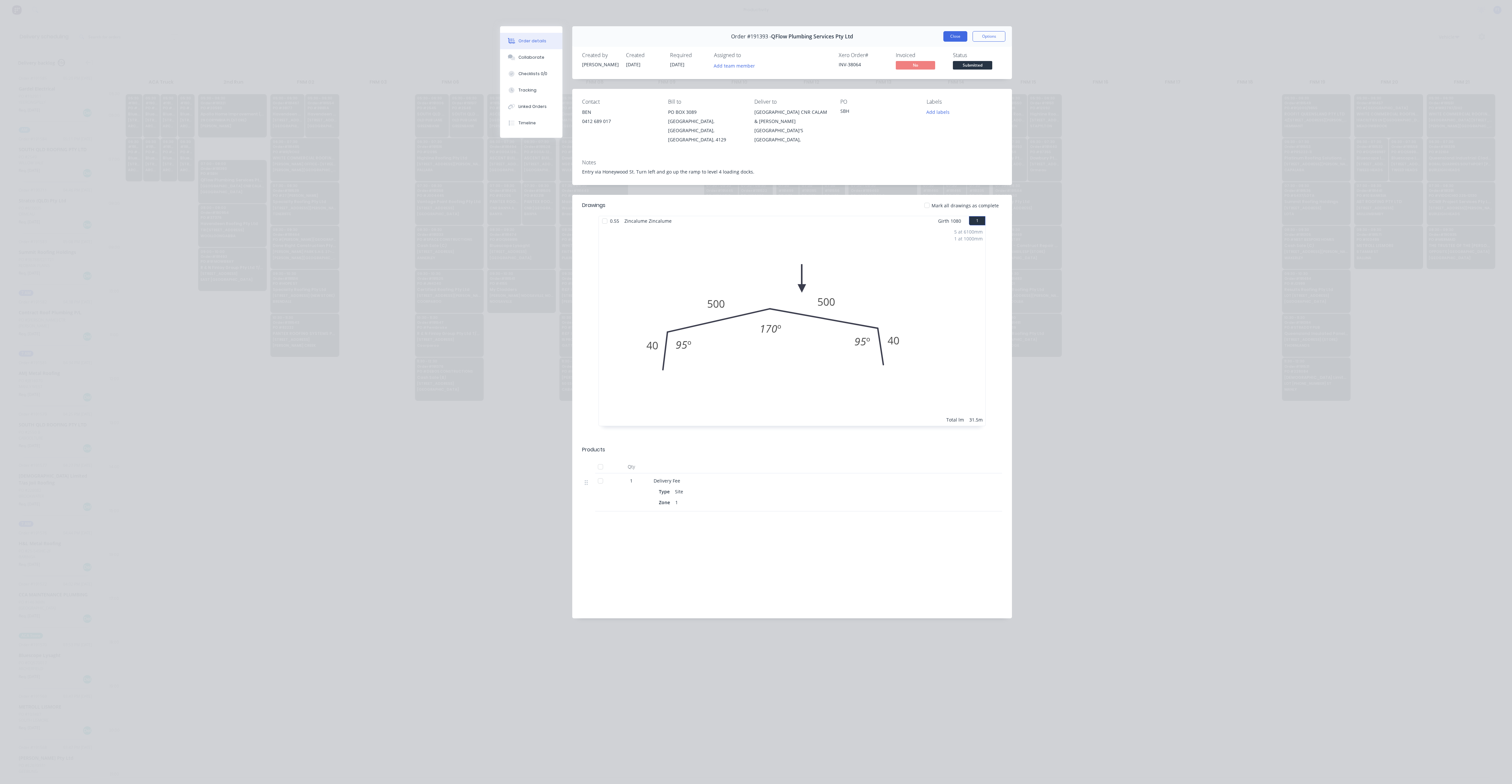
click at [958, 38] on button "Close" at bounding box center [955, 36] width 24 height 11
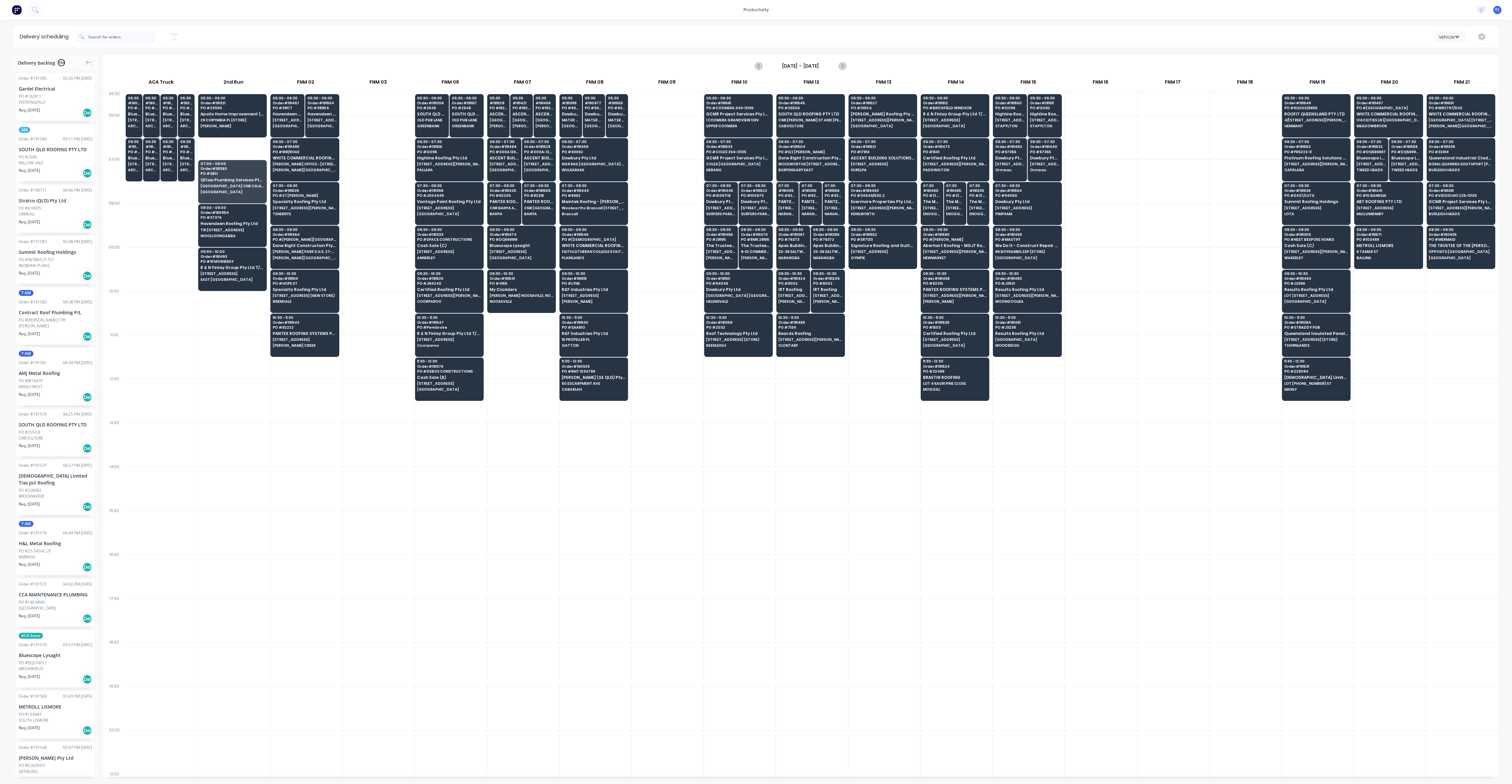
click at [964, 38] on div "Vehicle" at bounding box center [1136, 37] width 712 height 12
click at [760, 66] on icon "Previous page" at bounding box center [758, 66] width 8 height 8
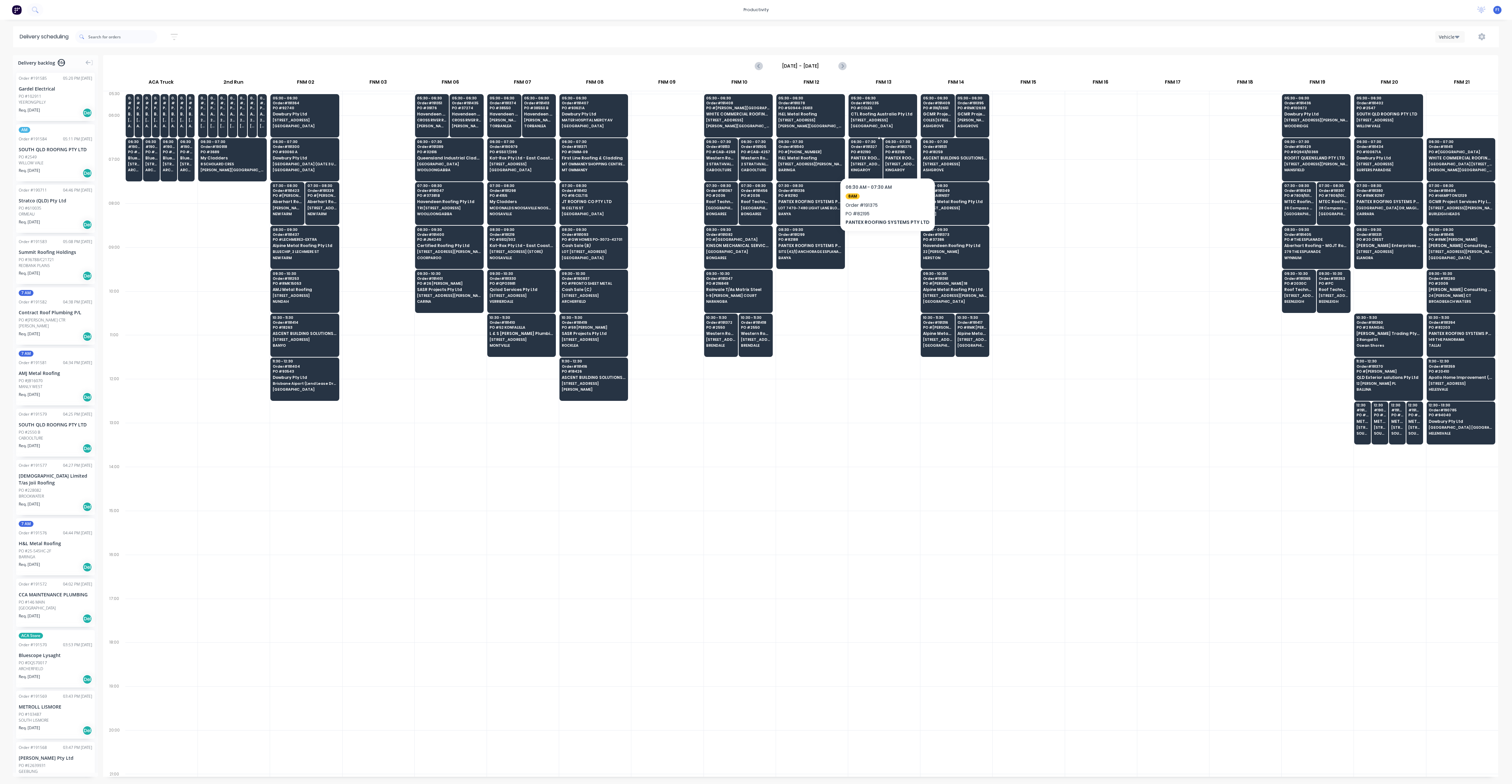
click at [869, 161] on div "06:30 - 07:30 Order # 191327 PO # 82190 PANTEX ROOFING SYSTEMS PTY LTD [STREET_…" at bounding box center [865, 156] width 33 height 37
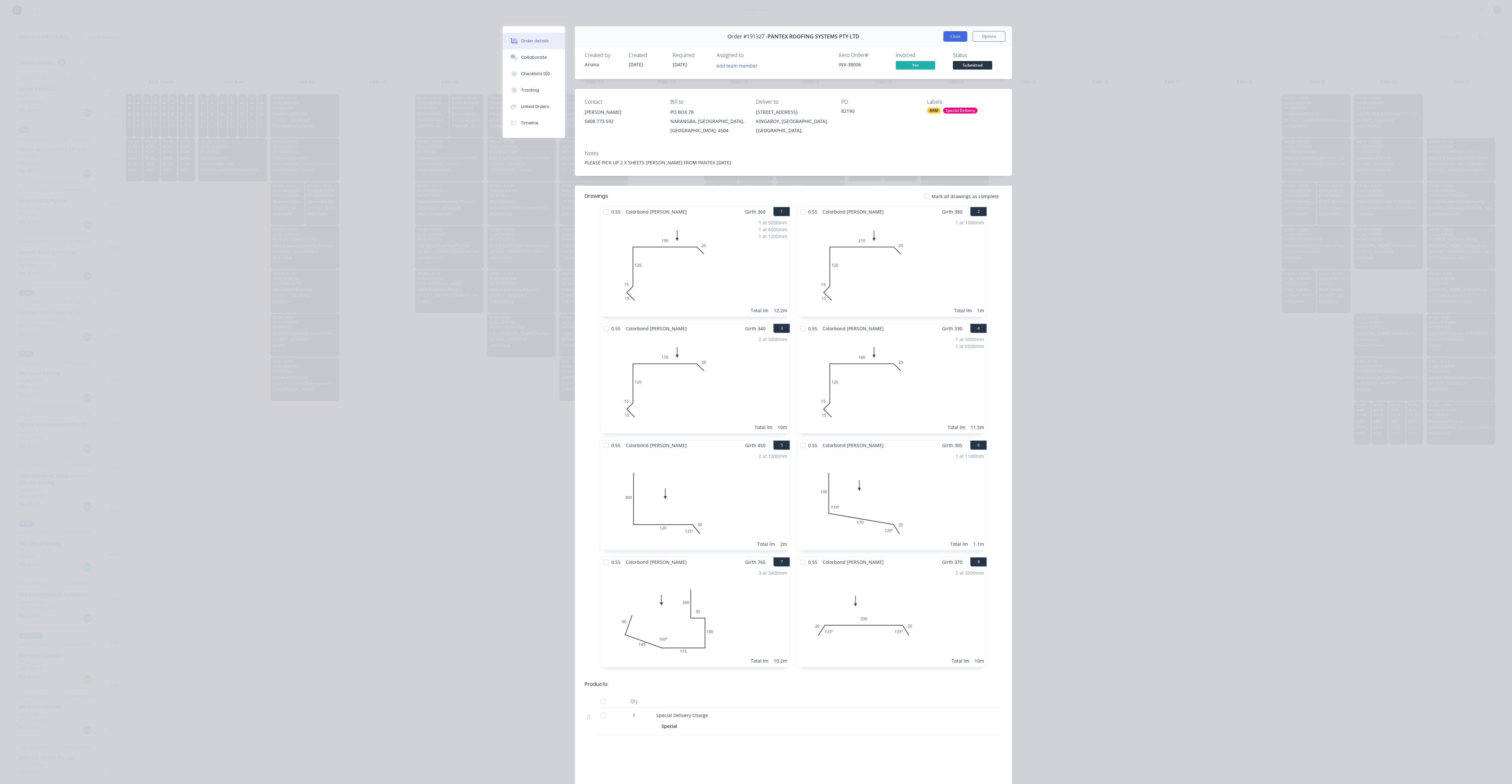
click at [949, 36] on button "Close" at bounding box center [955, 36] width 24 height 11
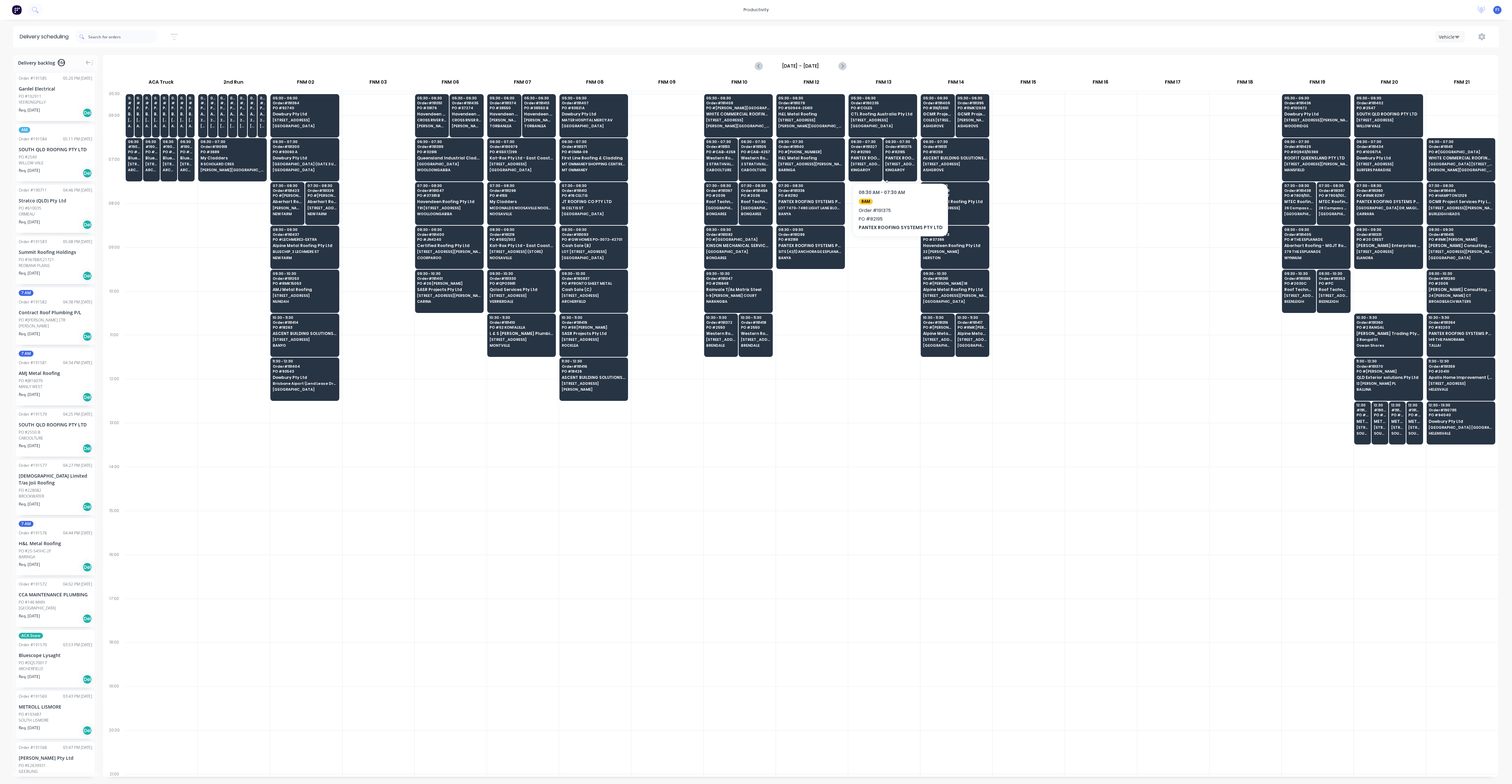
click at [898, 163] on span "[STREET_ADDRESS]" at bounding box center [900, 164] width 29 height 4
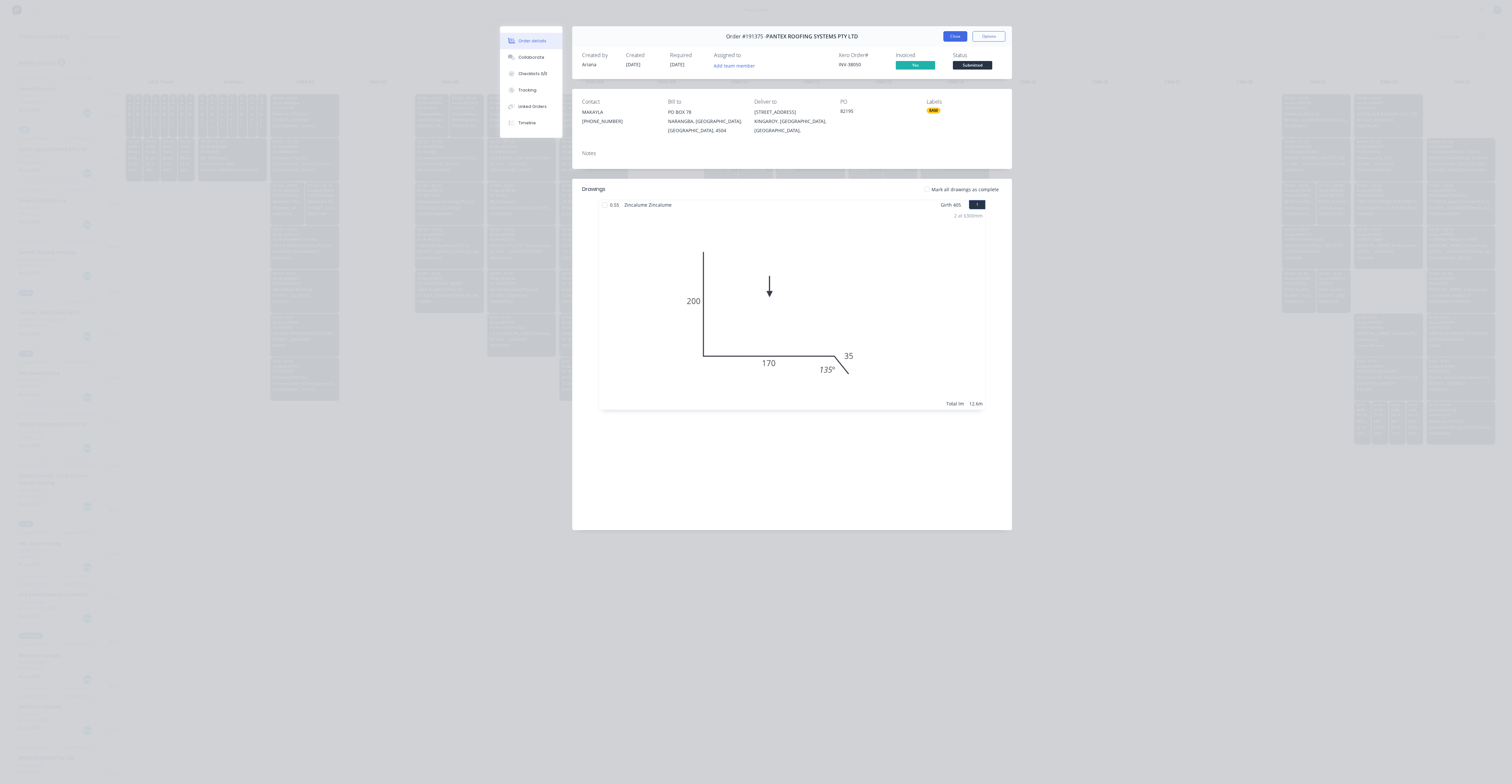
click at [949, 34] on button "Close" at bounding box center [955, 36] width 24 height 11
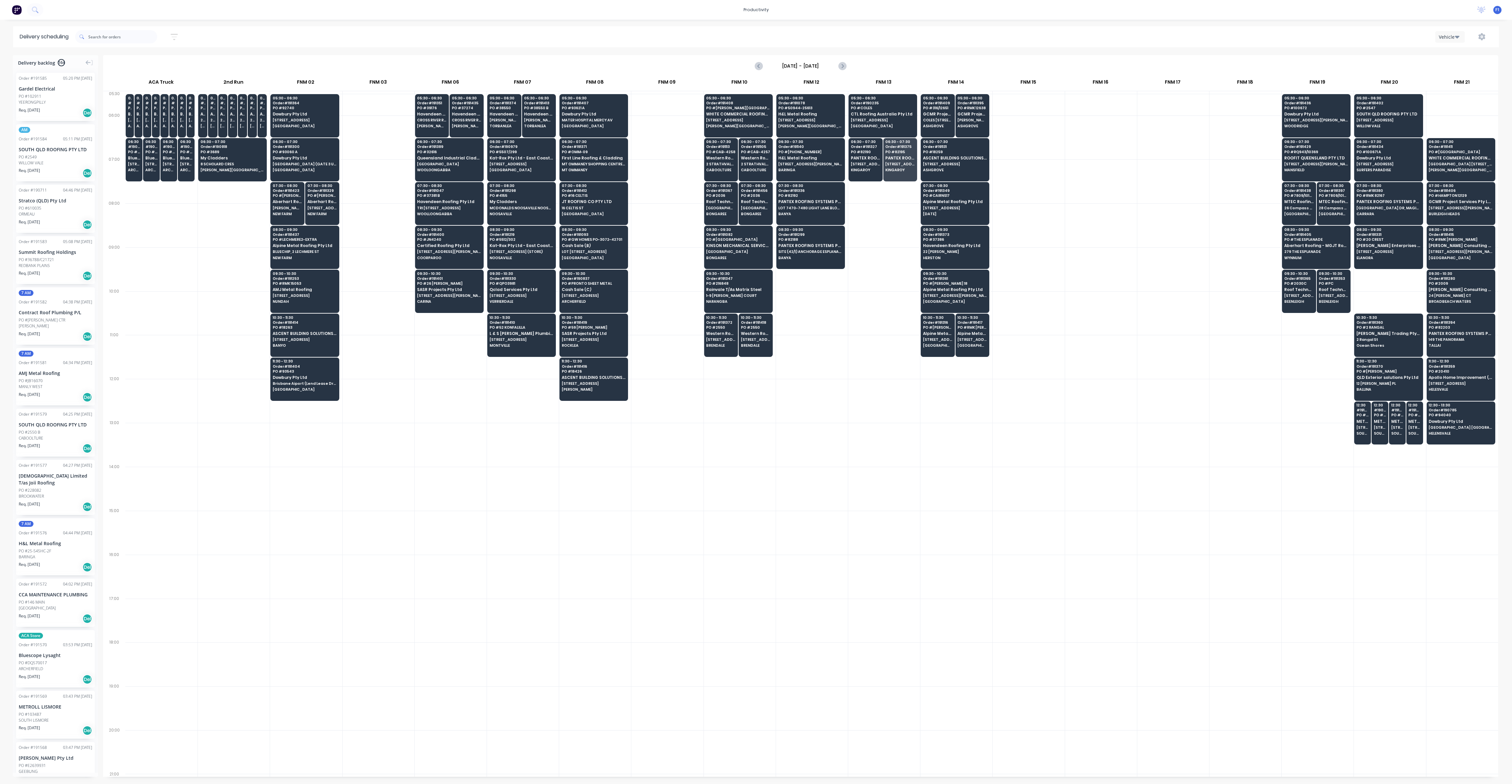
click at [843, 244] on div "05:30 - 06:30 Order # 191078 PO # 50944-25613 H&L Metal Roofing 4 BEACHSIDE COU…" at bounding box center [812, 434] width 72 height 680
click at [882, 119] on span "[STREET_ADDRESS]" at bounding box center [883, 120] width 63 height 4
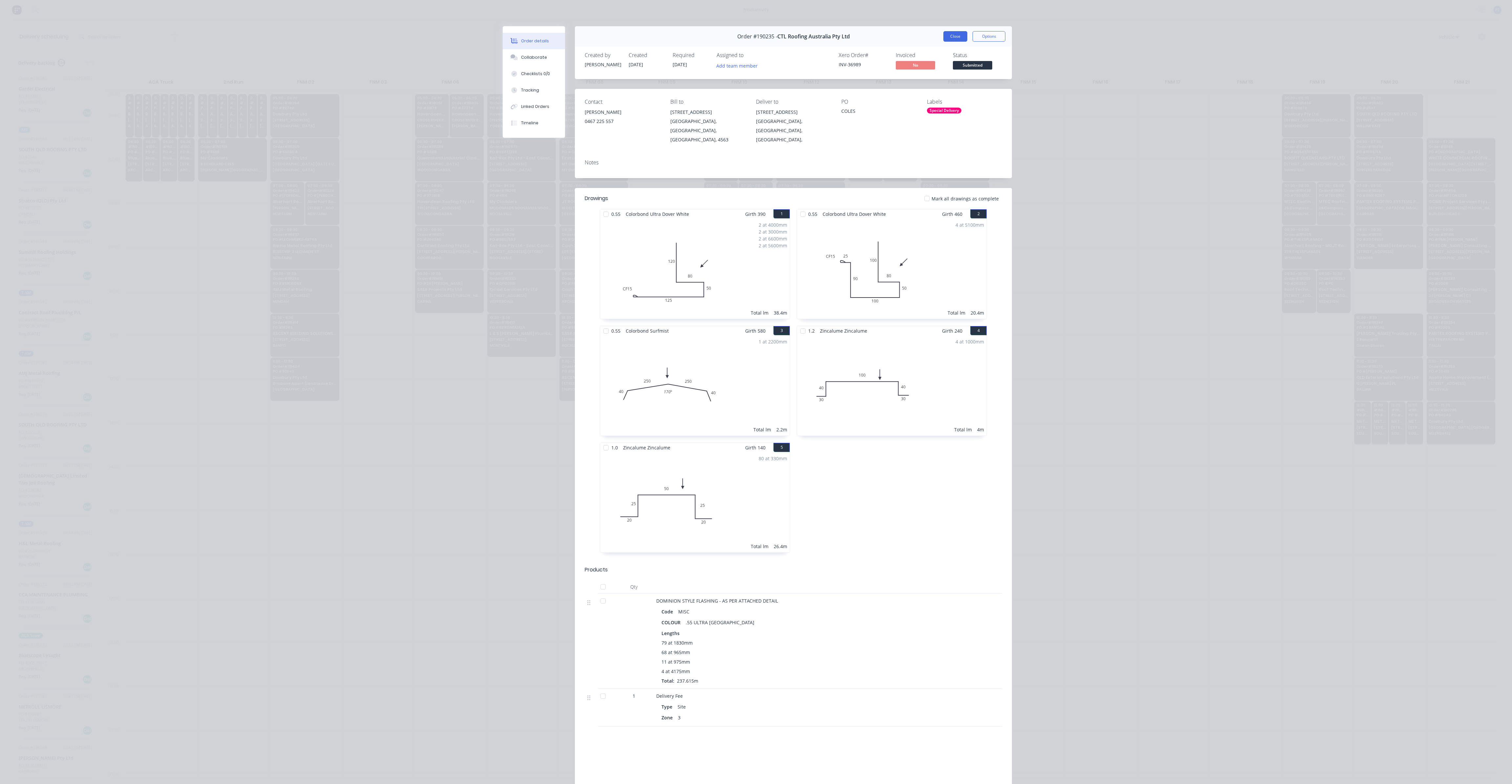
click at [946, 38] on button "Close" at bounding box center [955, 36] width 24 height 11
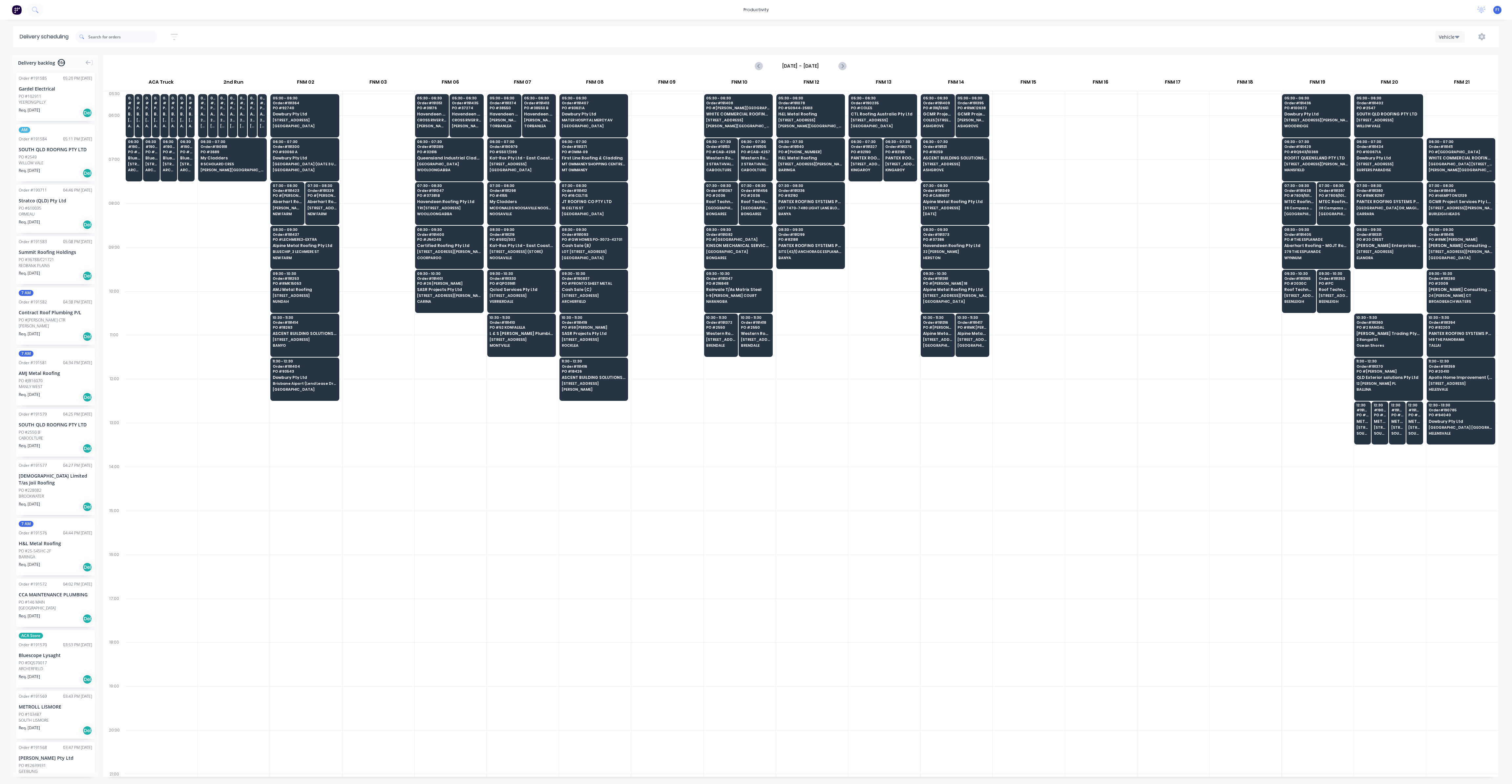
click at [1069, 170] on div at bounding box center [1101, 181] width 72 height 44
click at [842, 65] on icon "Next page" at bounding box center [842, 66] width 8 height 8
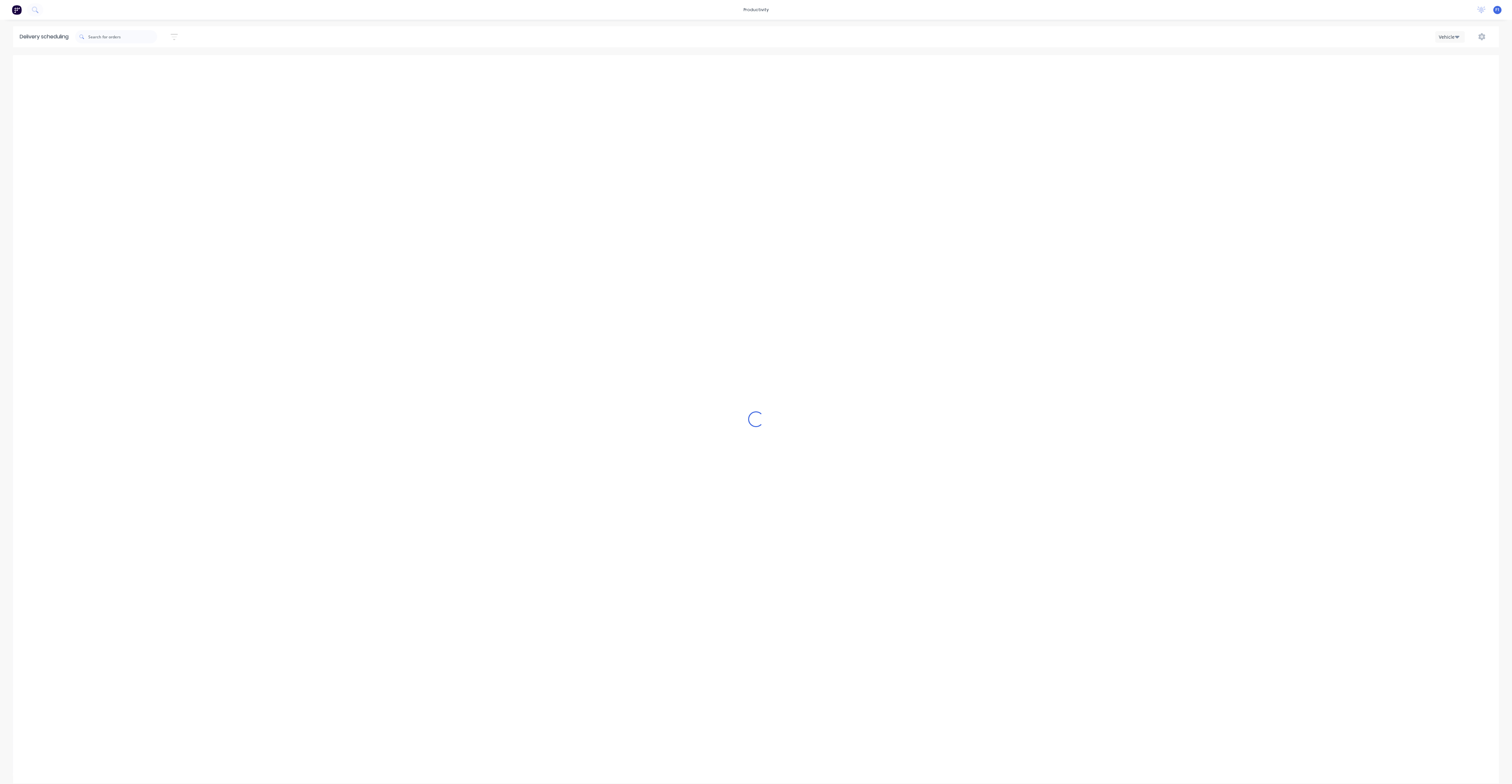
type input "[DATE] - [DATE]"
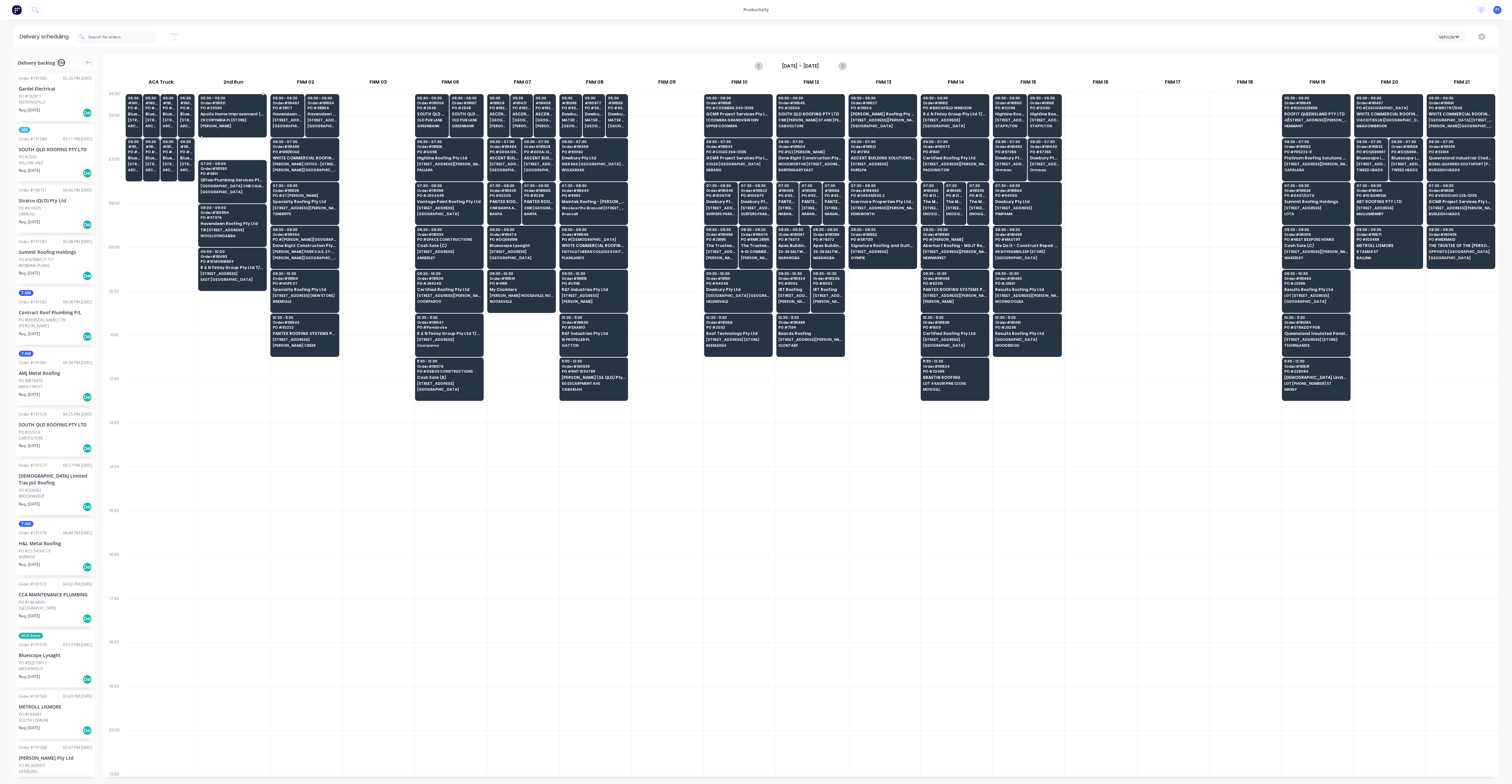
click at [234, 123] on div "05:30 - 06:30 Order # 191321 PO # 20593 Apollo Home Improvement (QLD) Pty Ltd […" at bounding box center [232, 112] width 68 height 37
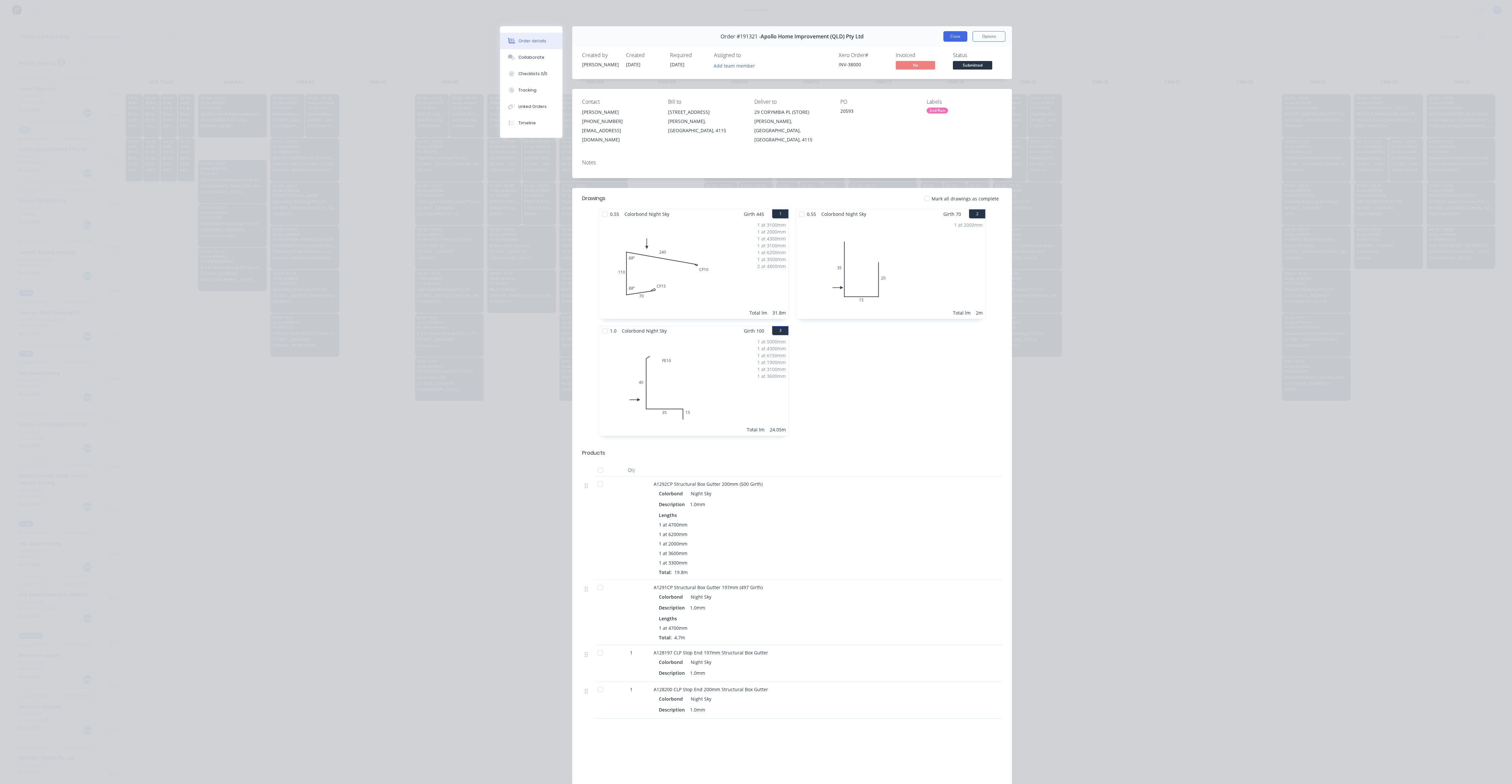
click at [951, 38] on button "Close" at bounding box center [955, 36] width 24 height 11
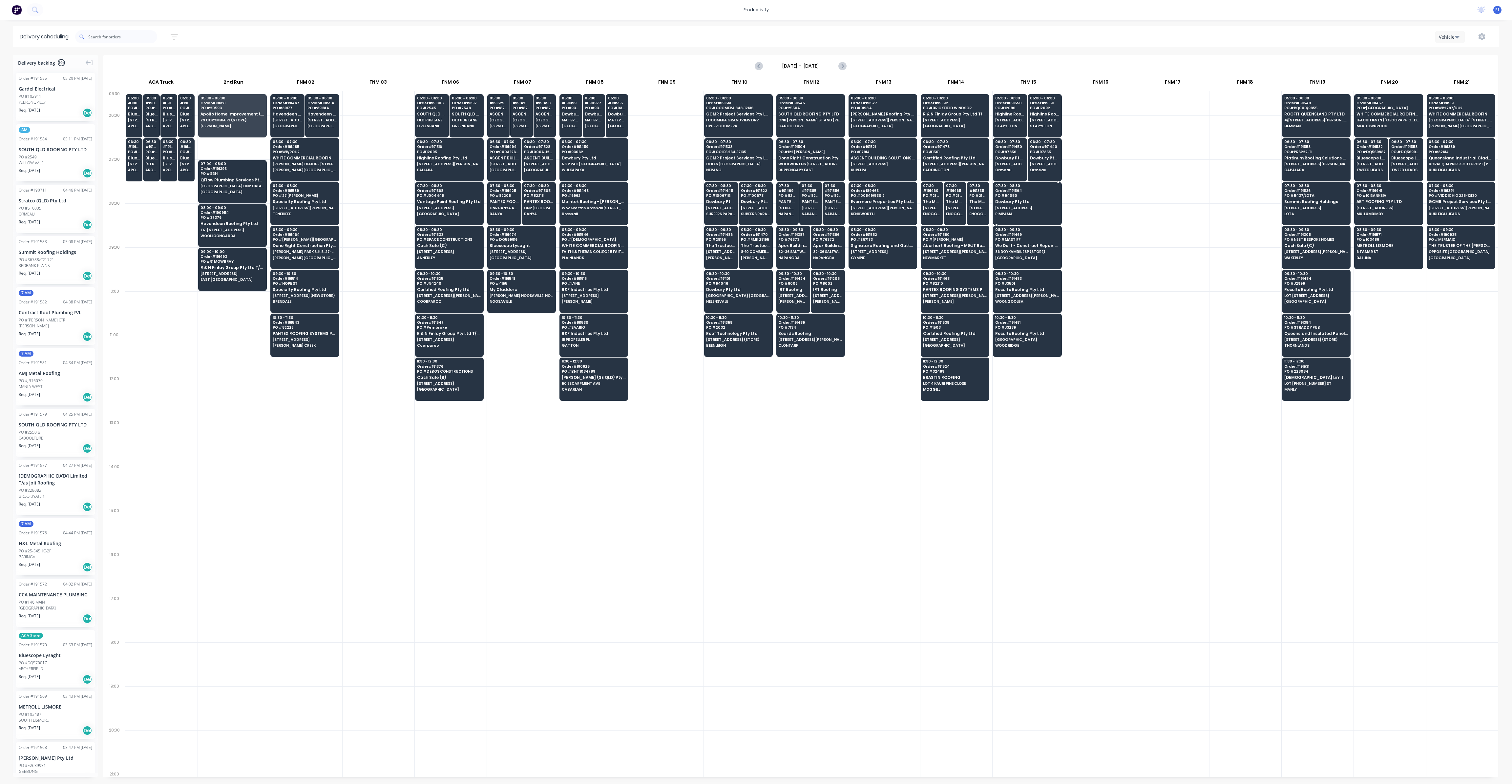
click at [1026, 198] on div "07:30 - 08:30 Order # 191564 PO # 94050 Dowbury Pty Ltd 7 ANEMBO AVE PIMPAMA" at bounding box center [1027, 200] width 68 height 37
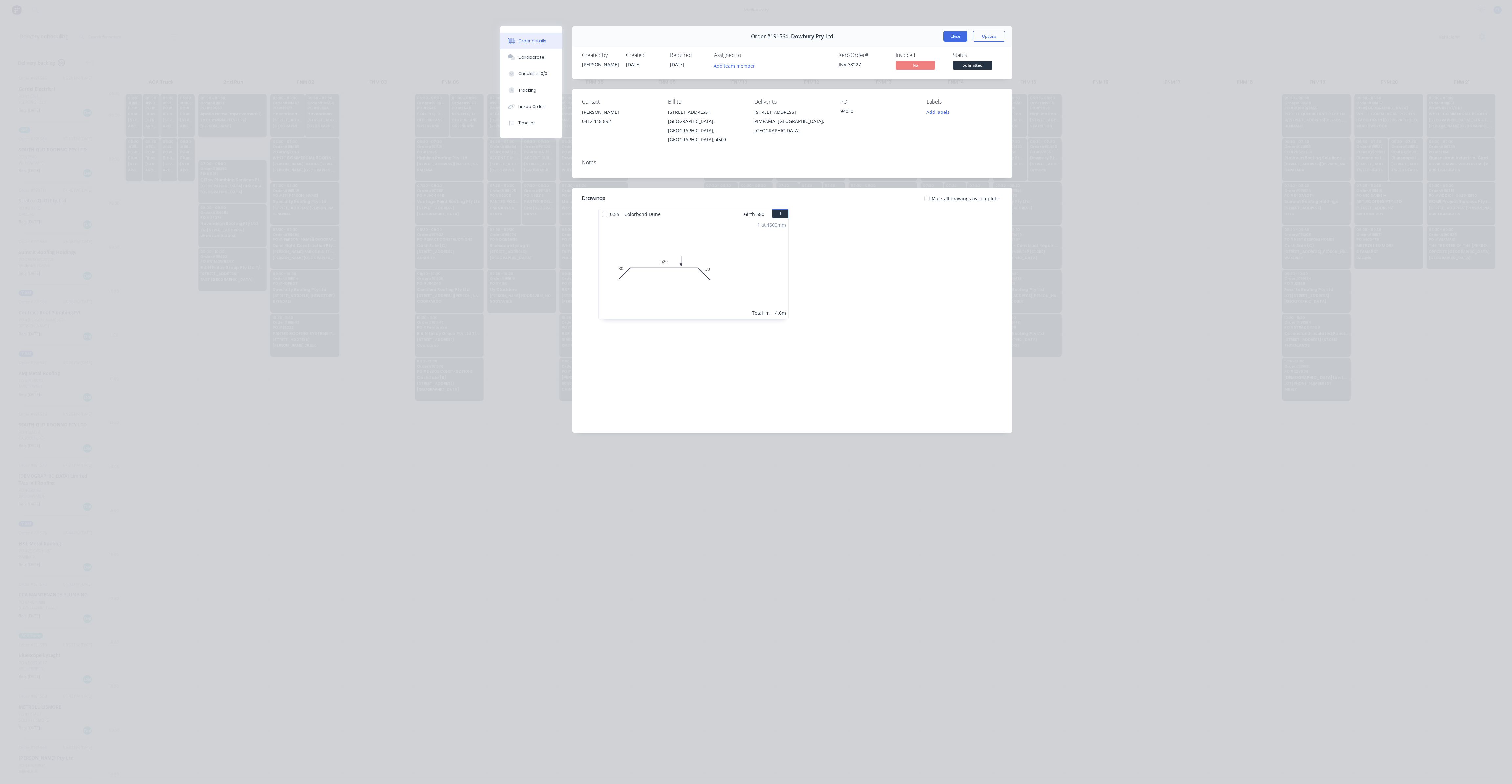
click at [958, 38] on button "Close" at bounding box center [955, 36] width 24 height 11
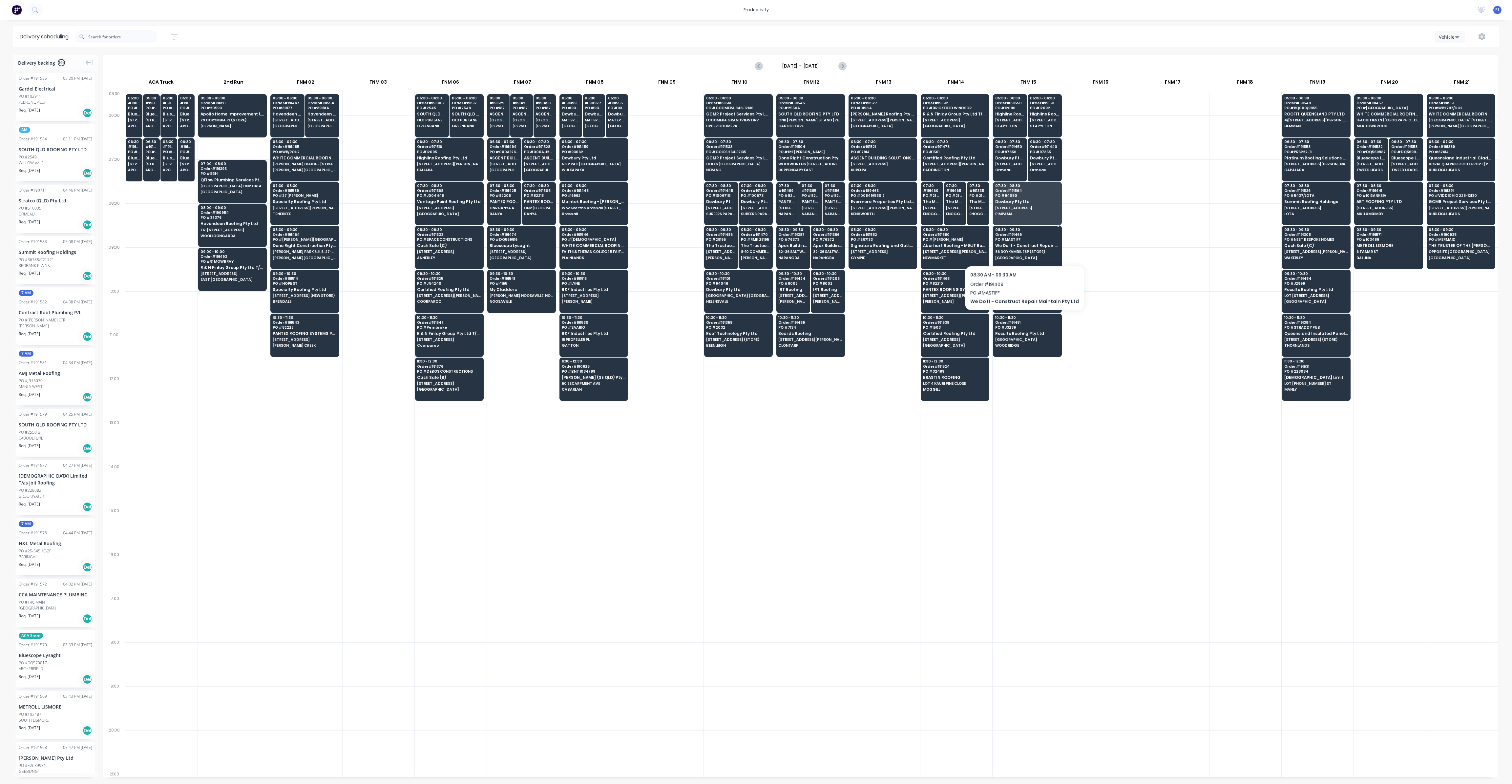
click at [1021, 249] on span "86 BOYKAMBIL ESP (STORE)" at bounding box center [1027, 251] width 63 height 4
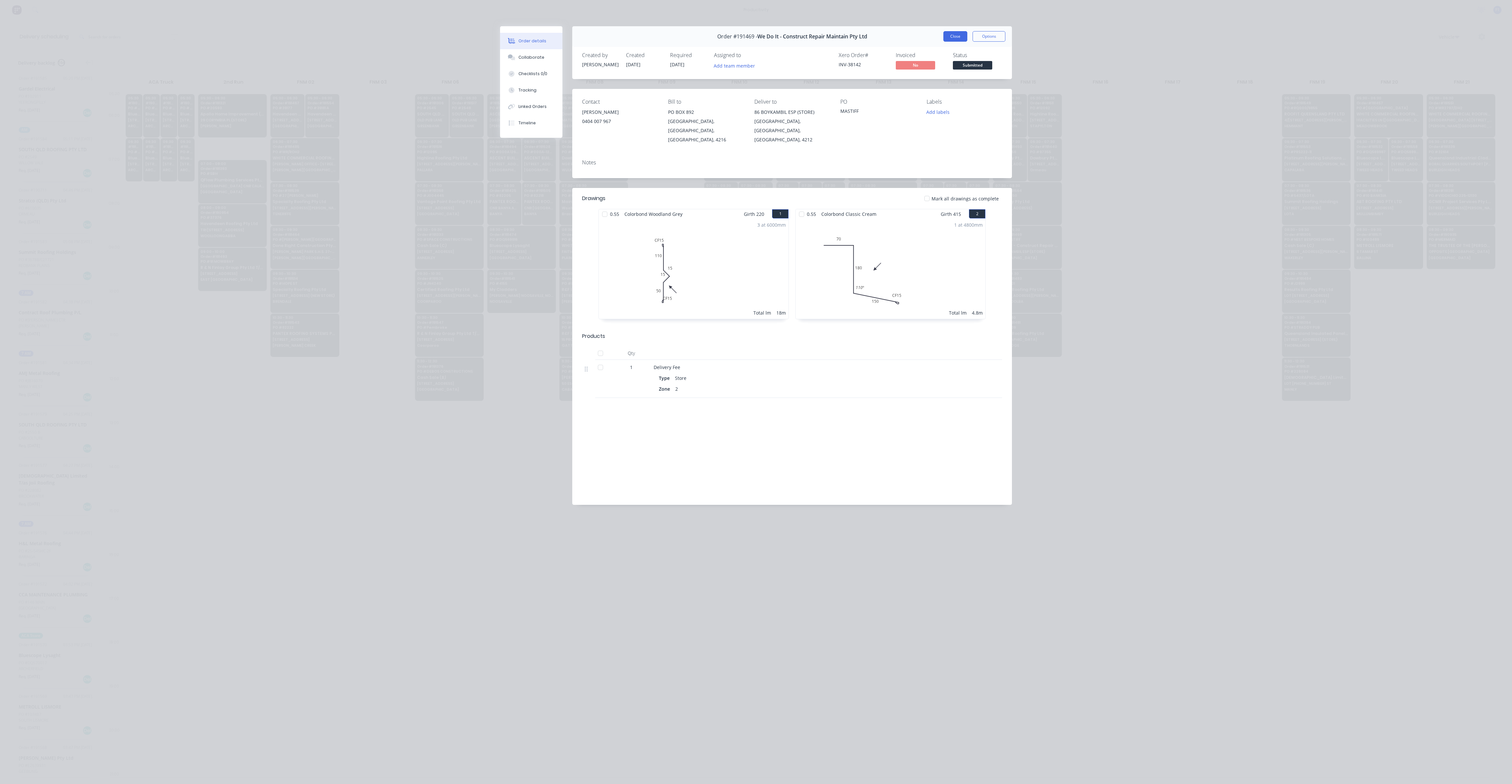
click at [949, 38] on button "Close" at bounding box center [955, 36] width 24 height 11
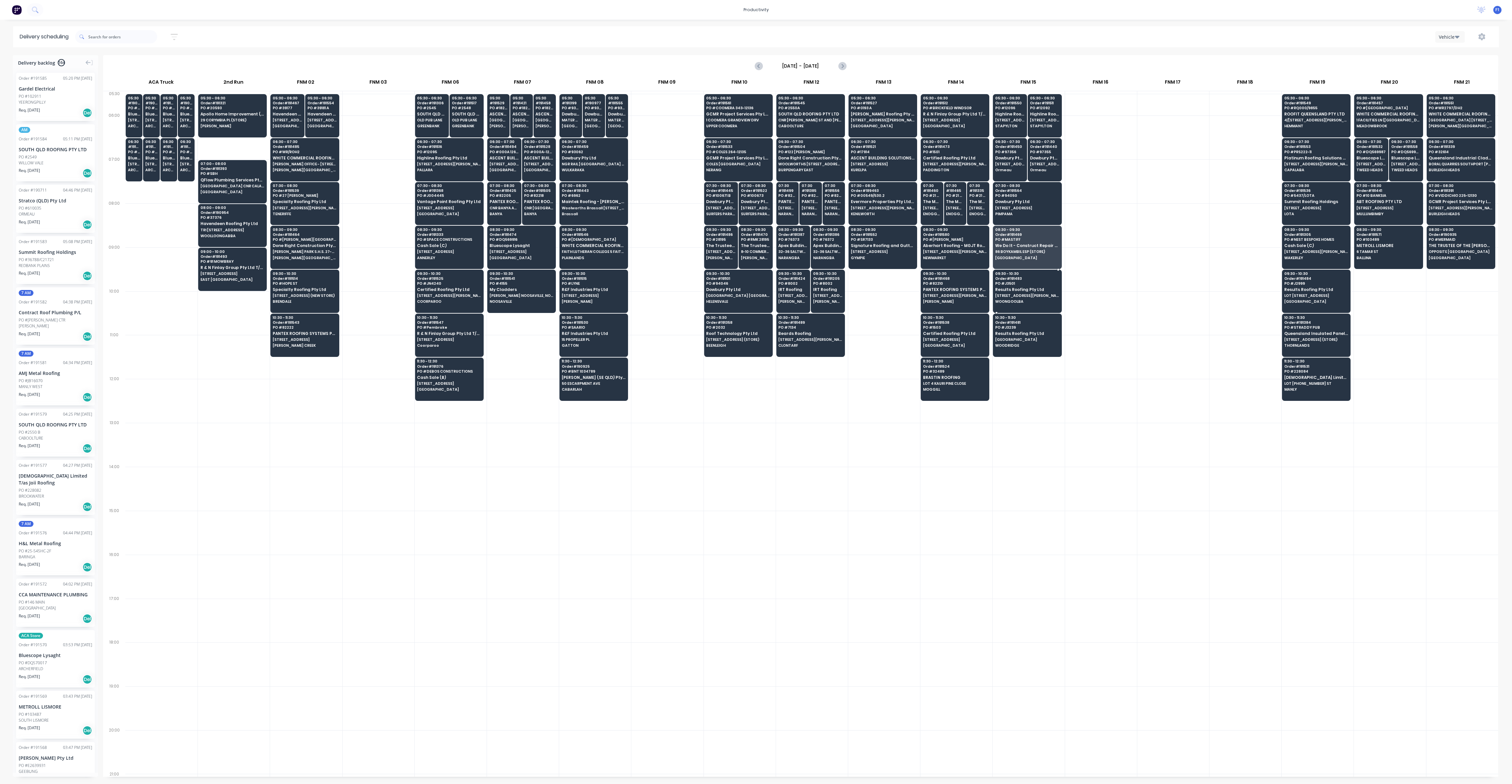
click at [1010, 304] on div "09:30 - 10:30 Order # 191483 PO # J3501 Results Roofing Pty Ltd [STREET_ADDRESS…" at bounding box center [1027, 288] width 68 height 37
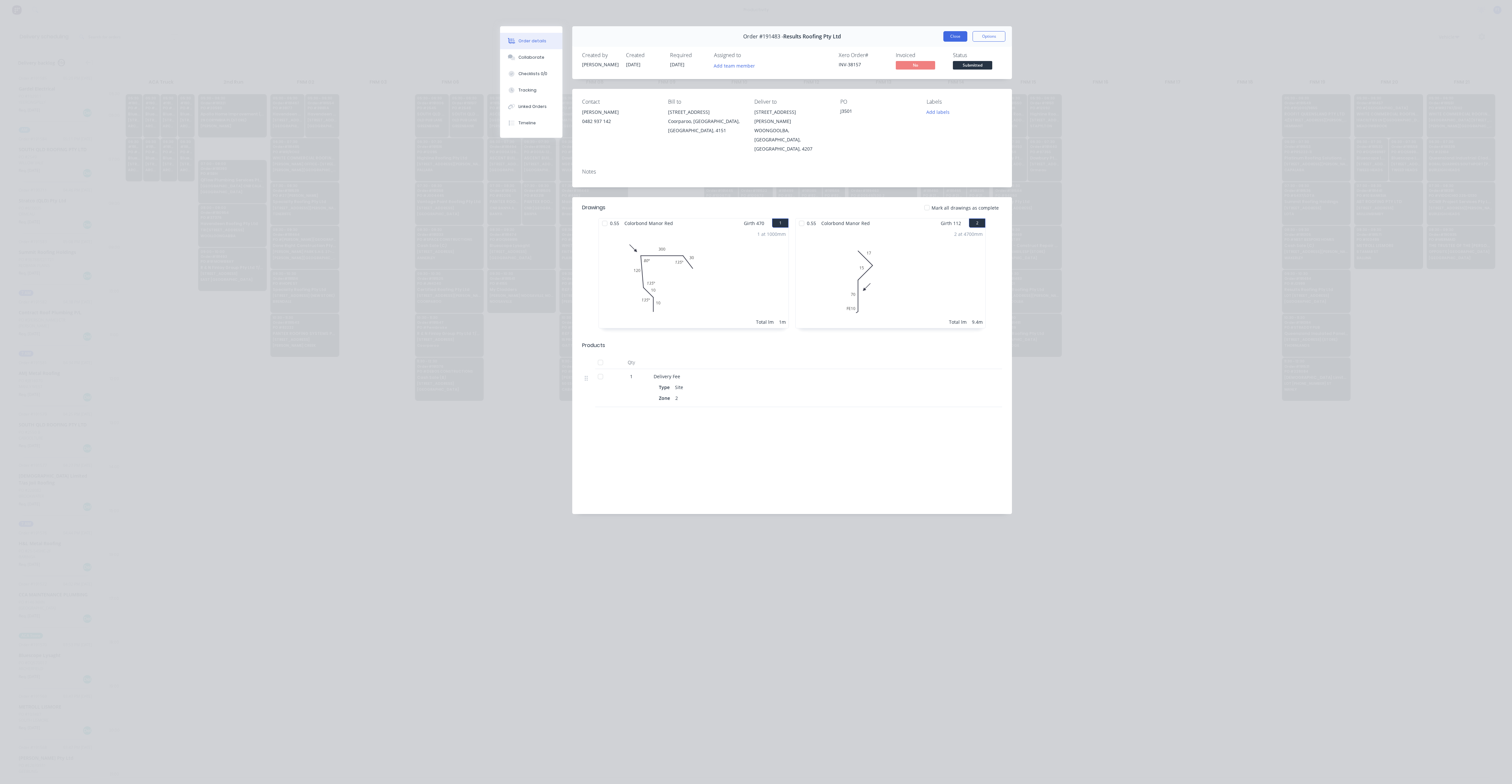
click at [956, 40] on button "Close" at bounding box center [955, 36] width 24 height 11
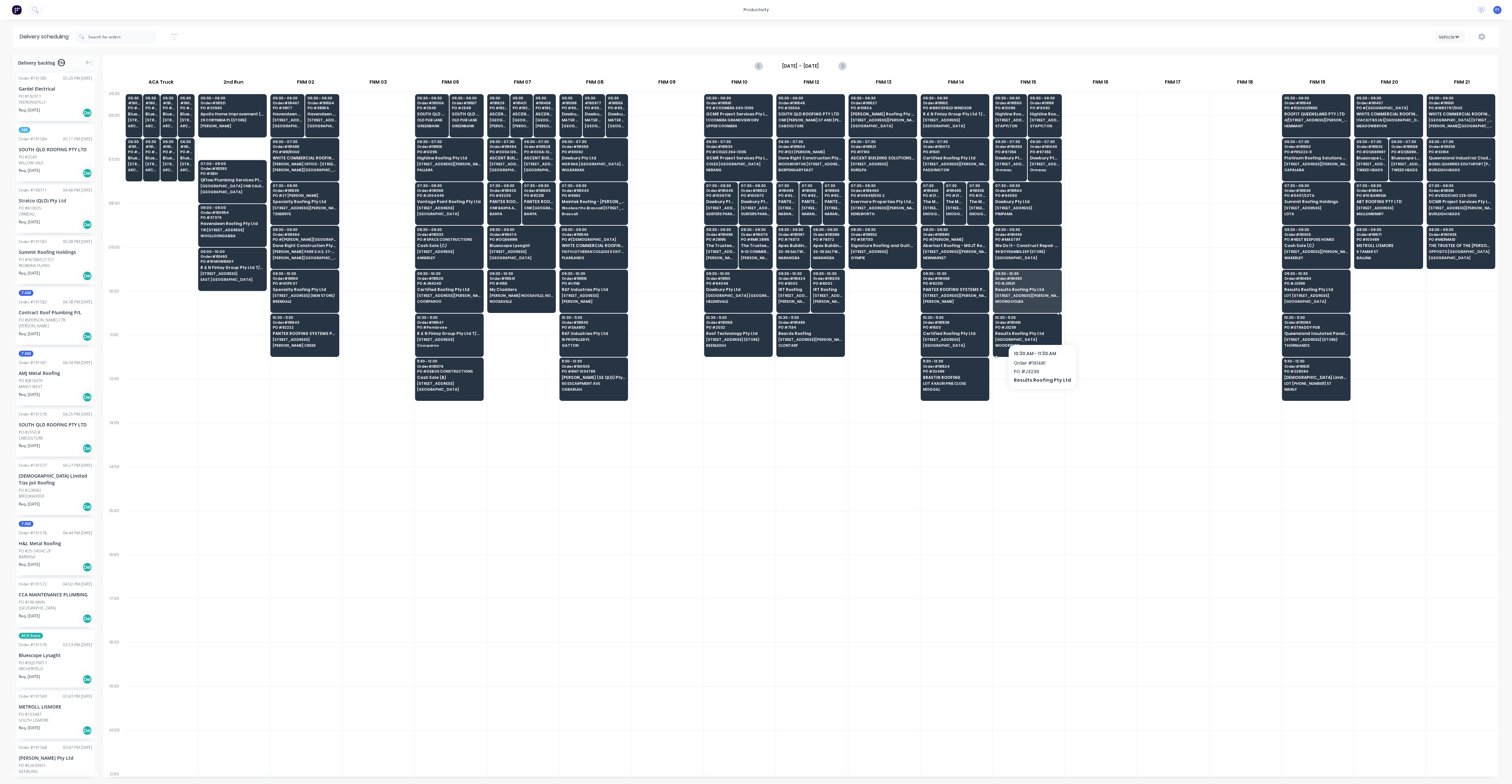
click at [1039, 327] on div "10:30 - 11:30 Order # 191481 PO # J3239 Results Roofing Pty Ltd [STREET_ADDRESS]" at bounding box center [1027, 332] width 68 height 37
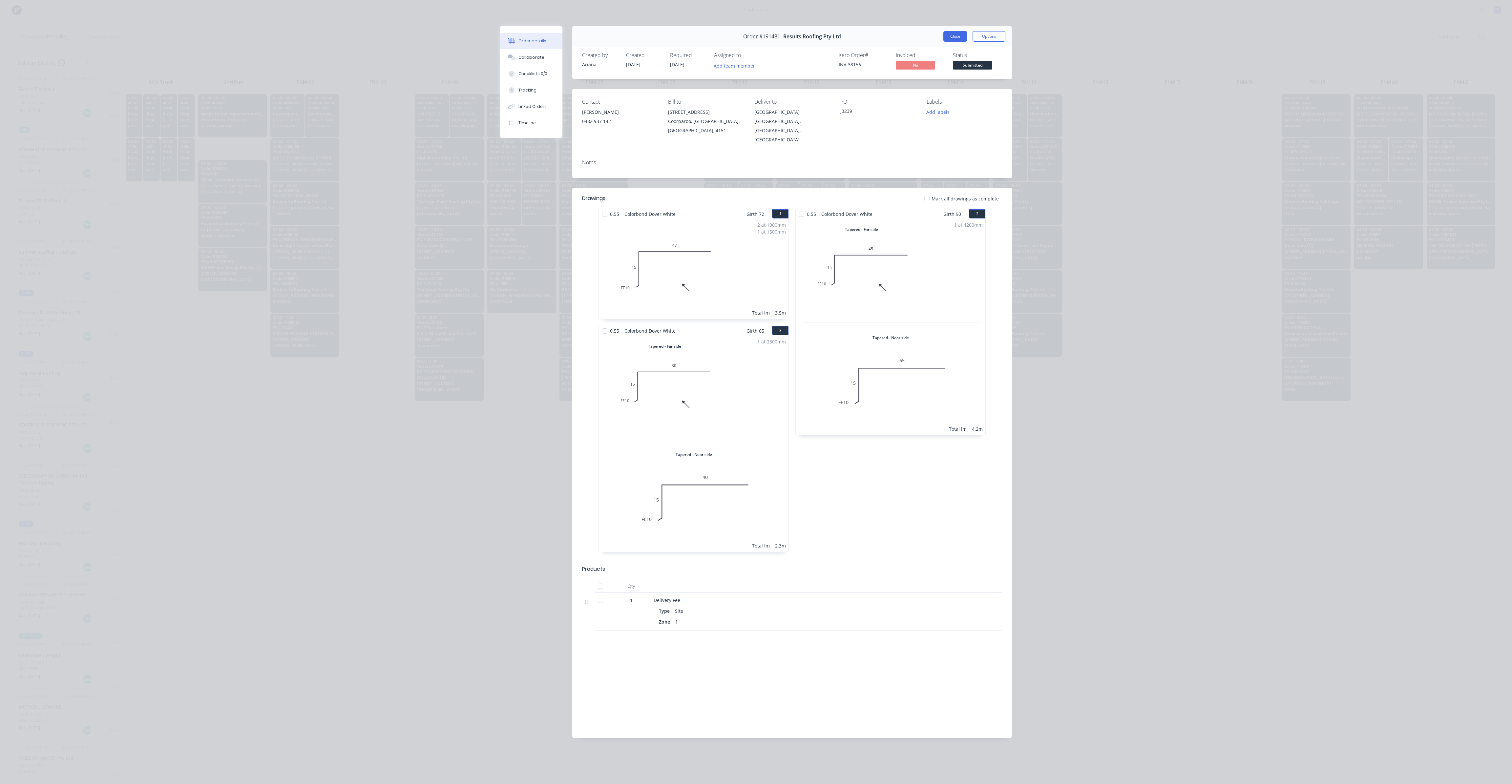
click at [963, 37] on button "Close" at bounding box center [955, 36] width 24 height 11
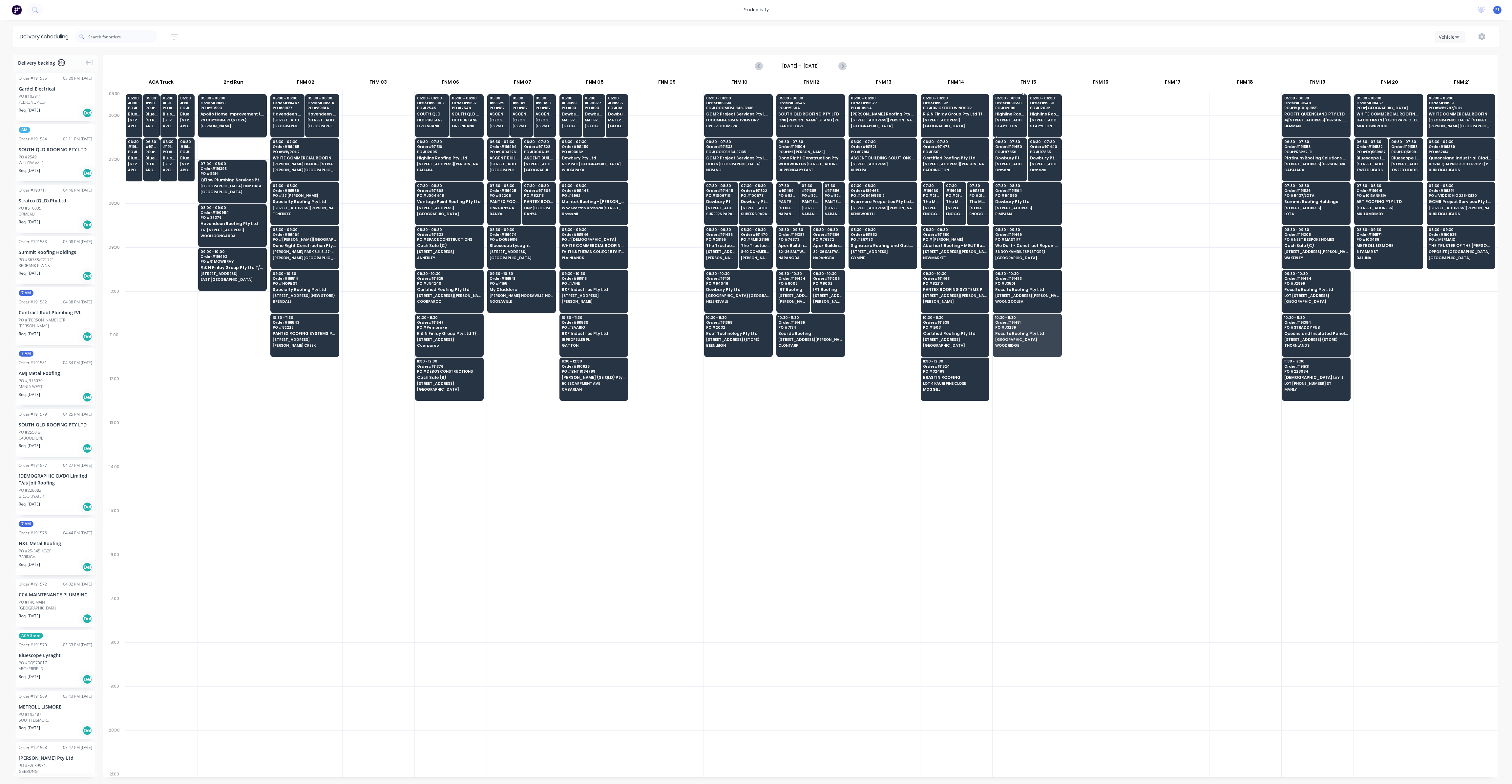
click at [1010, 127] on span "STAPYLTON" at bounding box center [1010, 126] width 29 height 4
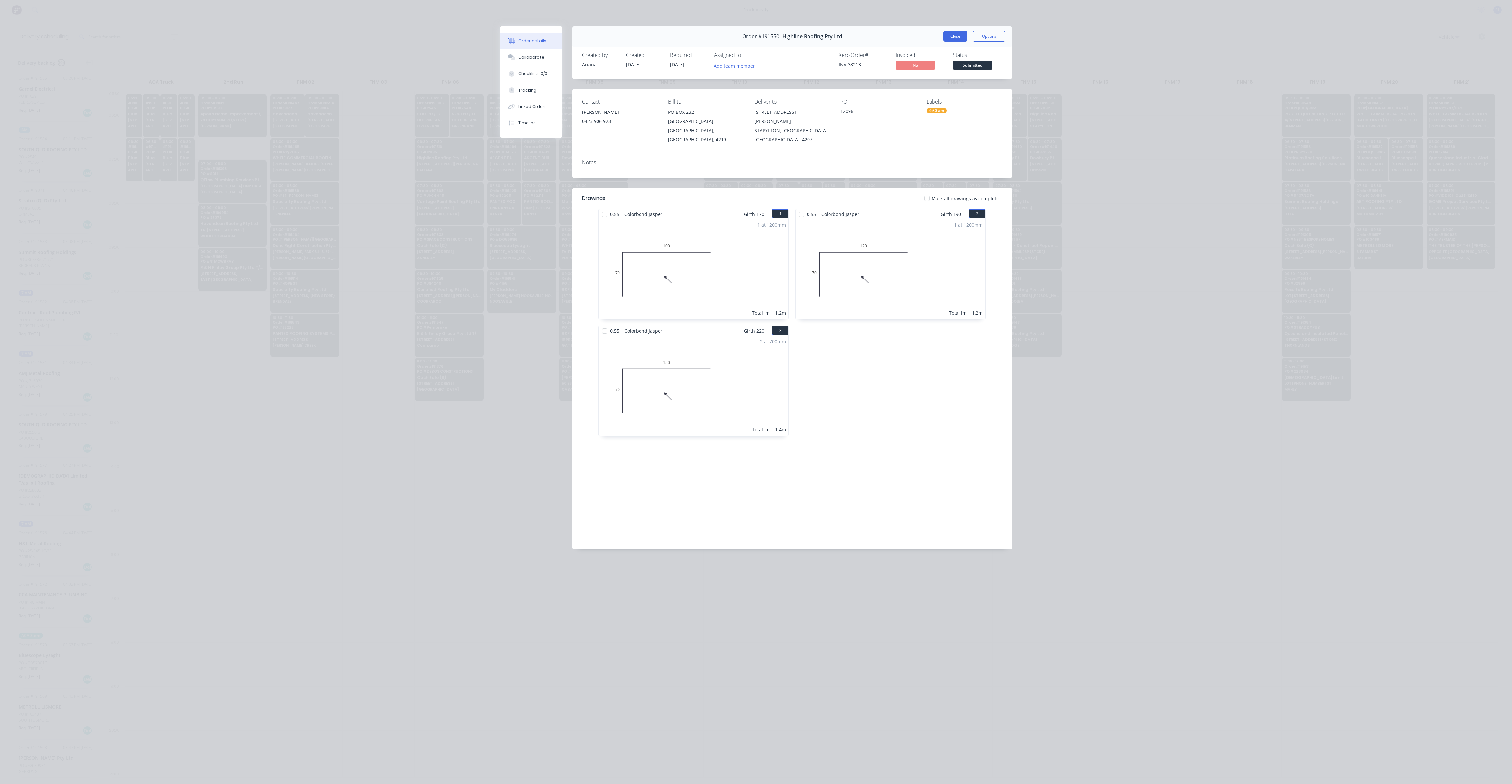
click at [946, 33] on button "Close" at bounding box center [955, 36] width 24 height 11
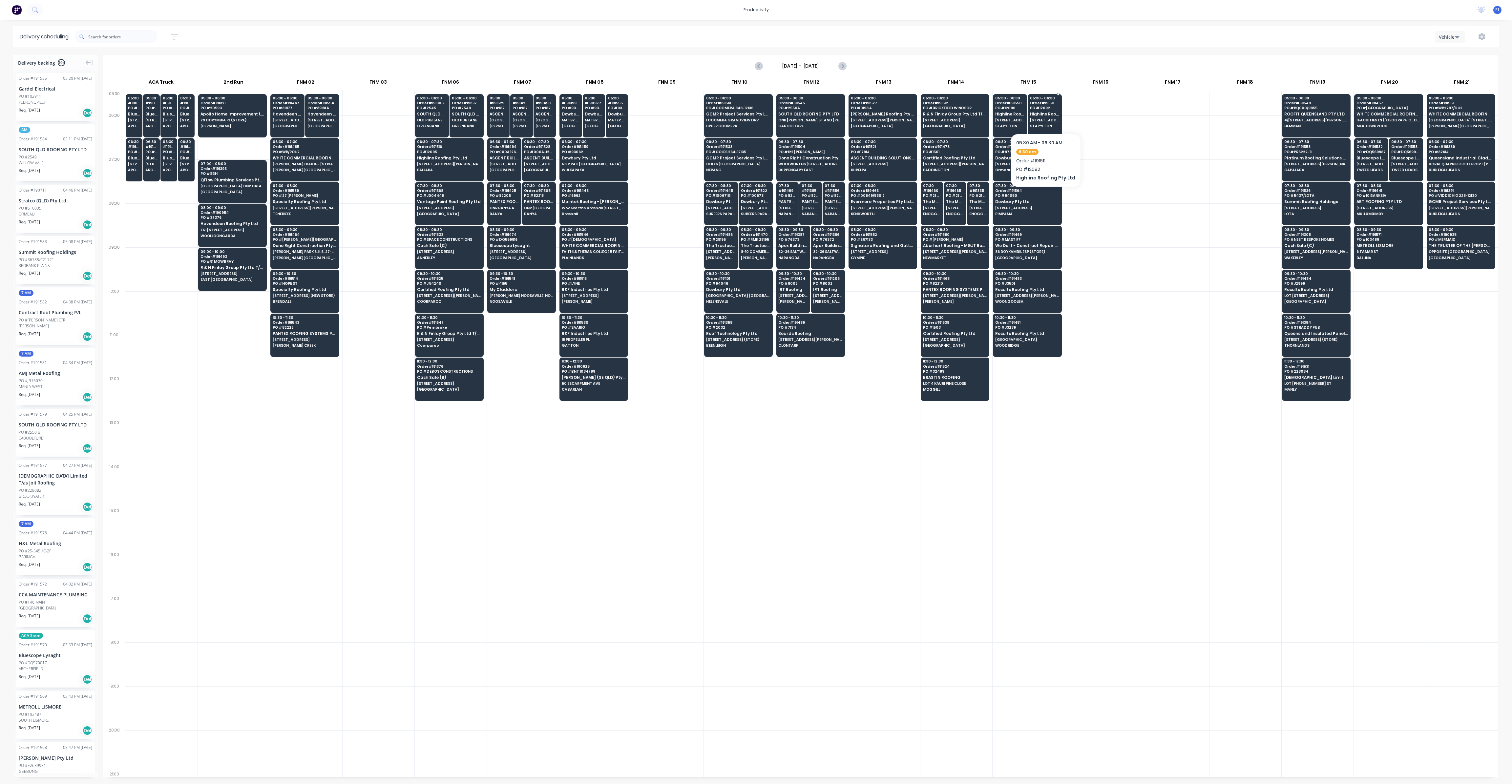
click at [1035, 123] on div "05:30 - 06:30 Order # 191511 PO # 12092 Highline Roofing Pty Ltd [STREET_ADDRES…" at bounding box center [1044, 112] width 33 height 37
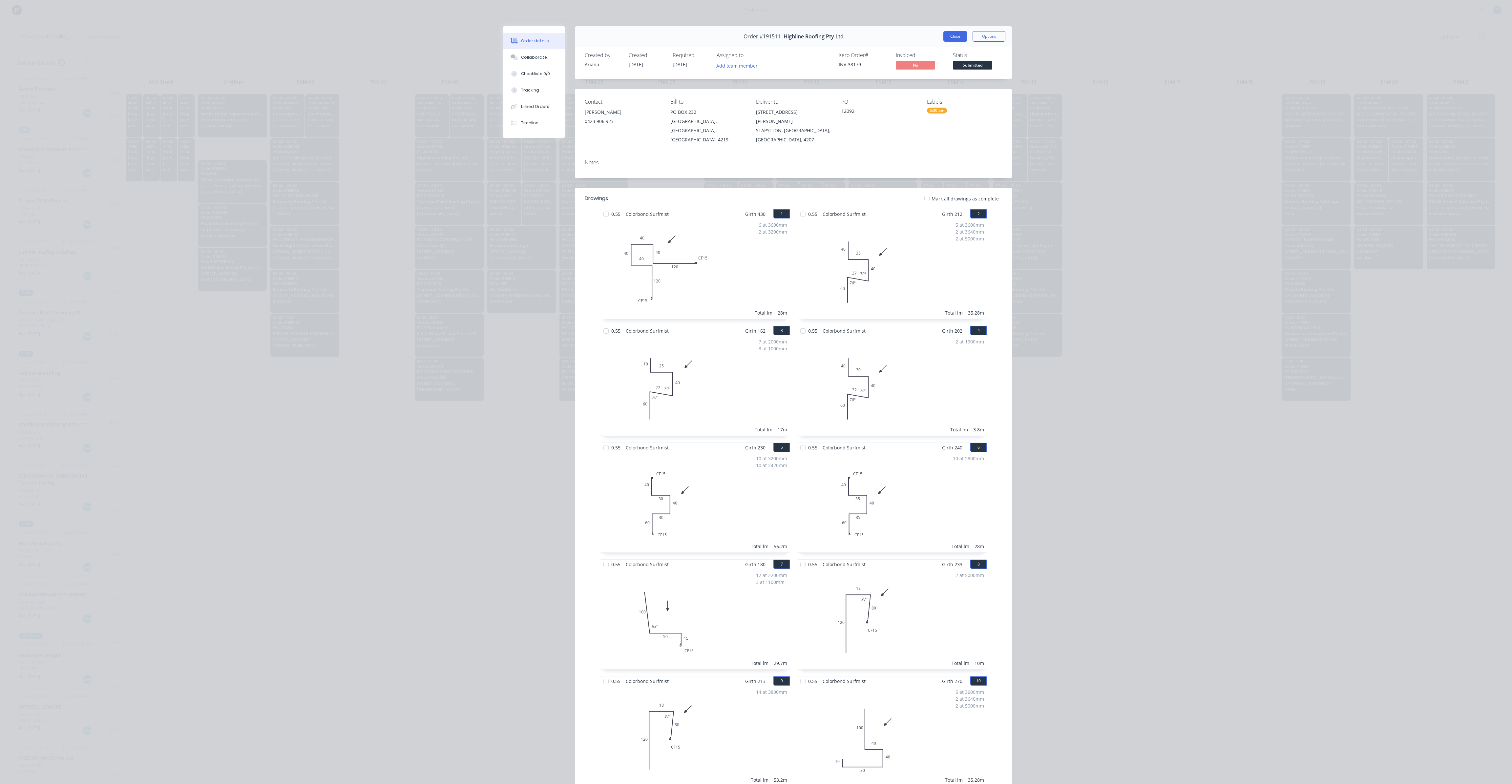
click at [949, 38] on button "Close" at bounding box center [955, 36] width 24 height 11
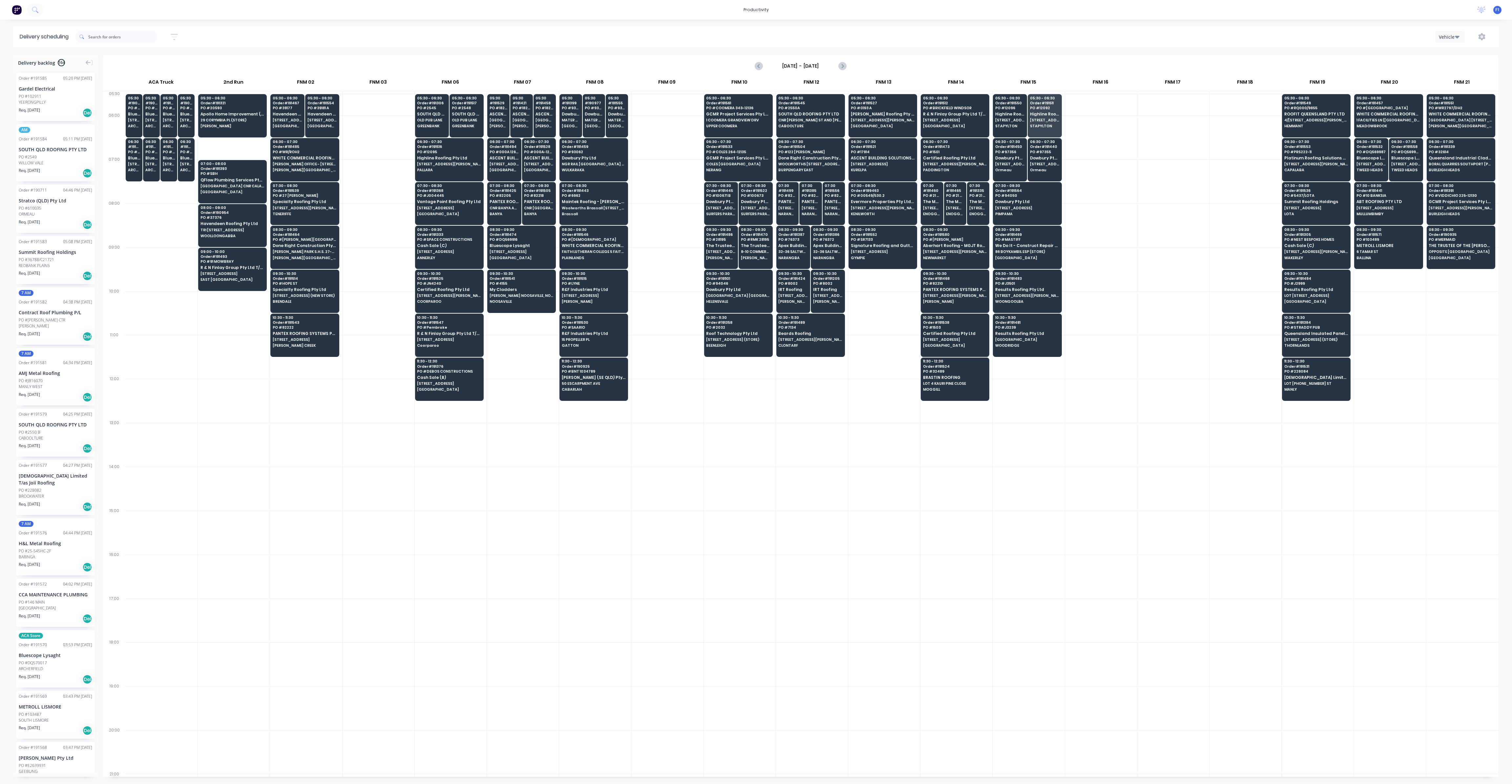
click at [1113, 243] on div at bounding box center [1101, 225] width 72 height 44
click at [1005, 162] on span "[STREET_ADDRESS]" at bounding box center [1010, 164] width 29 height 4
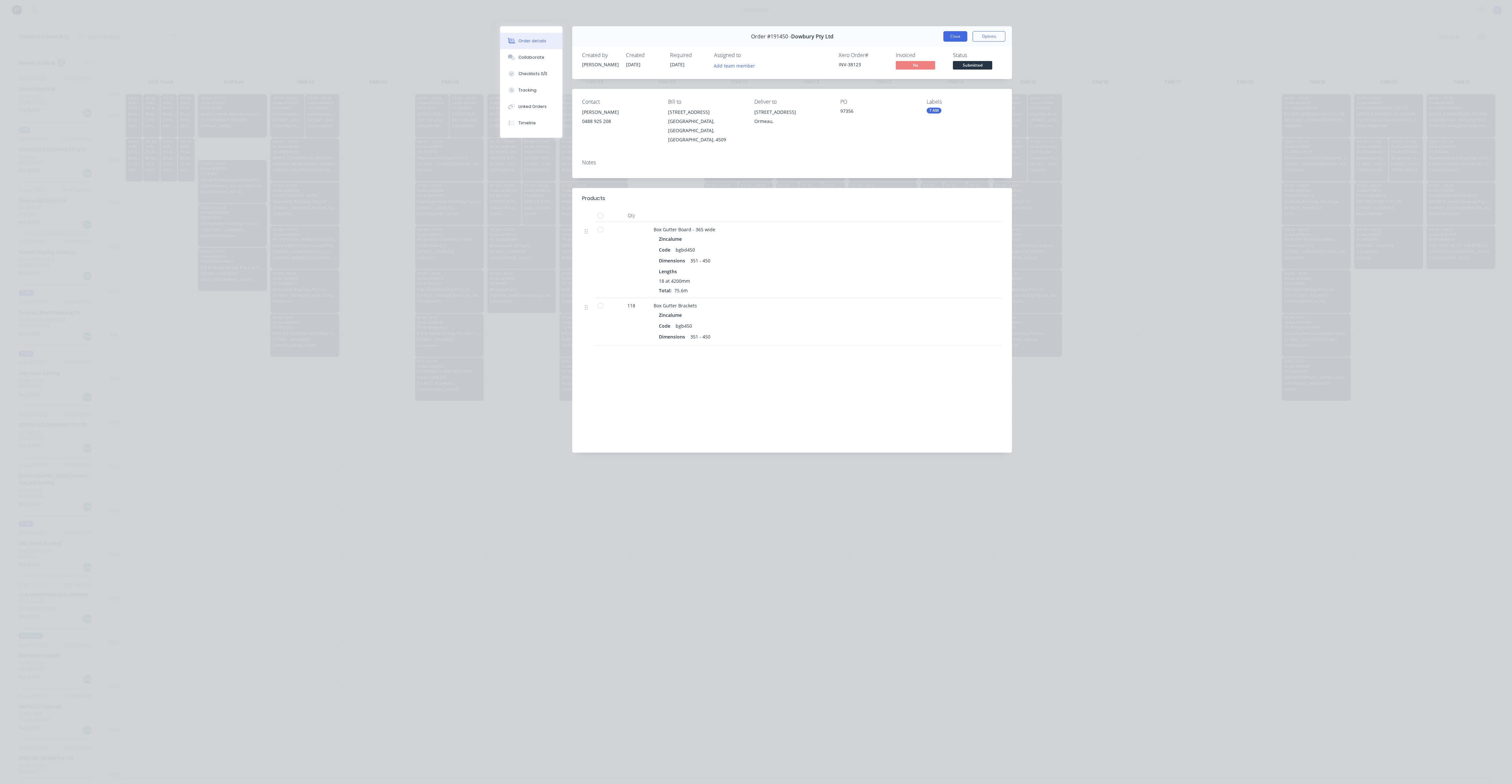
click at [951, 38] on button "Close" at bounding box center [955, 36] width 24 height 11
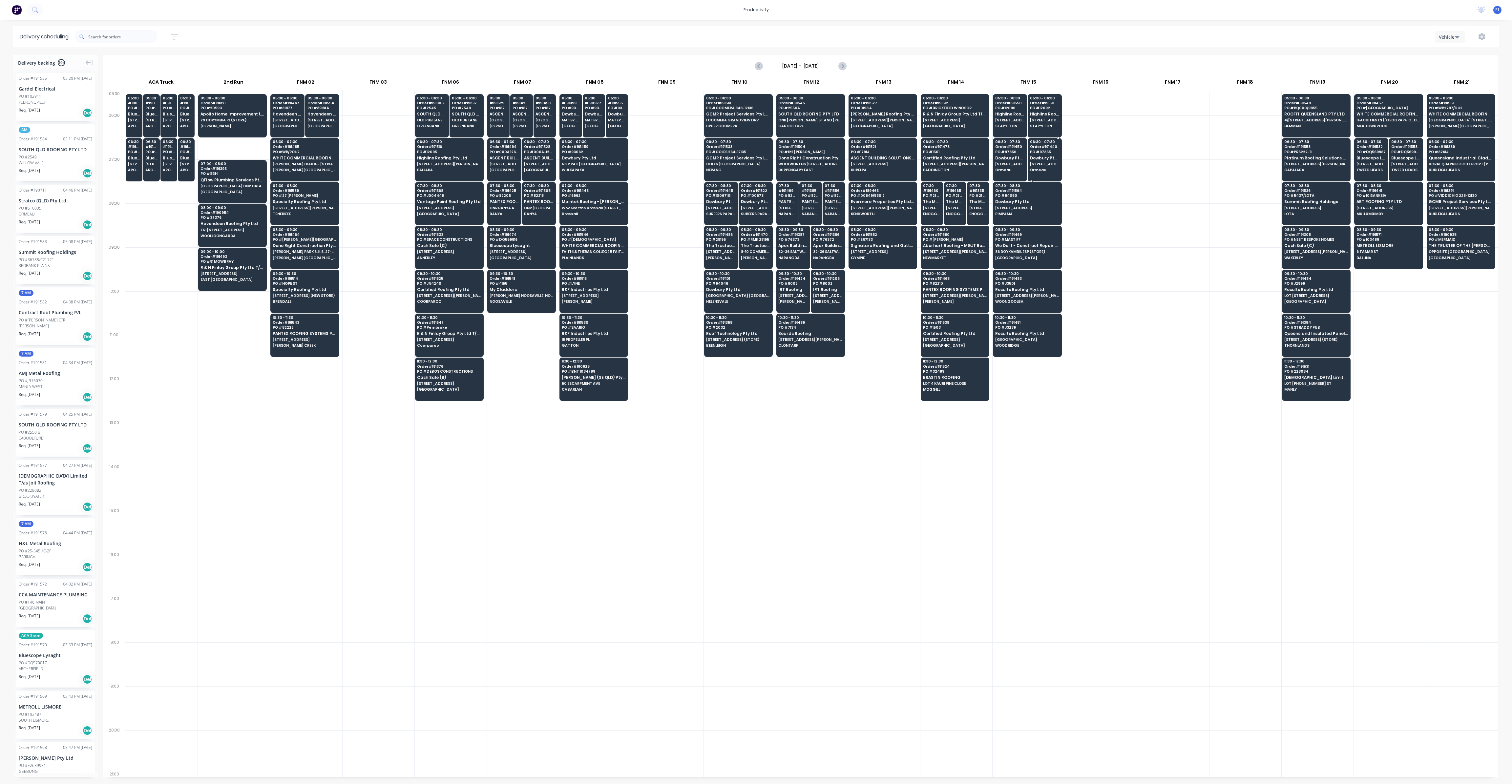
click at [1045, 163] on span "[STREET_ADDRESS]" at bounding box center [1045, 164] width 29 height 4
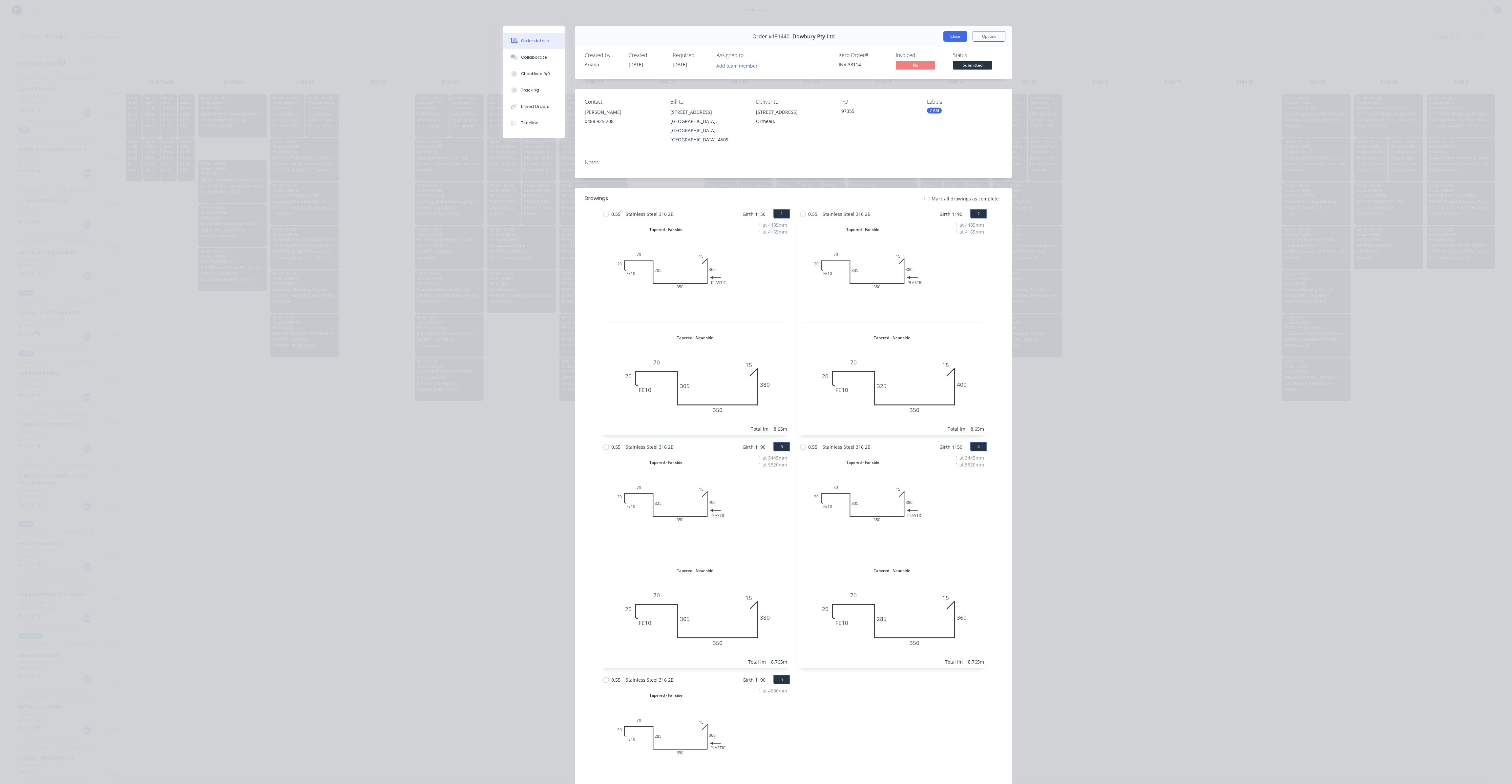
click at [955, 36] on button "Close" at bounding box center [955, 36] width 24 height 11
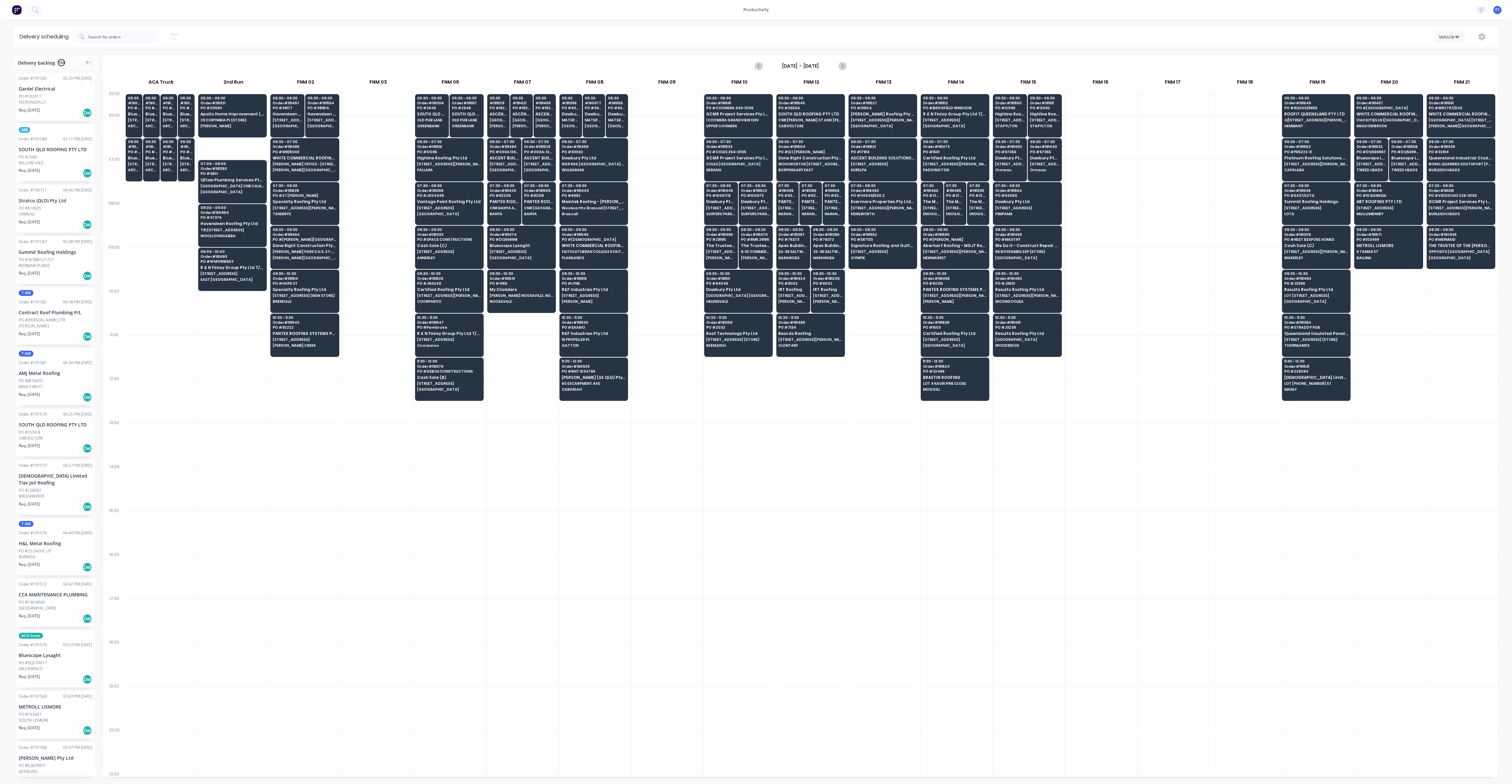
click at [1236, 522] on div at bounding box center [1246, 532] width 72 height 44
click at [97, 36] on input "text" at bounding box center [122, 36] width 69 height 13
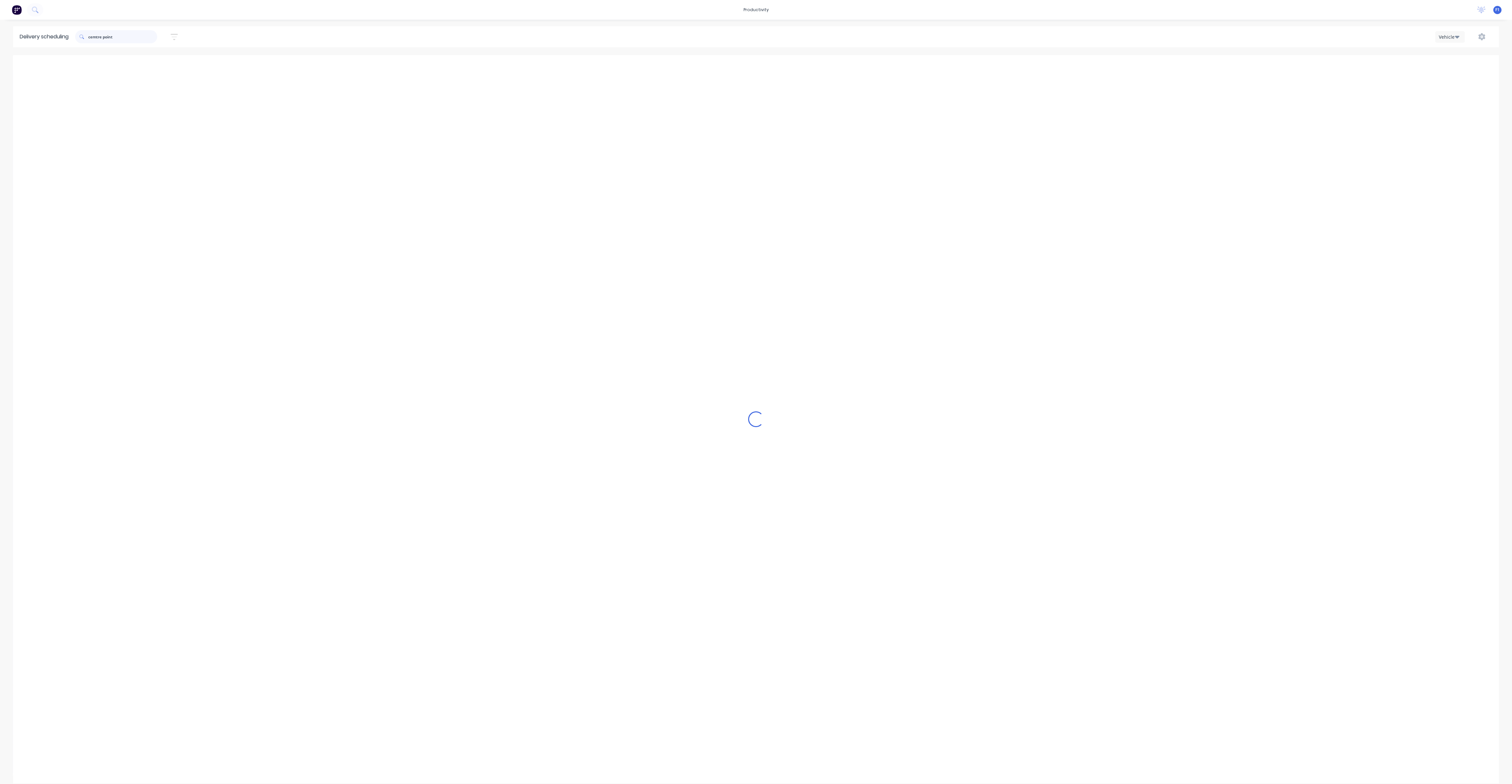
click at [98, 36] on input "cemtre point" at bounding box center [122, 36] width 69 height 13
click at [102, 37] on input "centre point" at bounding box center [122, 36] width 69 height 13
click at [124, 35] on input "centre point" at bounding box center [122, 36] width 69 height 13
type input "c"
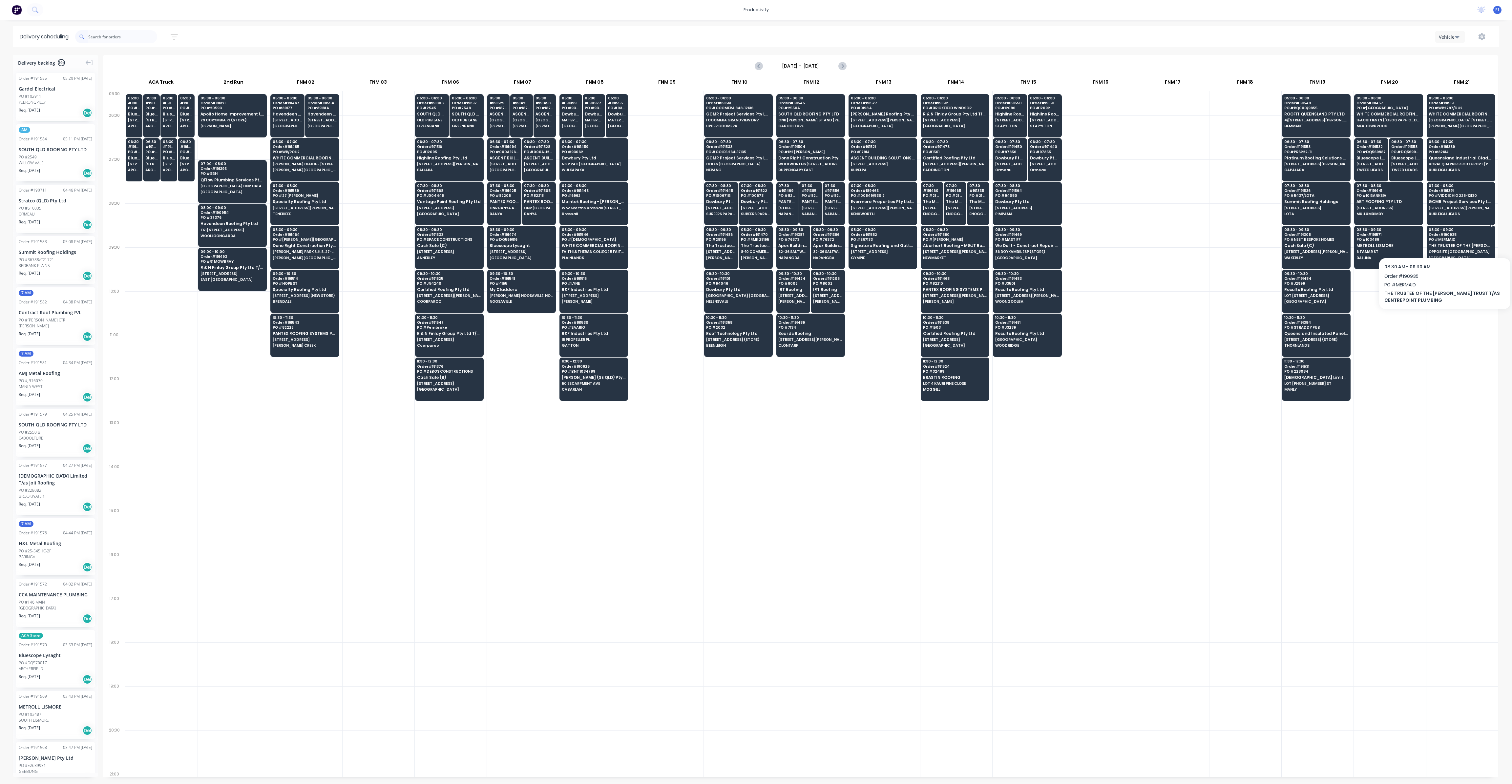
click at [1445, 238] on span "PO # MERMAID" at bounding box center [1460, 239] width 63 height 4
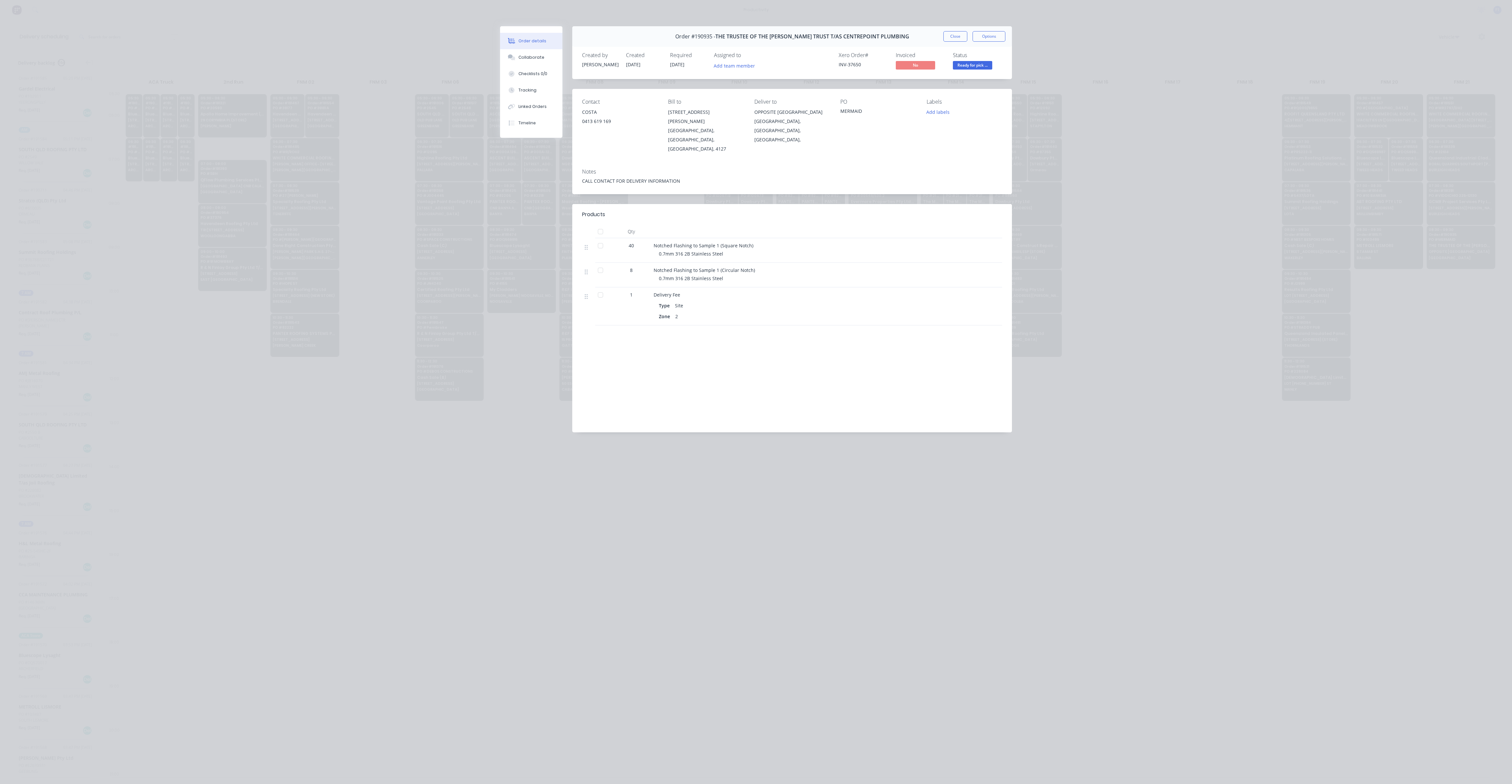
click at [959, 40] on button "Close" at bounding box center [955, 36] width 24 height 11
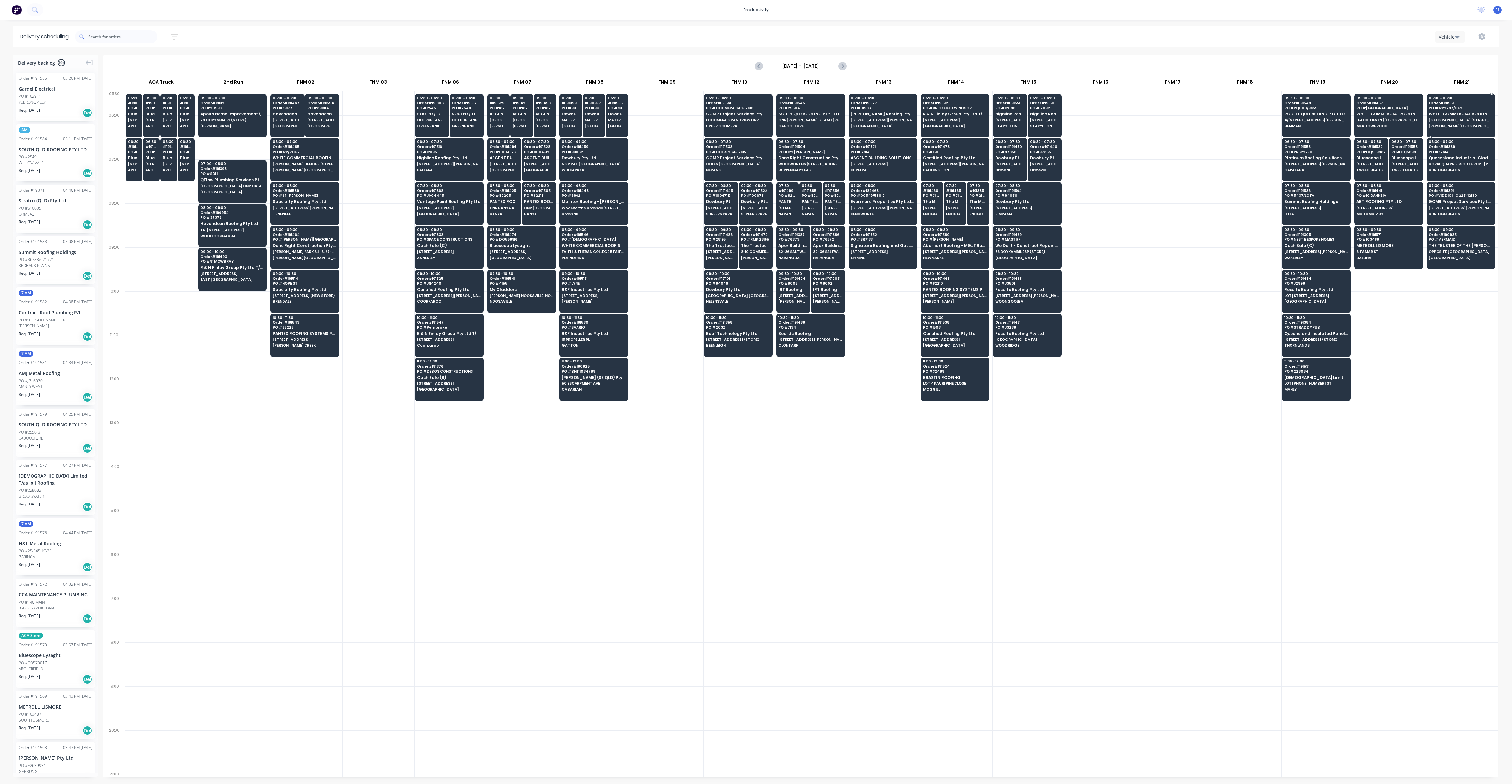
click at [1456, 115] on span "WHITE COMMERCIAL ROOFING PTY LTD" at bounding box center [1460, 114] width 63 height 4
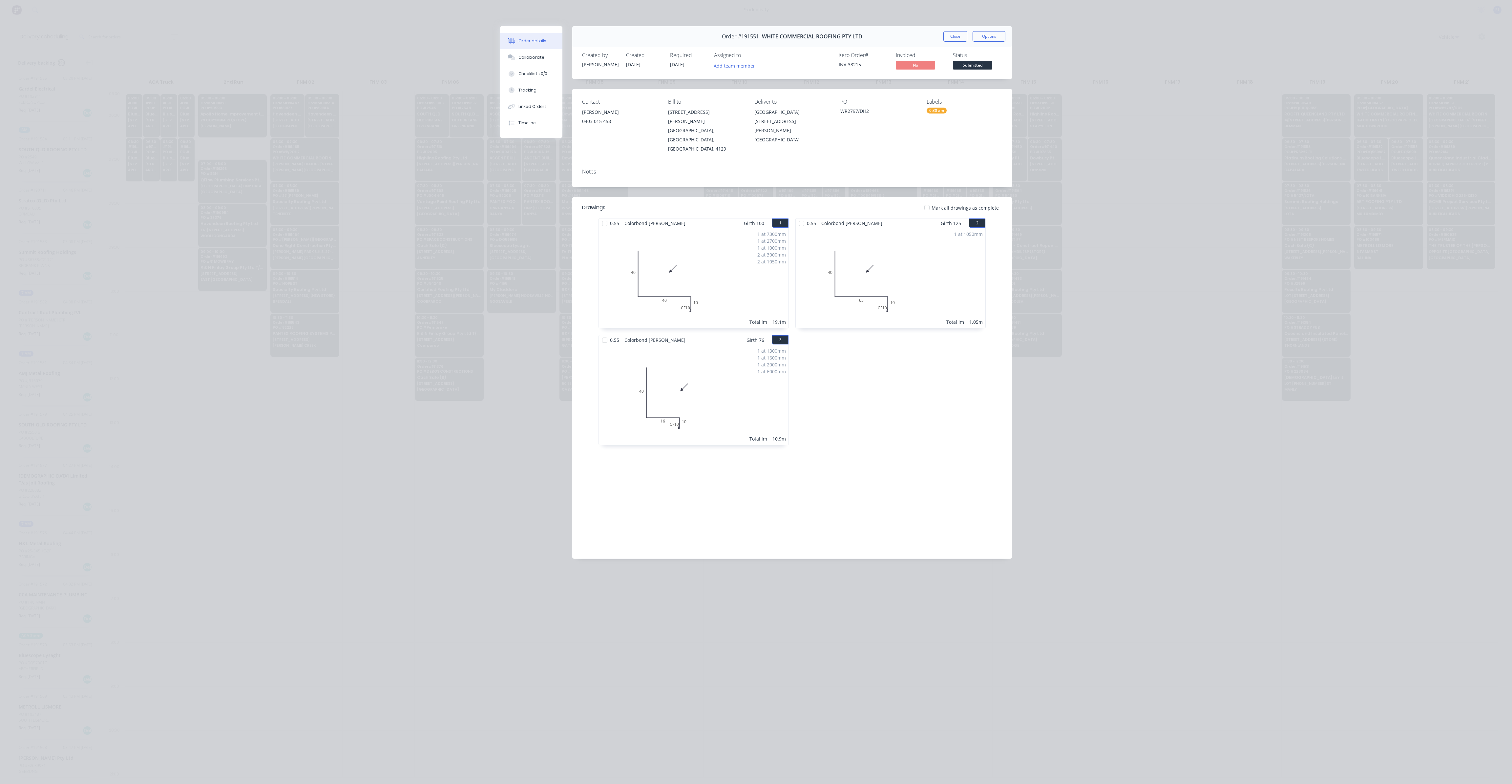
click at [952, 42] on div "Order #191551 - WHITE COMMERCIAL ROOFING PTY LTD Close Options" at bounding box center [792, 36] width 440 height 21
click at [954, 40] on button "Close" at bounding box center [955, 36] width 24 height 11
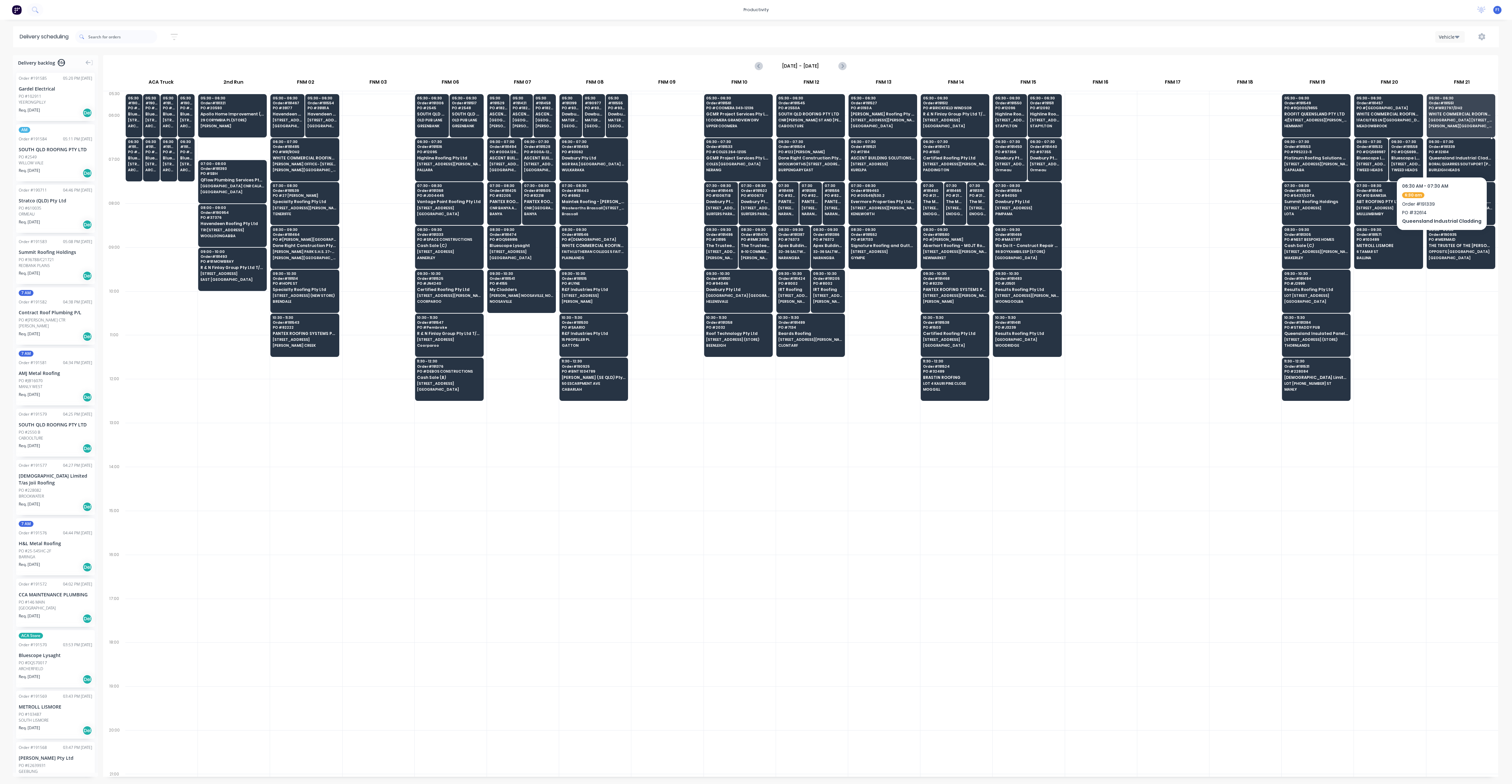
click at [1443, 154] on div "06:30 - 07:30 Order # 191339 PO # 32614 Queensland Industrial Cladding BORAL QU…" at bounding box center [1461, 156] width 68 height 37
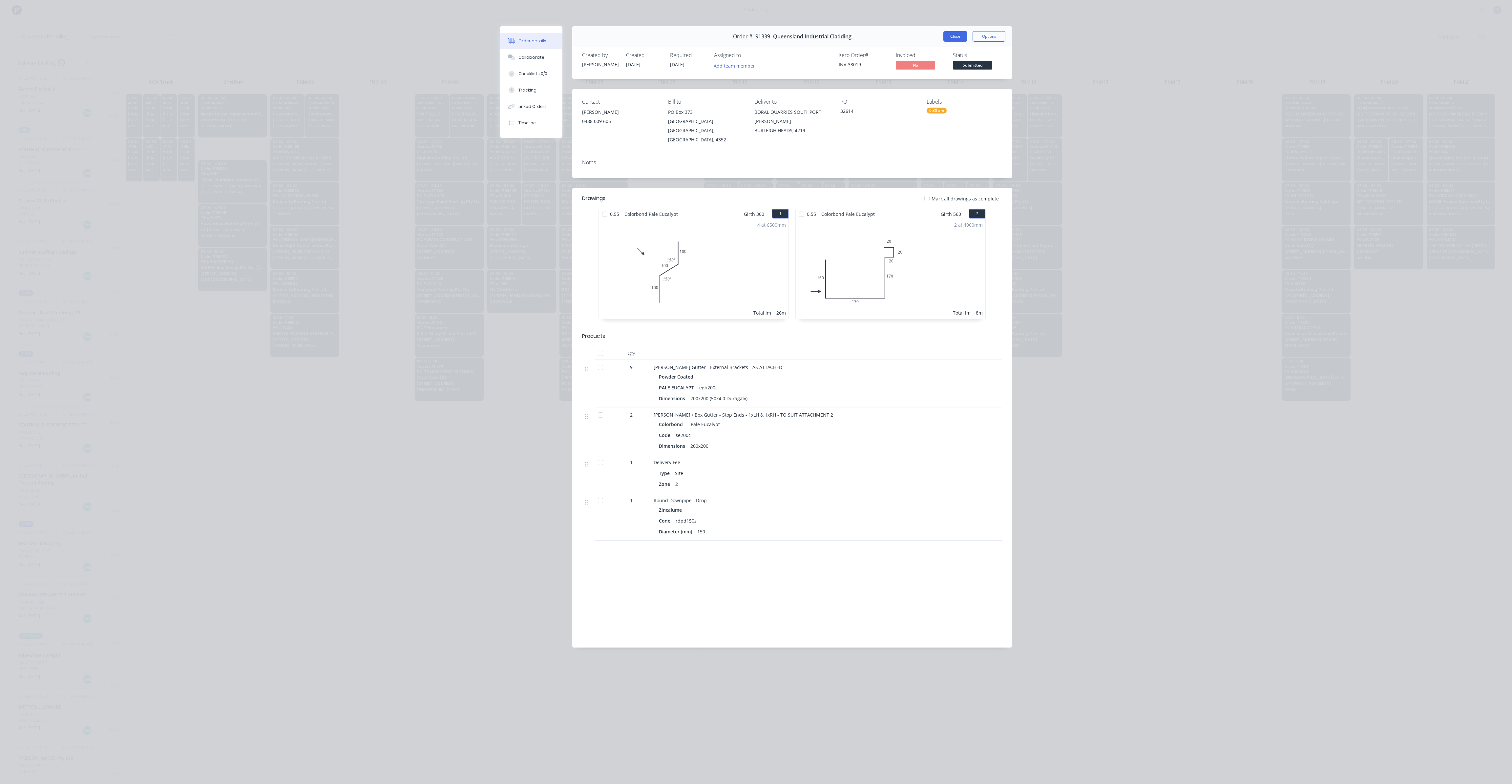
click at [959, 38] on button "Close" at bounding box center [955, 36] width 24 height 11
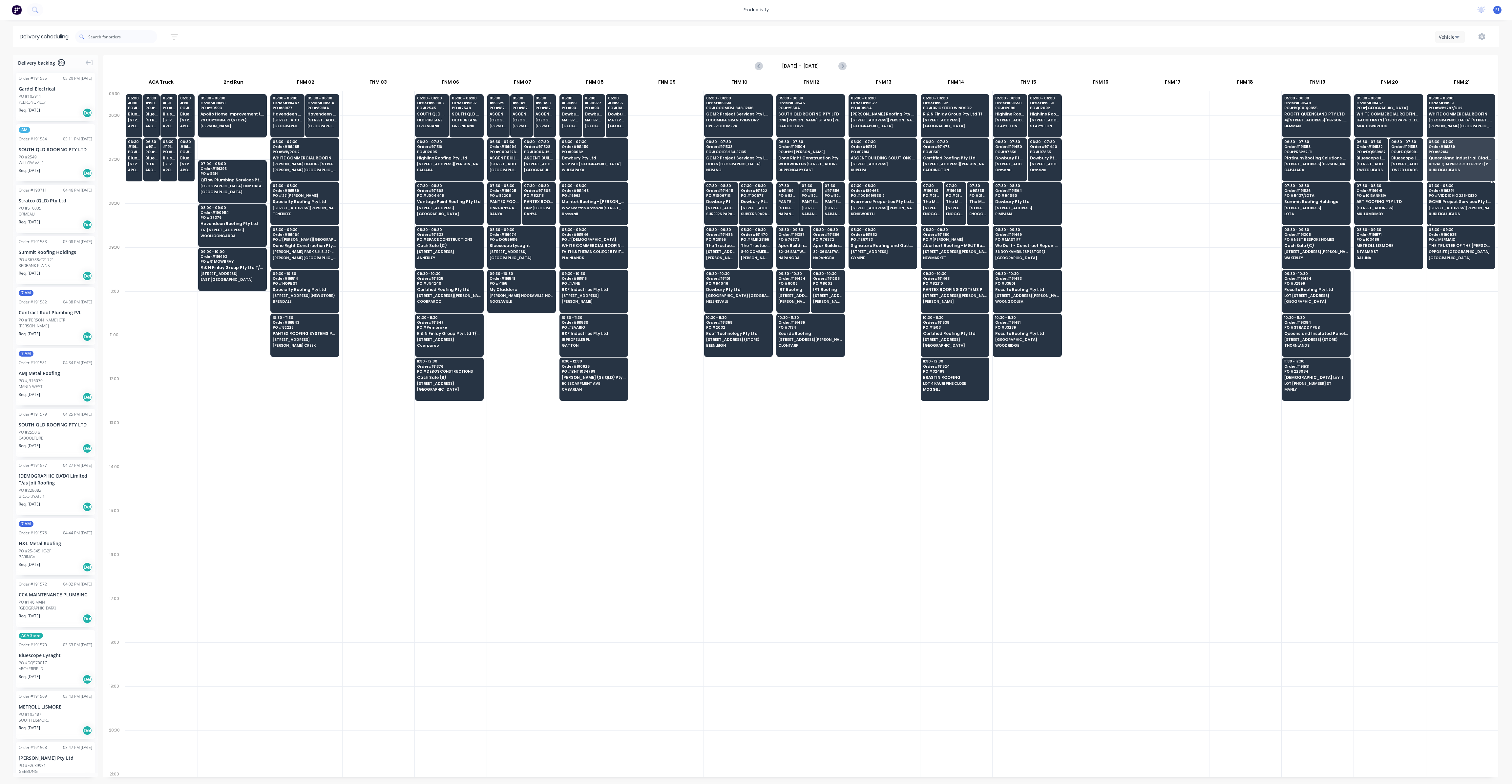
click at [1444, 206] on span "[STREET_ADDRESS][PERSON_NAME] (STORE)" at bounding box center [1460, 208] width 63 height 4
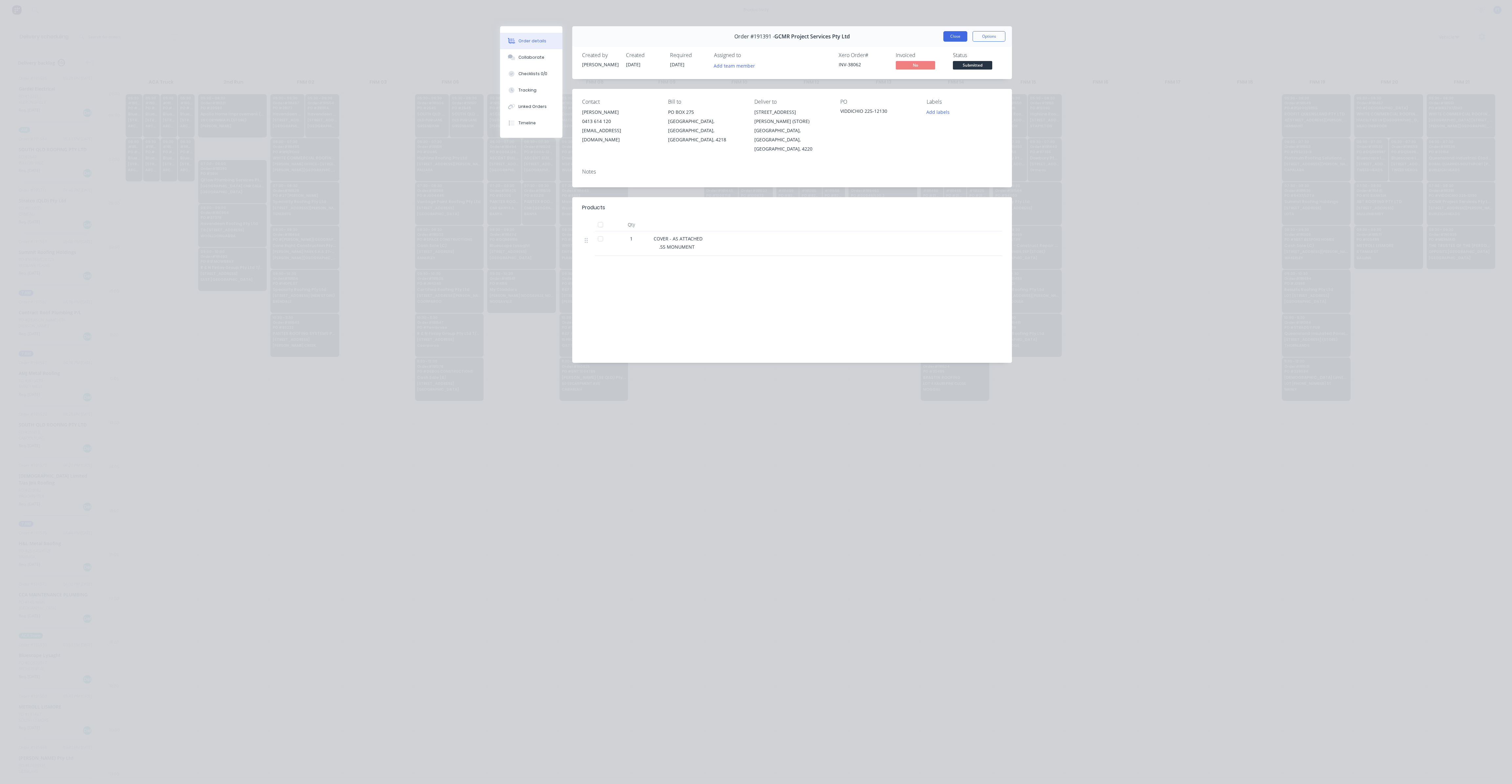
click at [960, 38] on button "Close" at bounding box center [955, 36] width 24 height 11
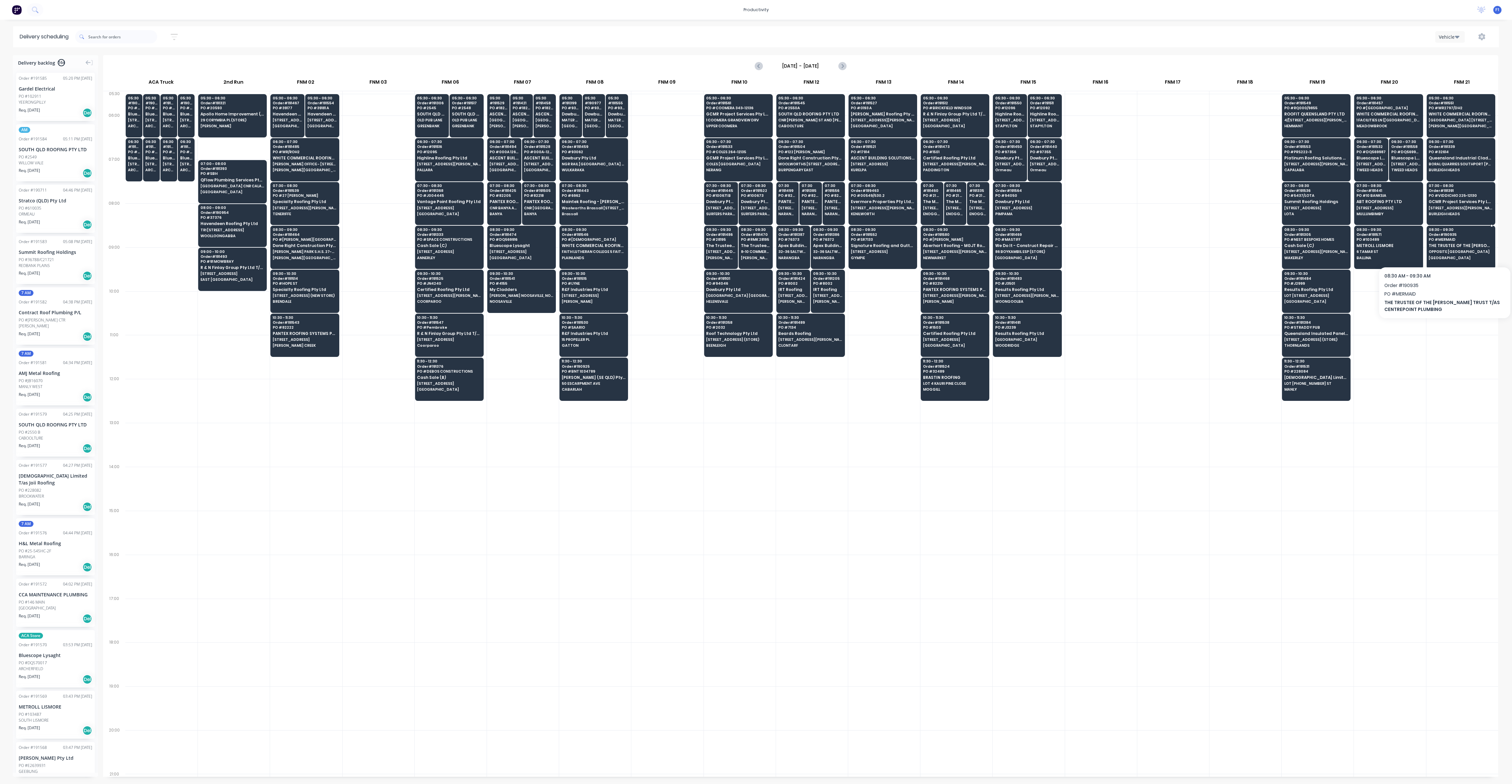
click at [1458, 247] on div "08:30 - 09:30 Order # 190935 PO # MERMAID THE TRUSTEE OF THE [PERSON_NAME] TRUS…" at bounding box center [1461, 244] width 68 height 37
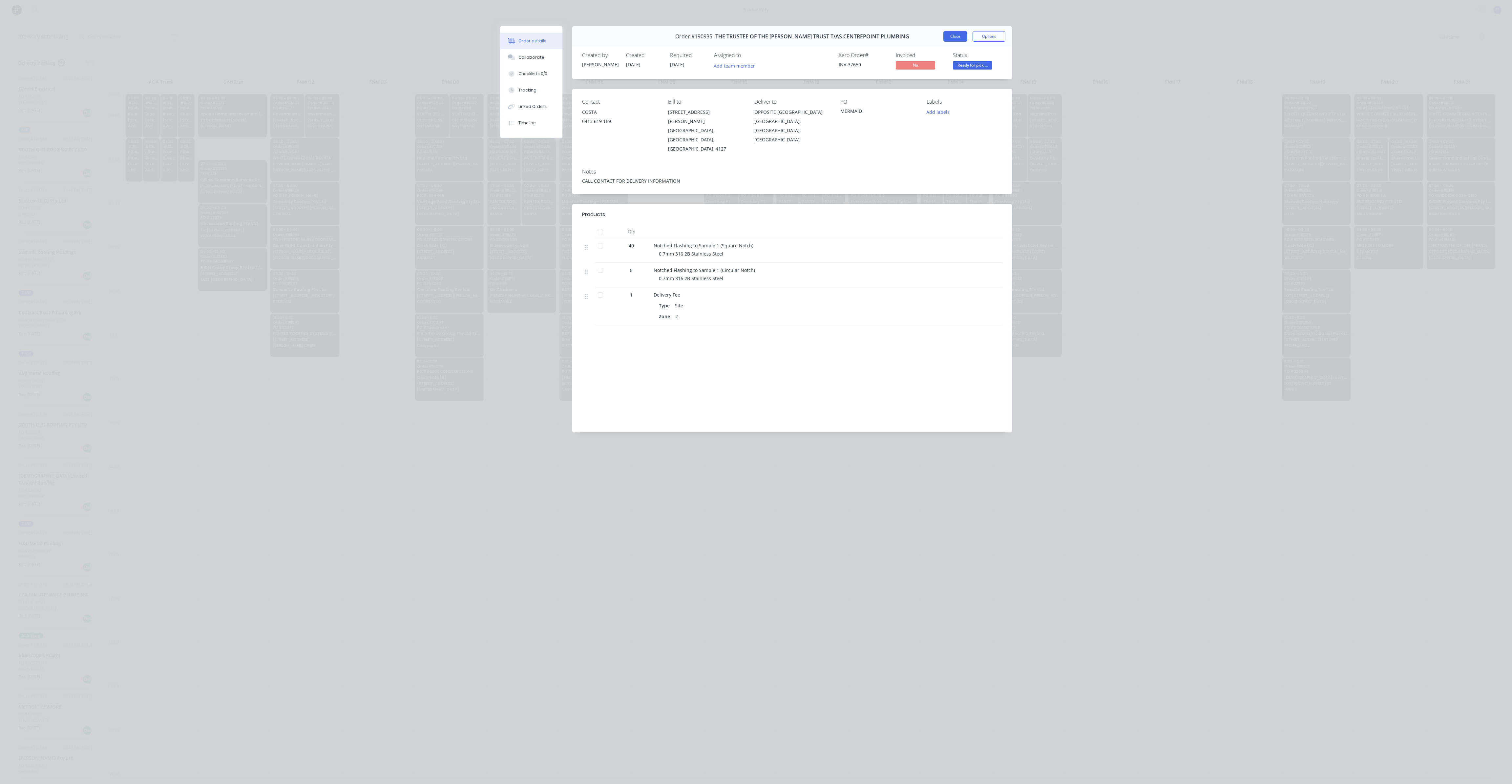
click at [960, 35] on button "Close" at bounding box center [955, 36] width 24 height 11
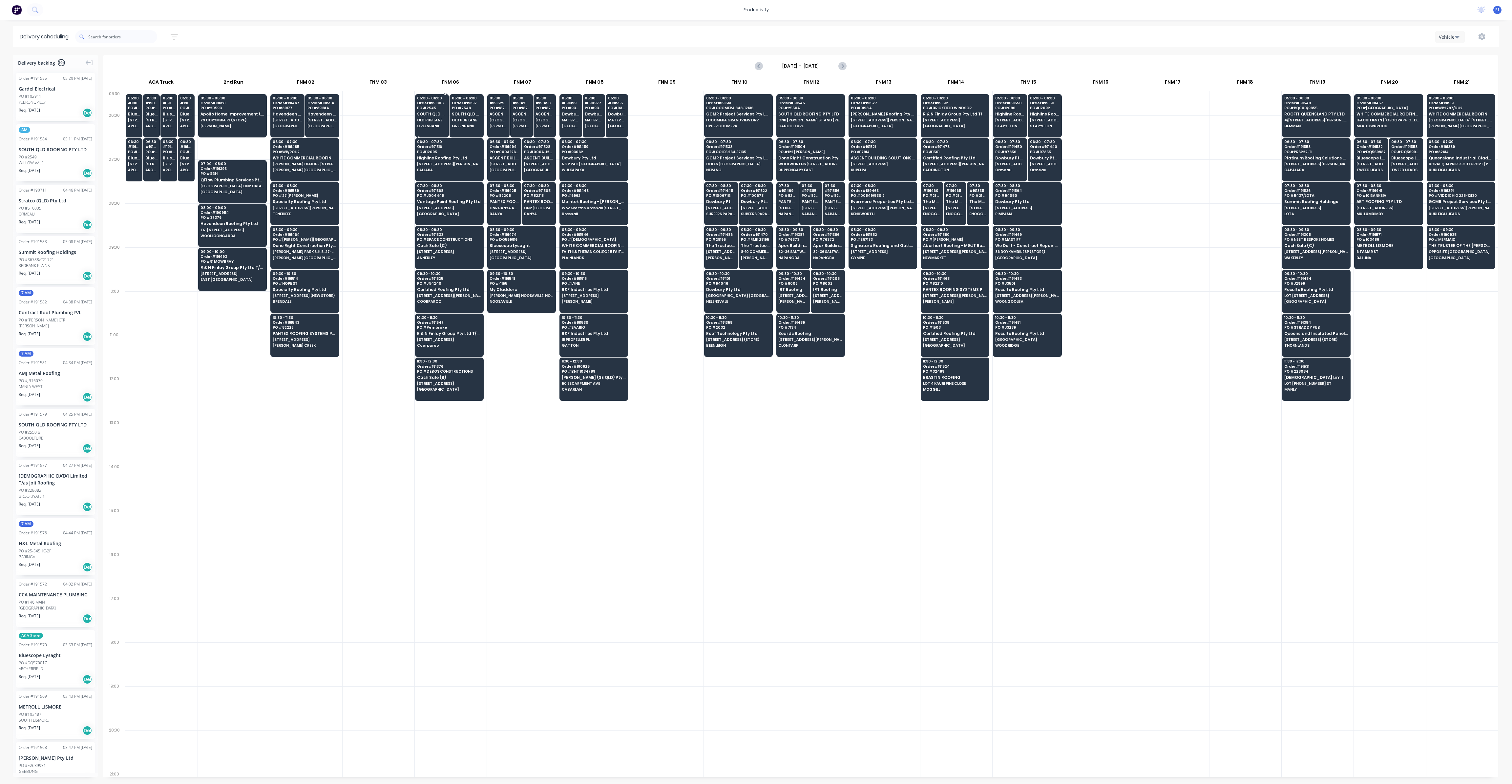
click at [430, 123] on div "05:30 - 06:30 Order # 191306 PO # 2545 SOUTH QLD ROOFING PTY LTD [GEOGRAPHIC_DA…" at bounding box center [432, 112] width 33 height 37
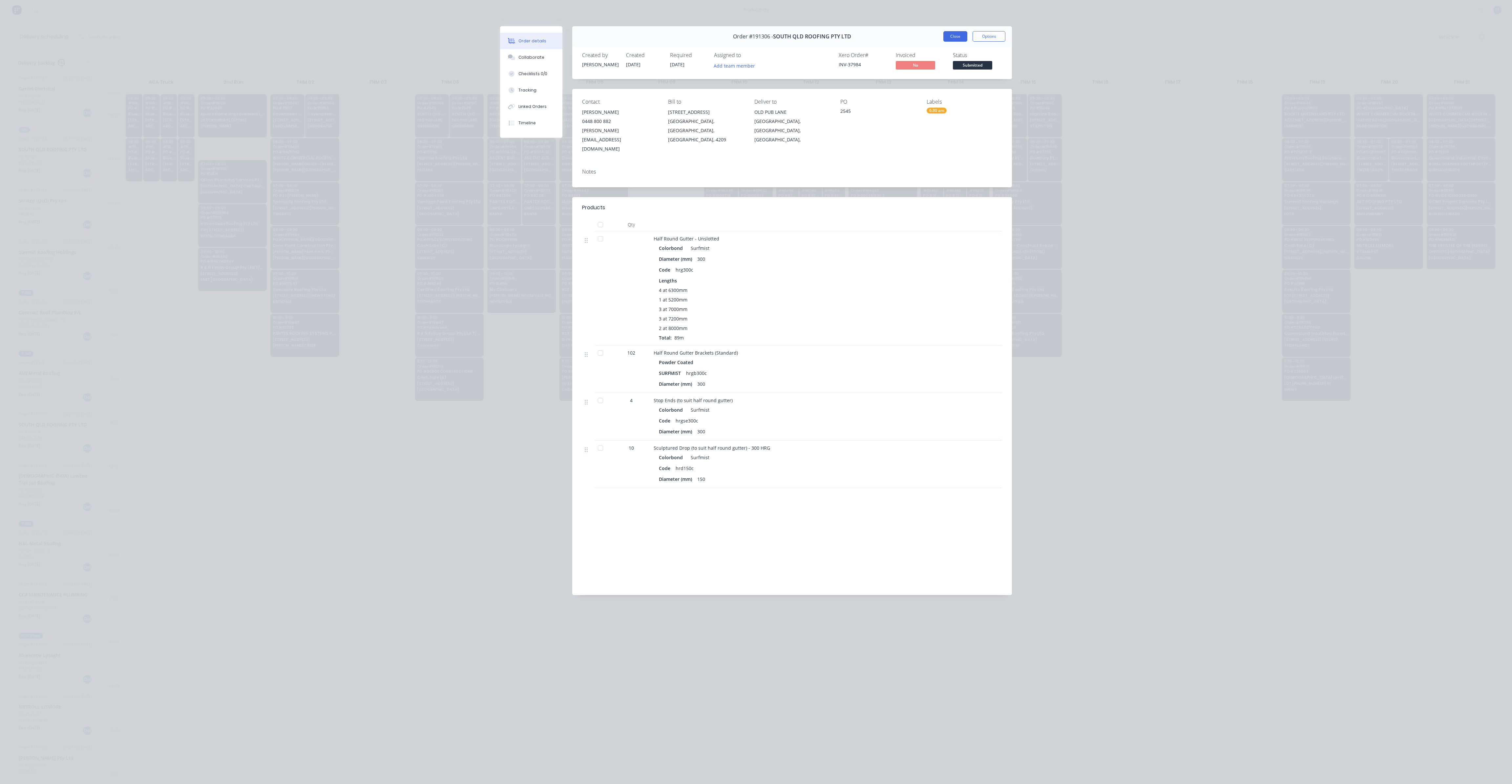
click at [956, 33] on button "Close" at bounding box center [955, 36] width 24 height 11
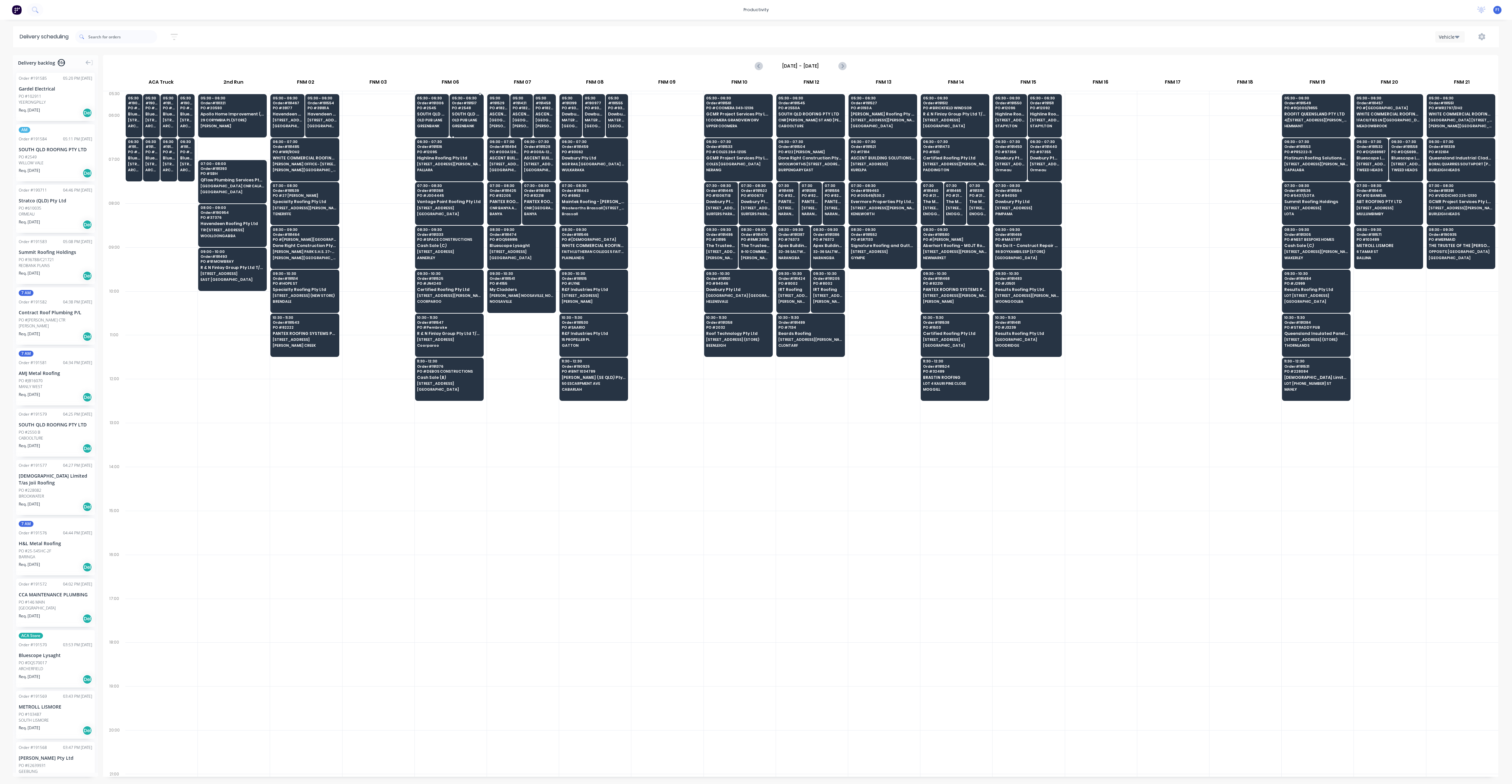
click at [467, 127] on span "GREENBANK" at bounding box center [467, 126] width 29 height 4
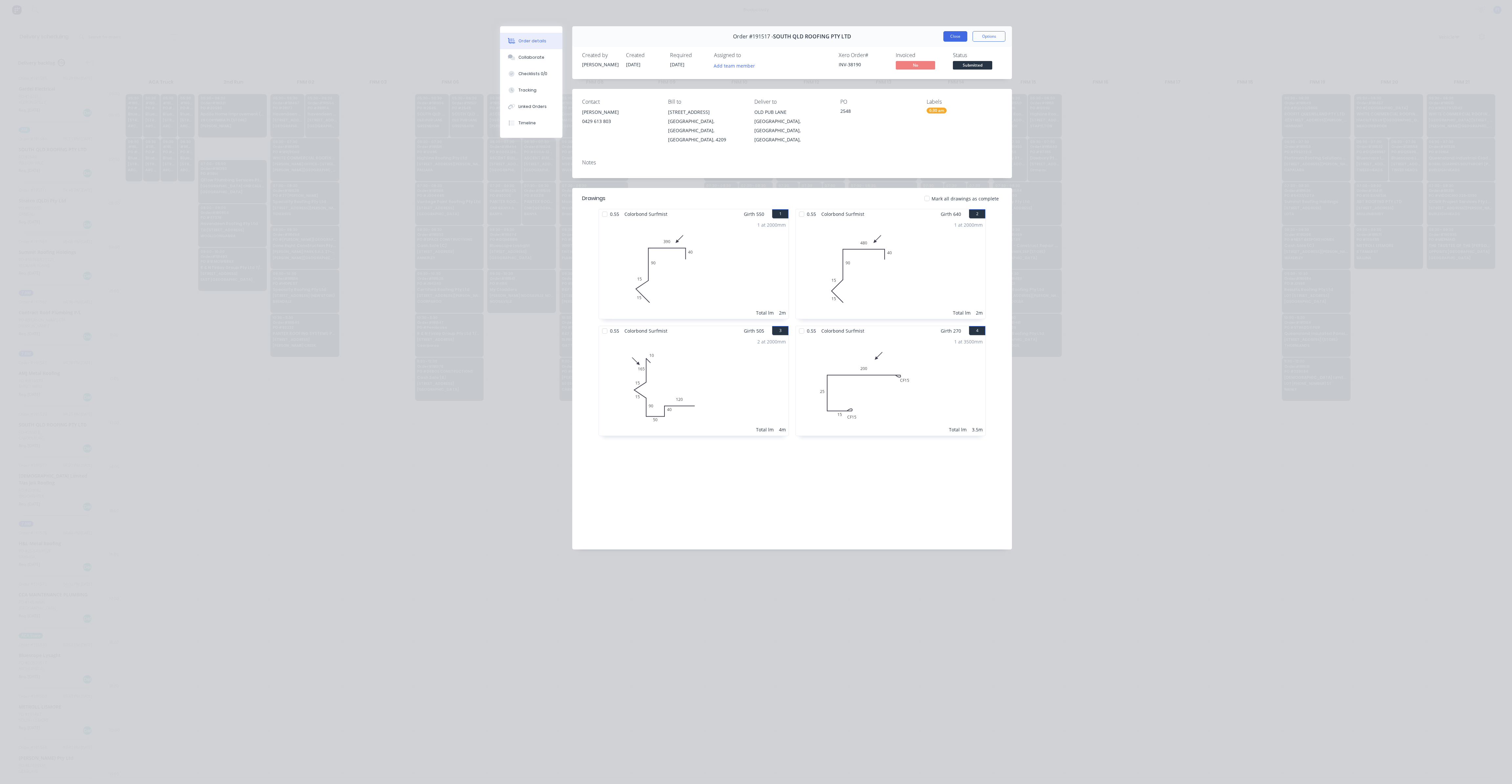
click at [950, 40] on div "Order #191517 - [GEOGRAPHIC_DATA] ROOFING PTY LTD Close Options" at bounding box center [792, 36] width 440 height 21
click at [952, 38] on button "Close" at bounding box center [955, 36] width 24 height 11
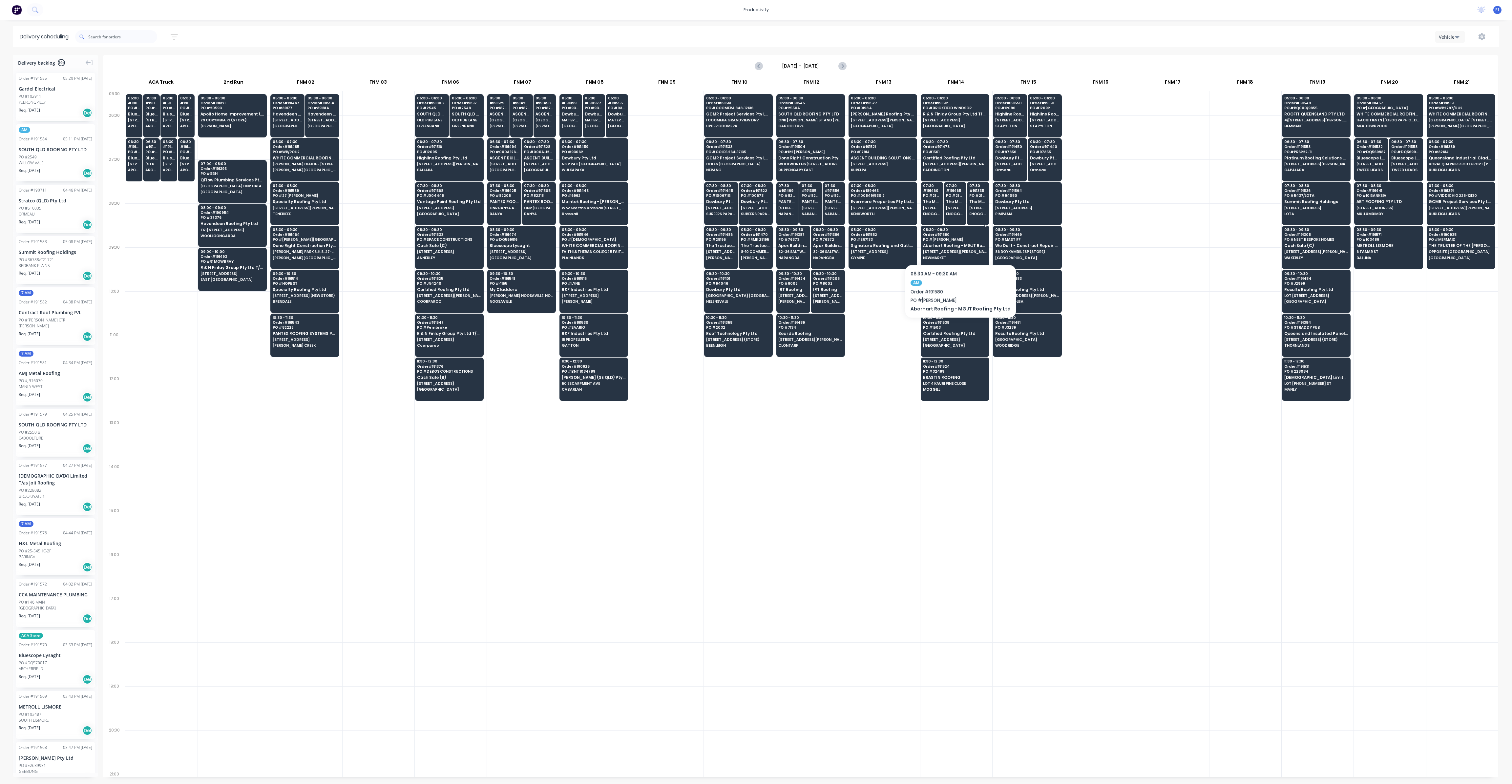
click at [957, 244] on span "Aberhart Roofing - MGJT Roofing Pty Ltd" at bounding box center [955, 245] width 63 height 4
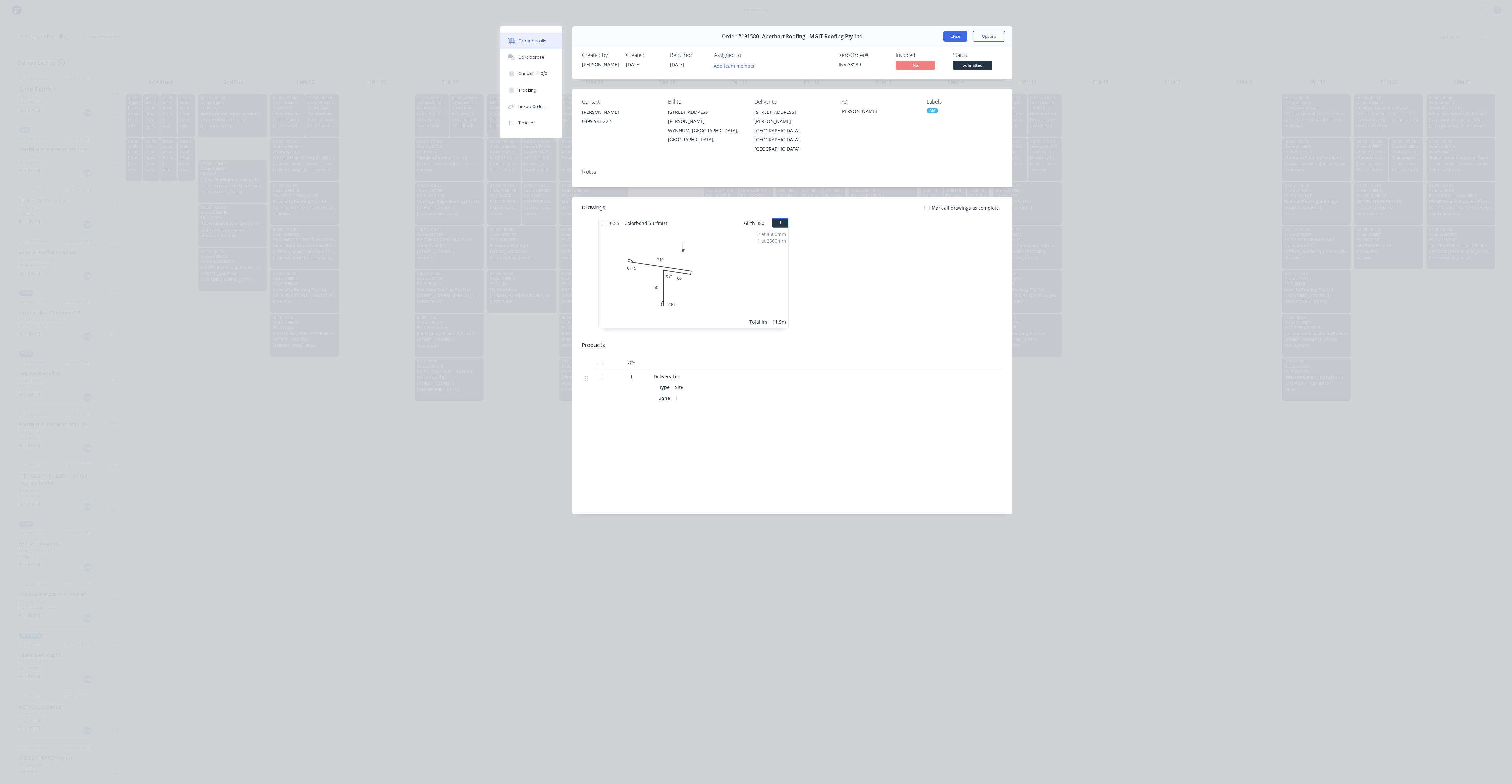
click at [949, 35] on button "Close" at bounding box center [955, 36] width 24 height 11
